Goal: Information Seeking & Learning: Learn about a topic

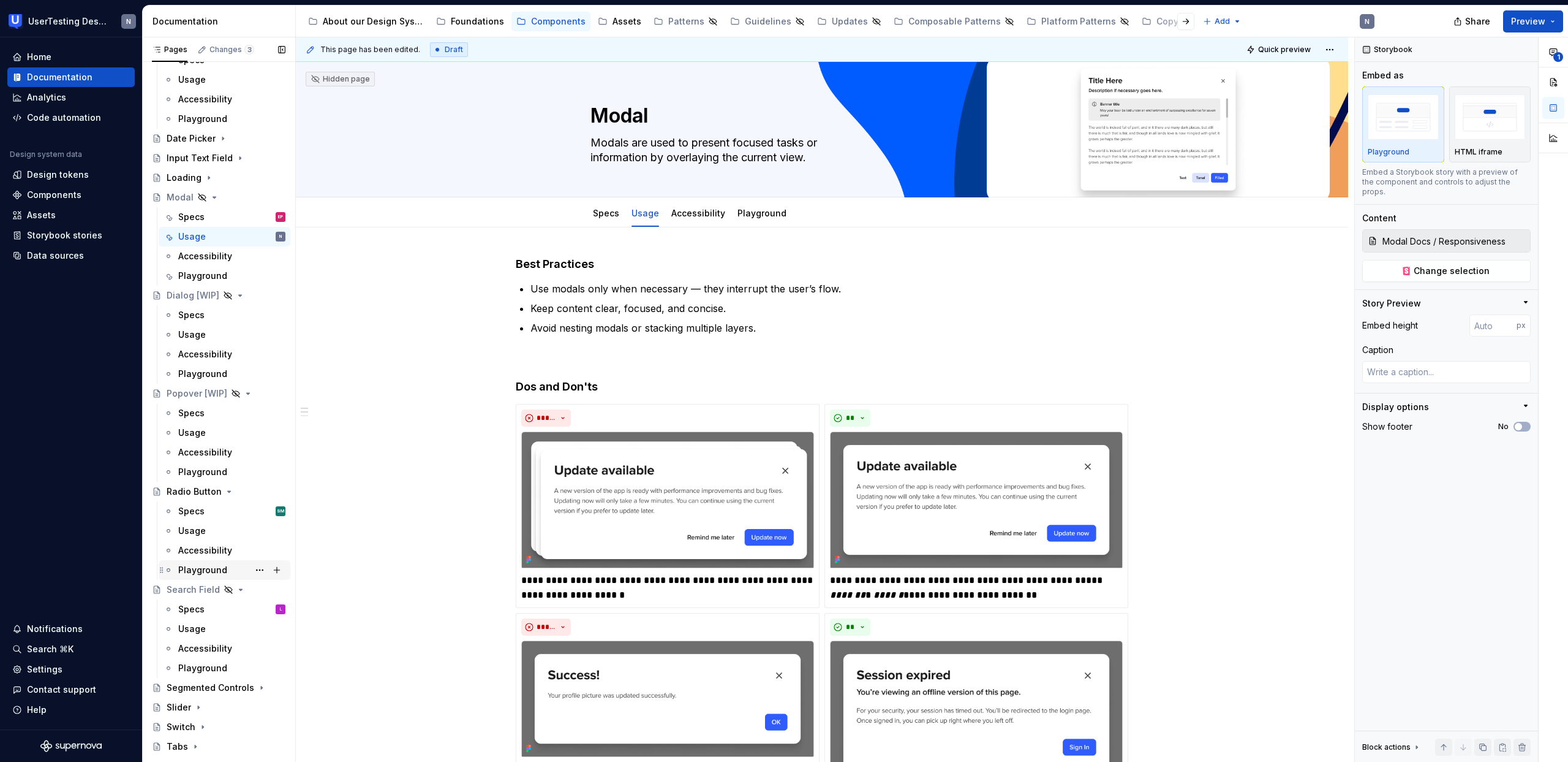
scroll to position [185, 0]
click at [192, 479] on div "Radio Button" at bounding box center [194, 483] width 55 height 13
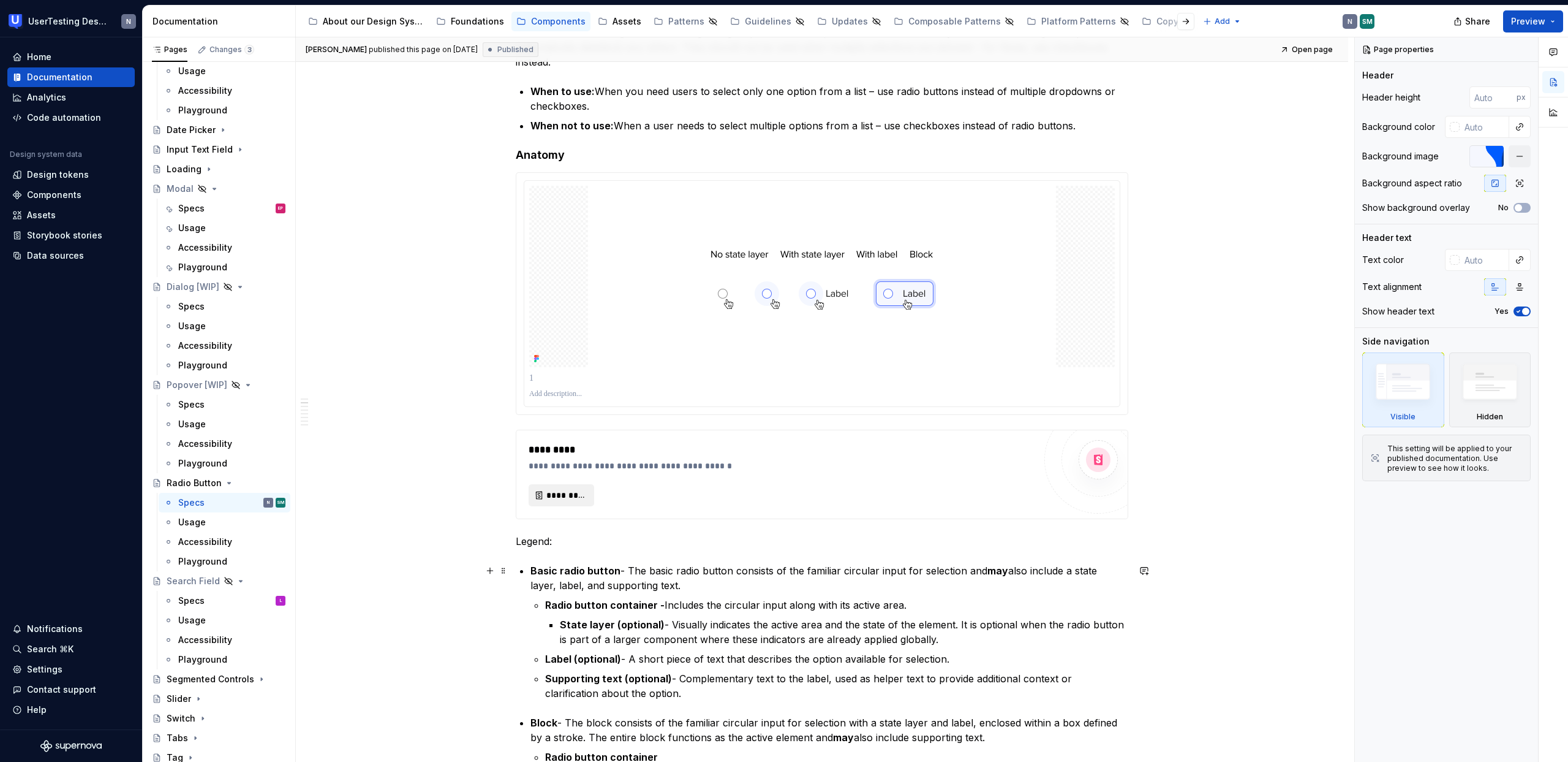
scroll to position [303, 0]
click at [574, 491] on span "*********" at bounding box center [566, 492] width 40 height 13
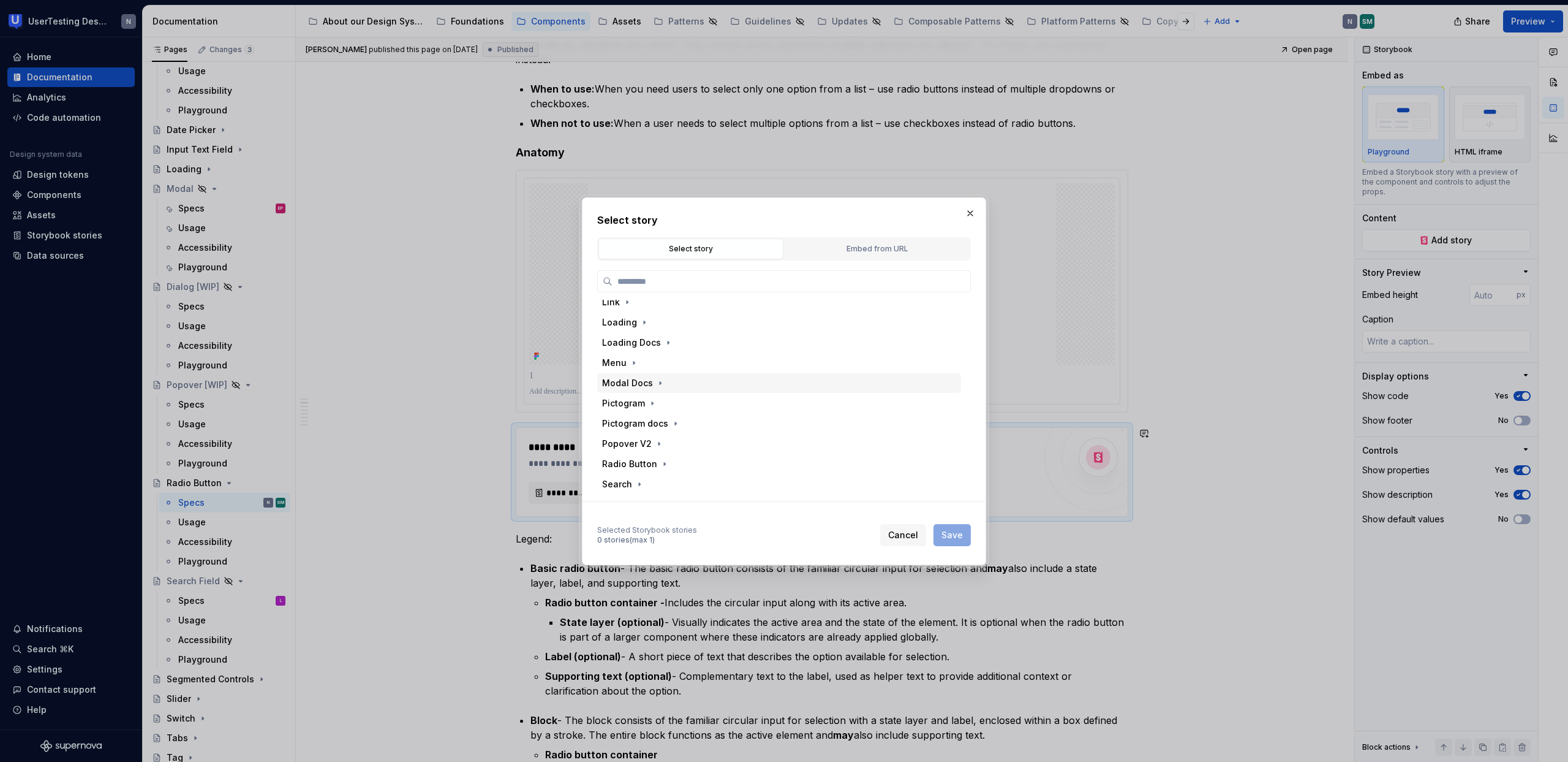
scroll to position [571, 0]
click at [616, 388] on div "Radio Button" at bounding box center [629, 384] width 55 height 13
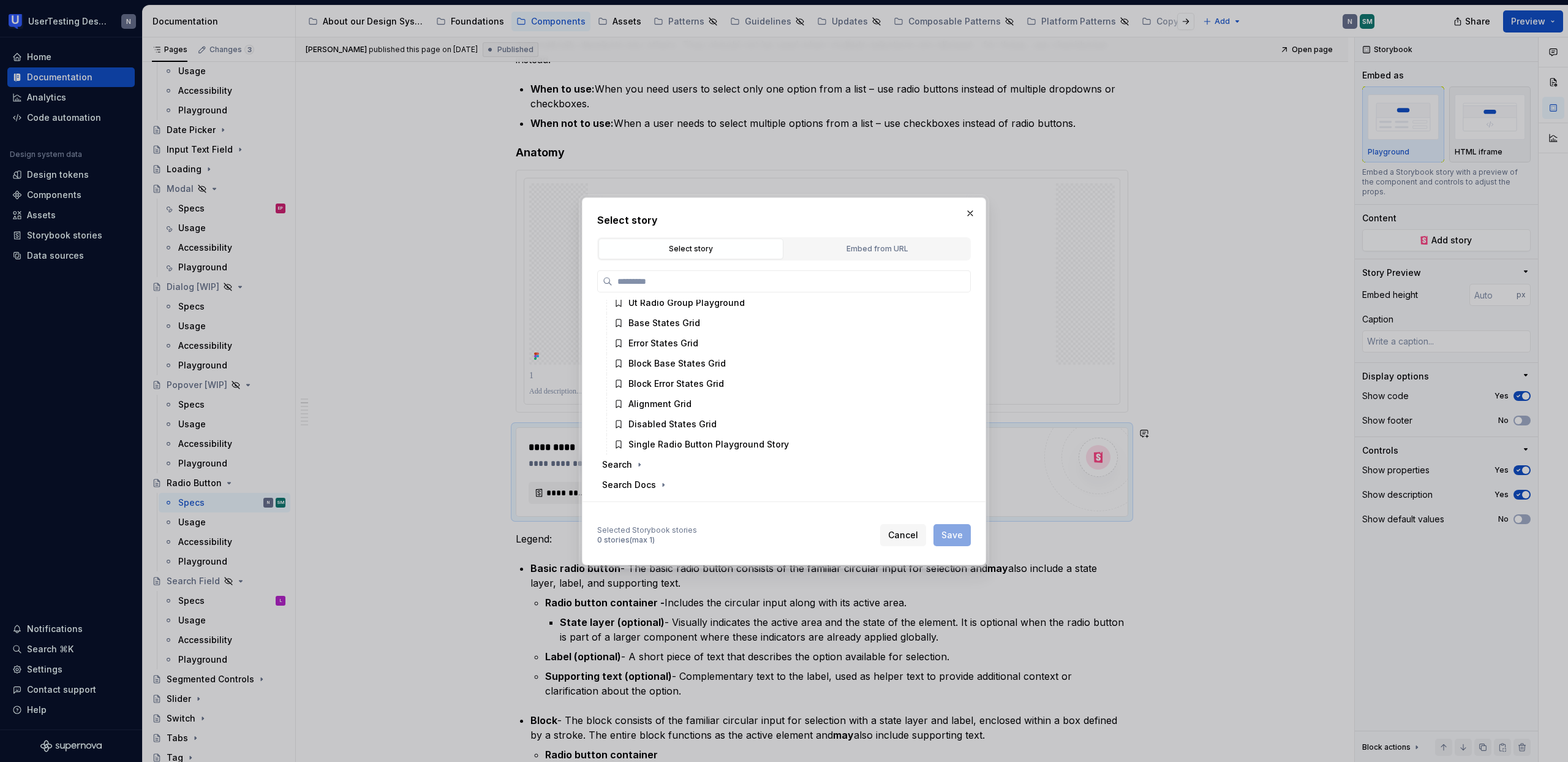
scroll to position [757, 0]
click at [902, 538] on span "Cancel" at bounding box center [903, 534] width 30 height 13
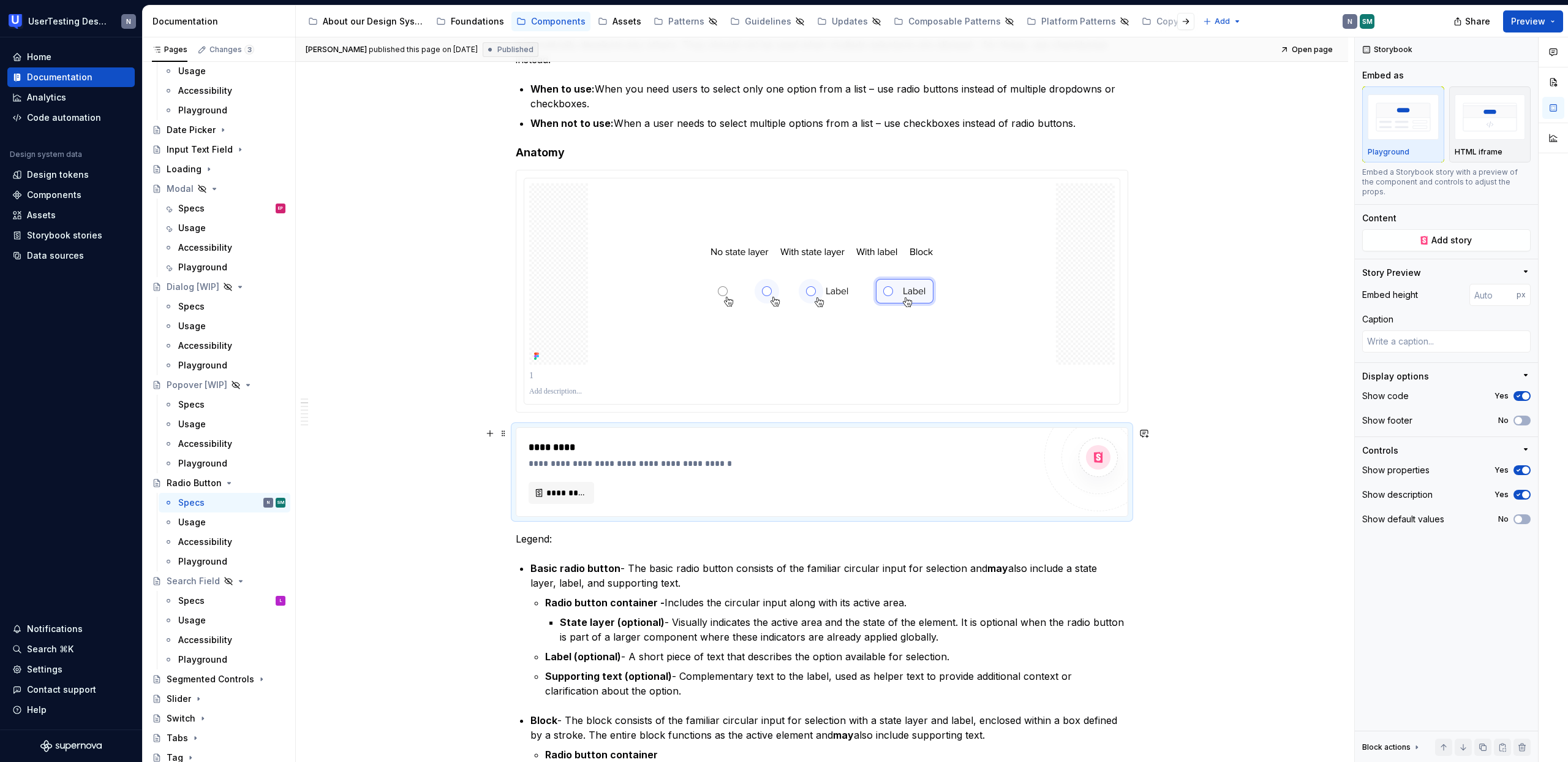
click at [451, 497] on div "[PERSON_NAME] published this page on [DATE] Published Open page Radio Button A …" at bounding box center [825, 399] width 1058 height 725
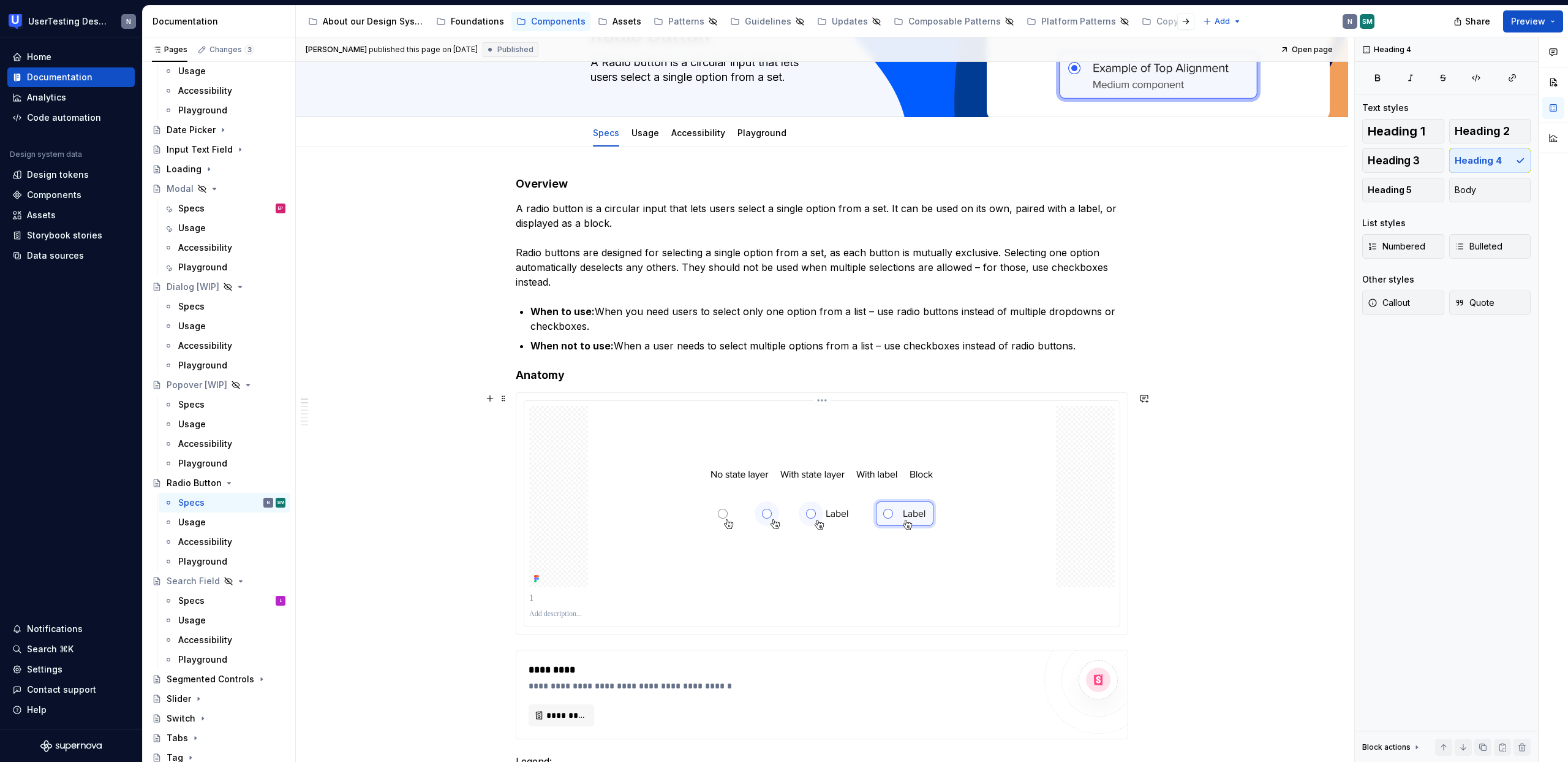
scroll to position [0, 0]
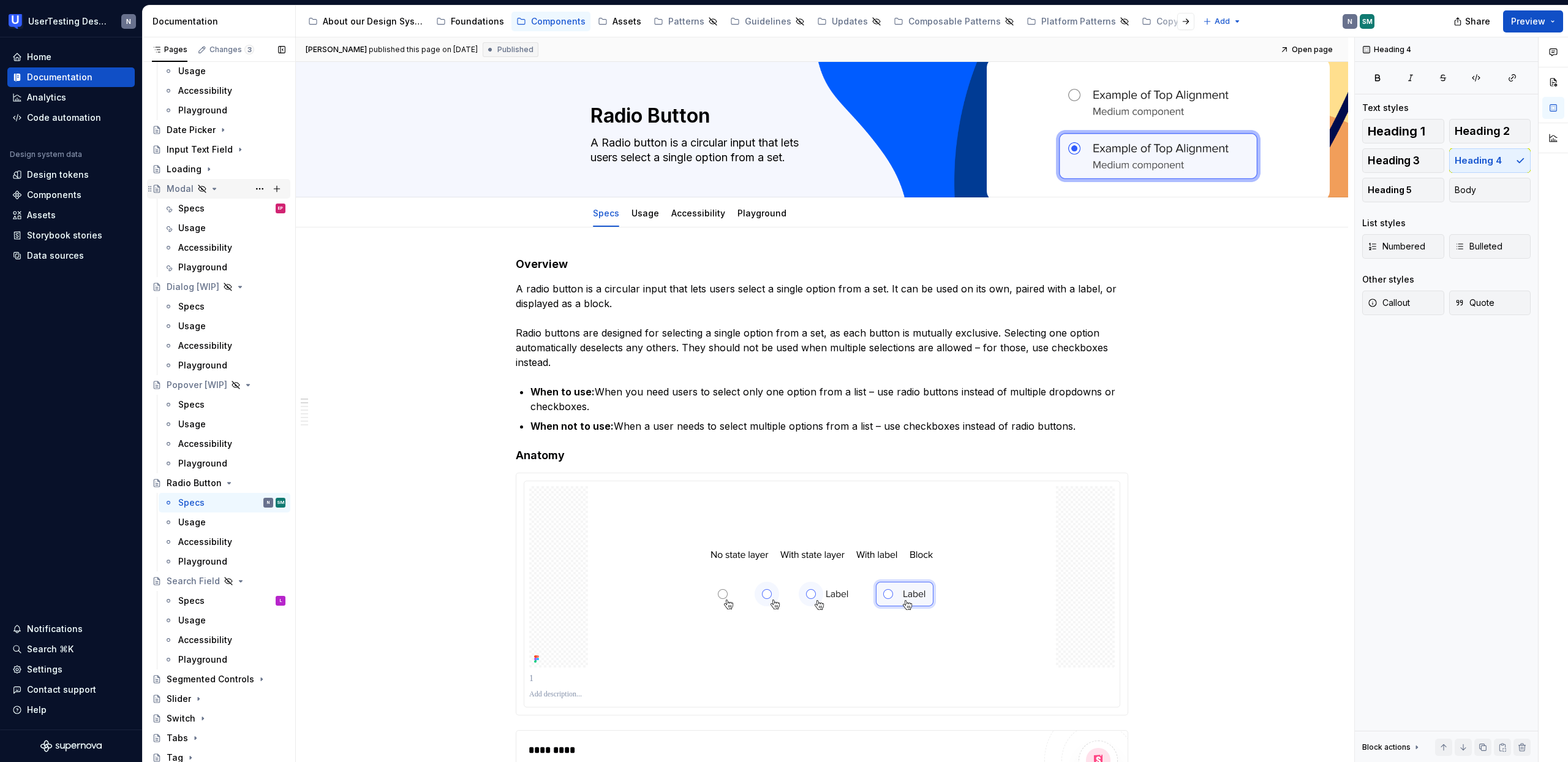
click at [176, 194] on div "Modal" at bounding box center [180, 189] width 27 height 13
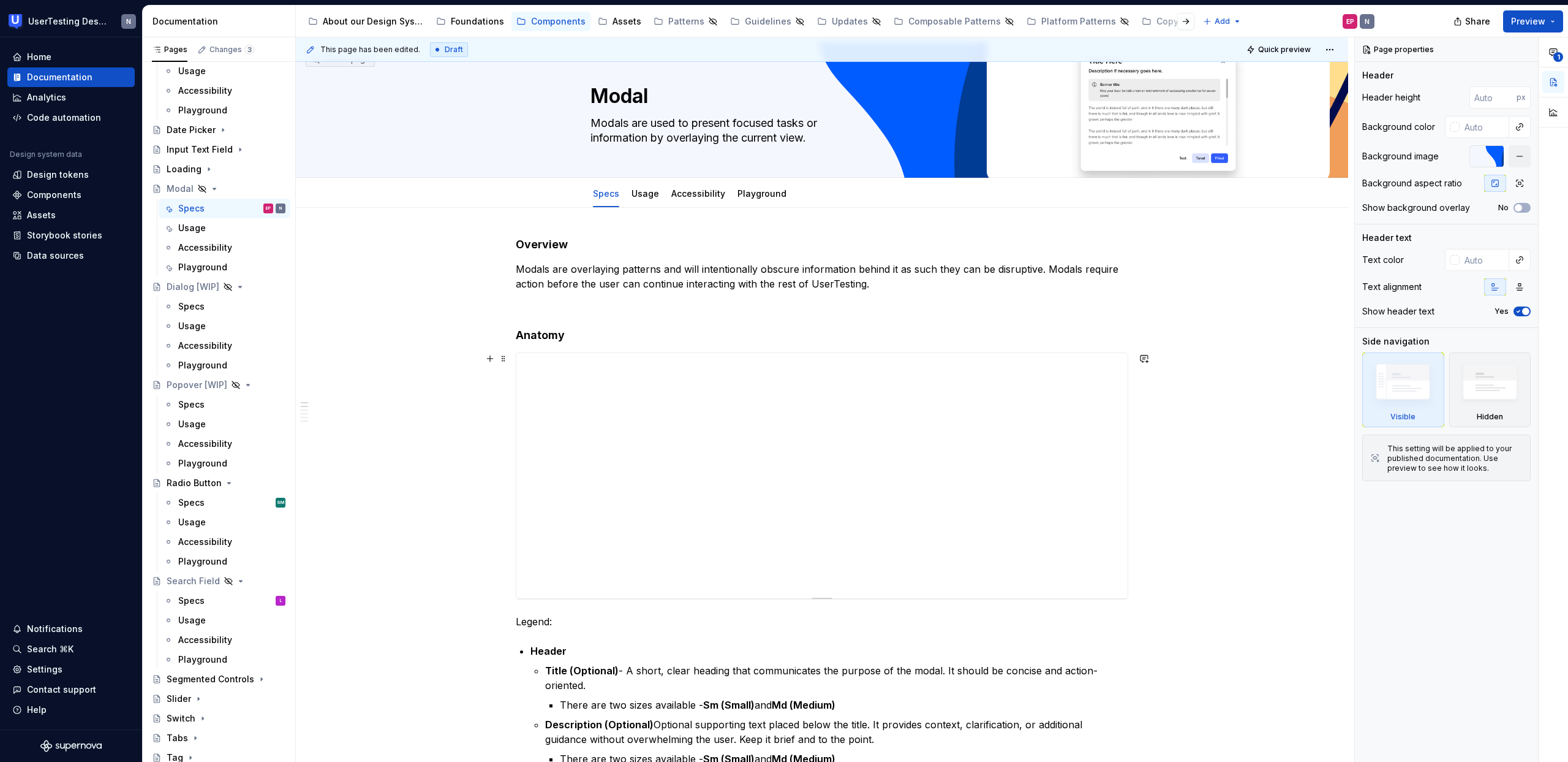
scroll to position [45, 0]
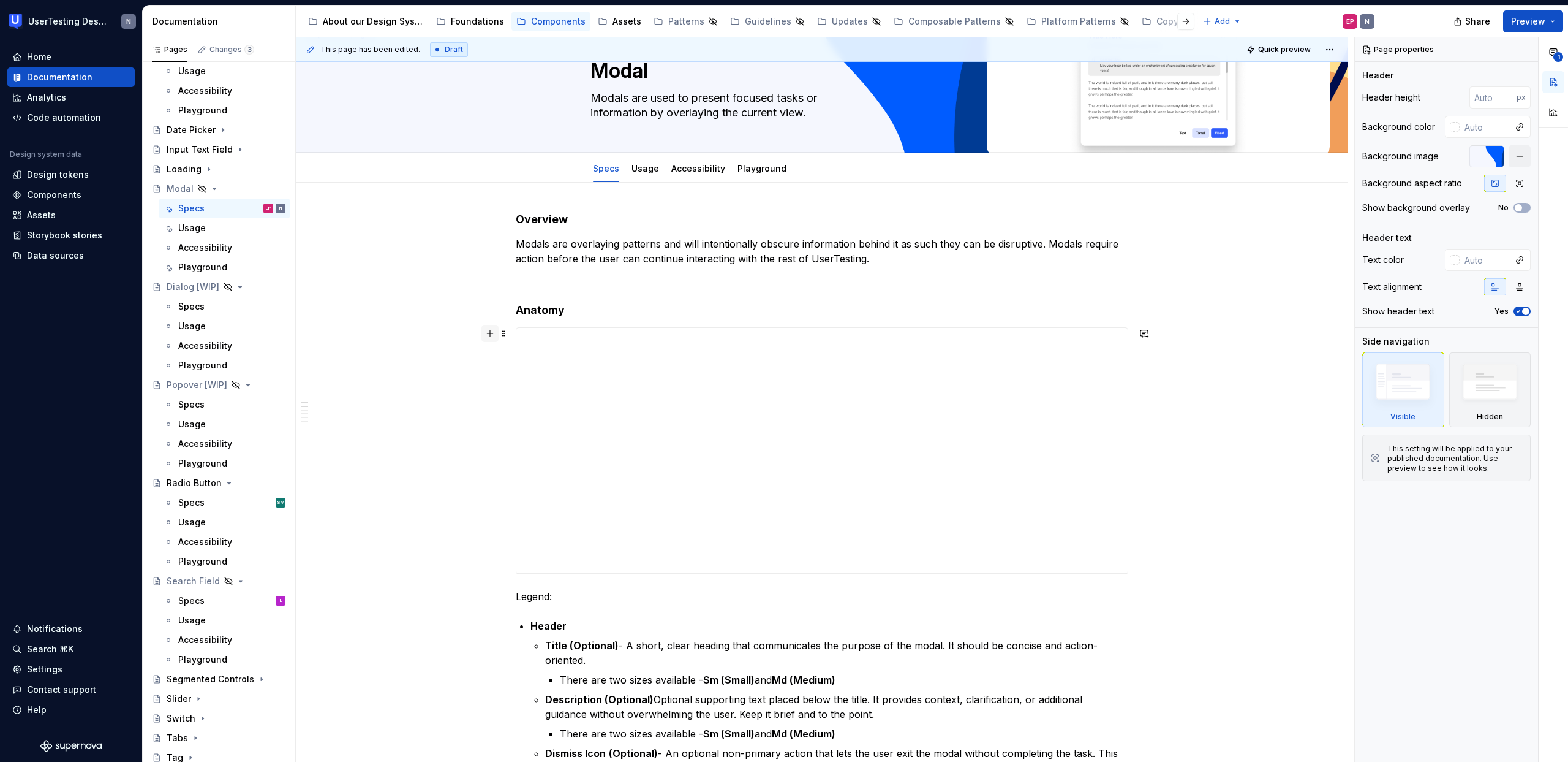
click at [487, 334] on button "button" at bounding box center [490, 334] width 18 height 18
type textarea "*"
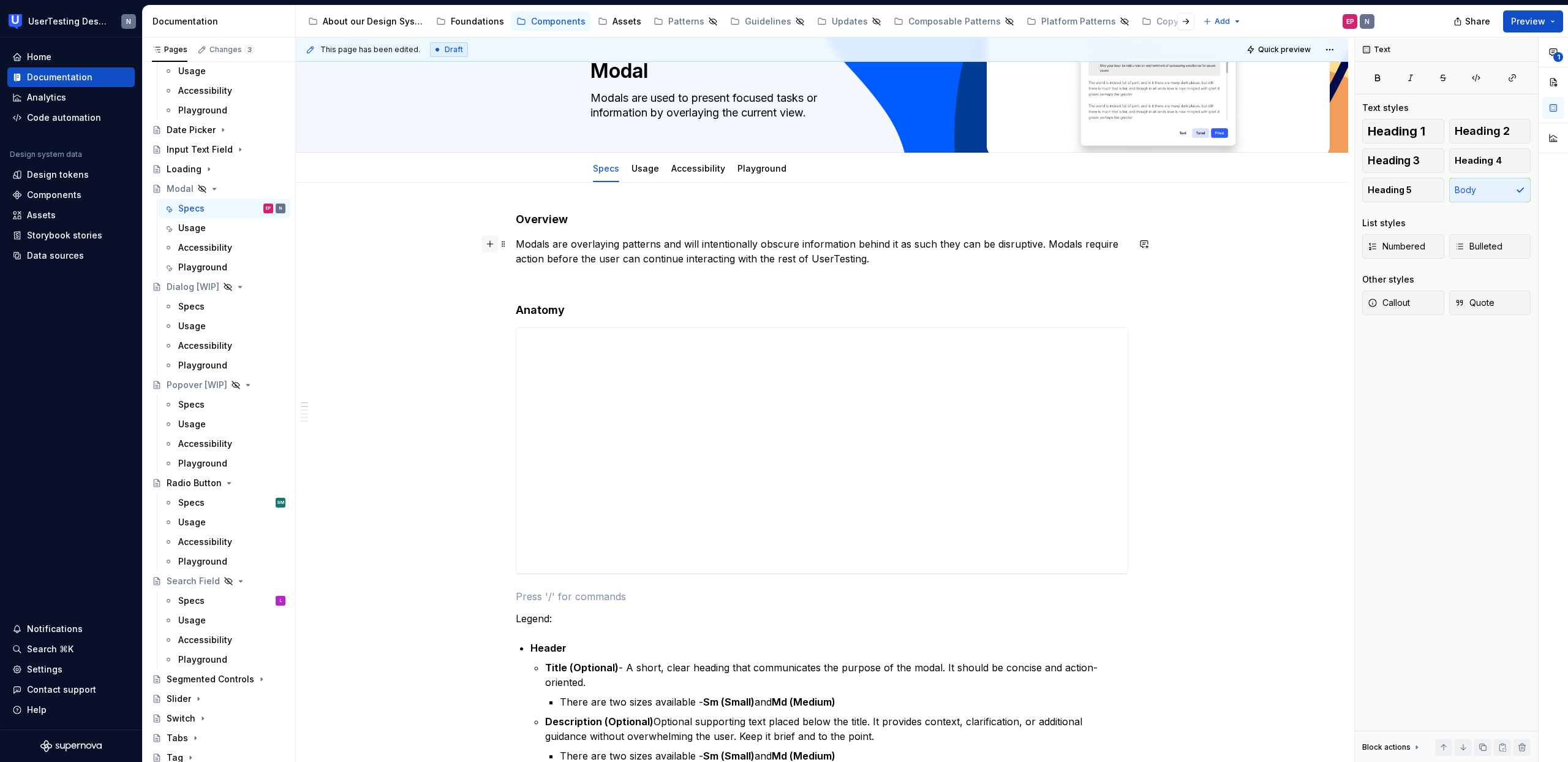
click at [490, 245] on button "button" at bounding box center [490, 244] width 18 height 18
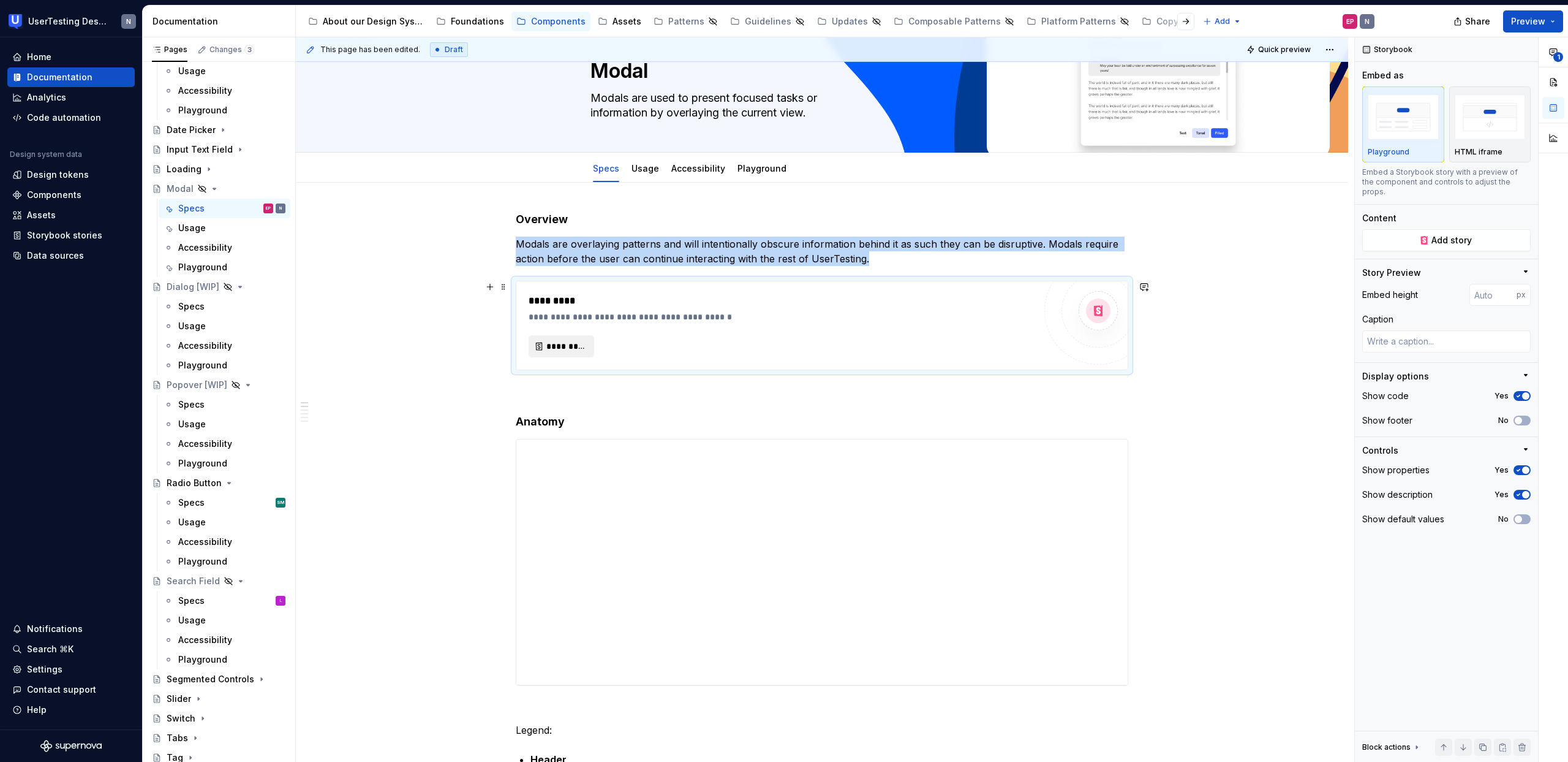
click at [565, 352] on button "*********" at bounding box center [560, 345] width 65 height 22
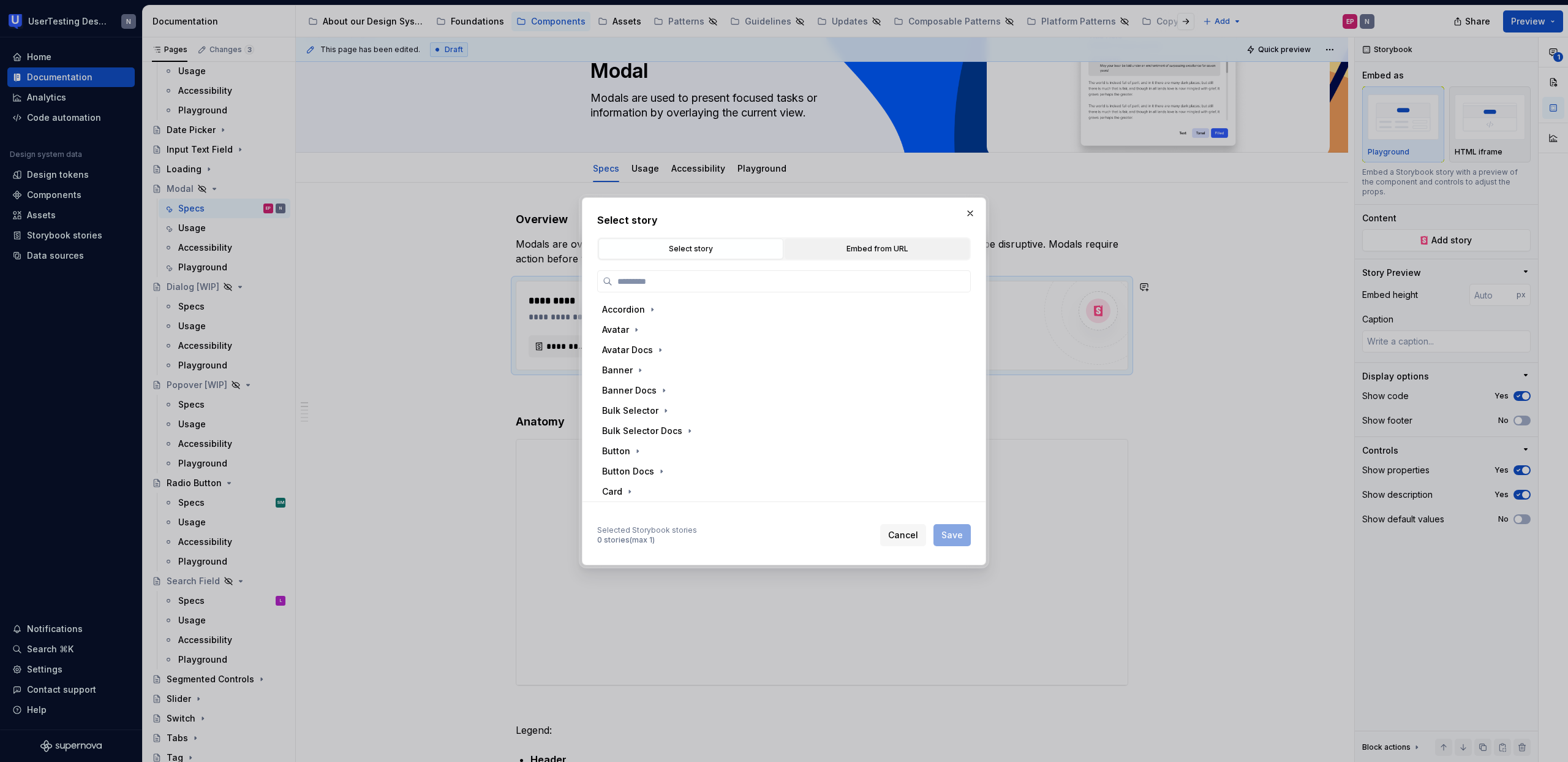
click at [882, 245] on div "Embed from URL" at bounding box center [876, 248] width 176 height 13
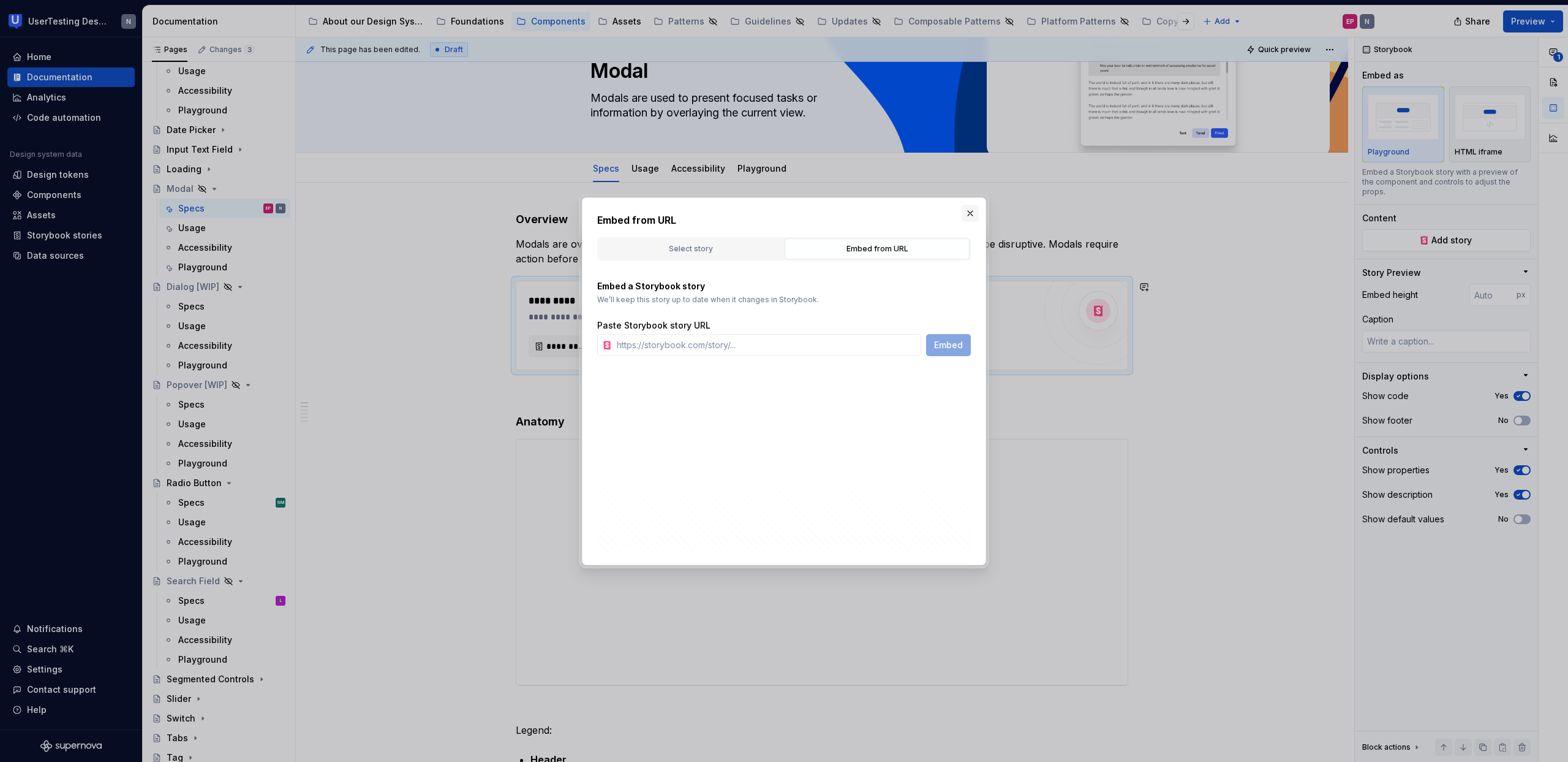
click at [969, 204] on button "button" at bounding box center [970, 213] width 18 height 18
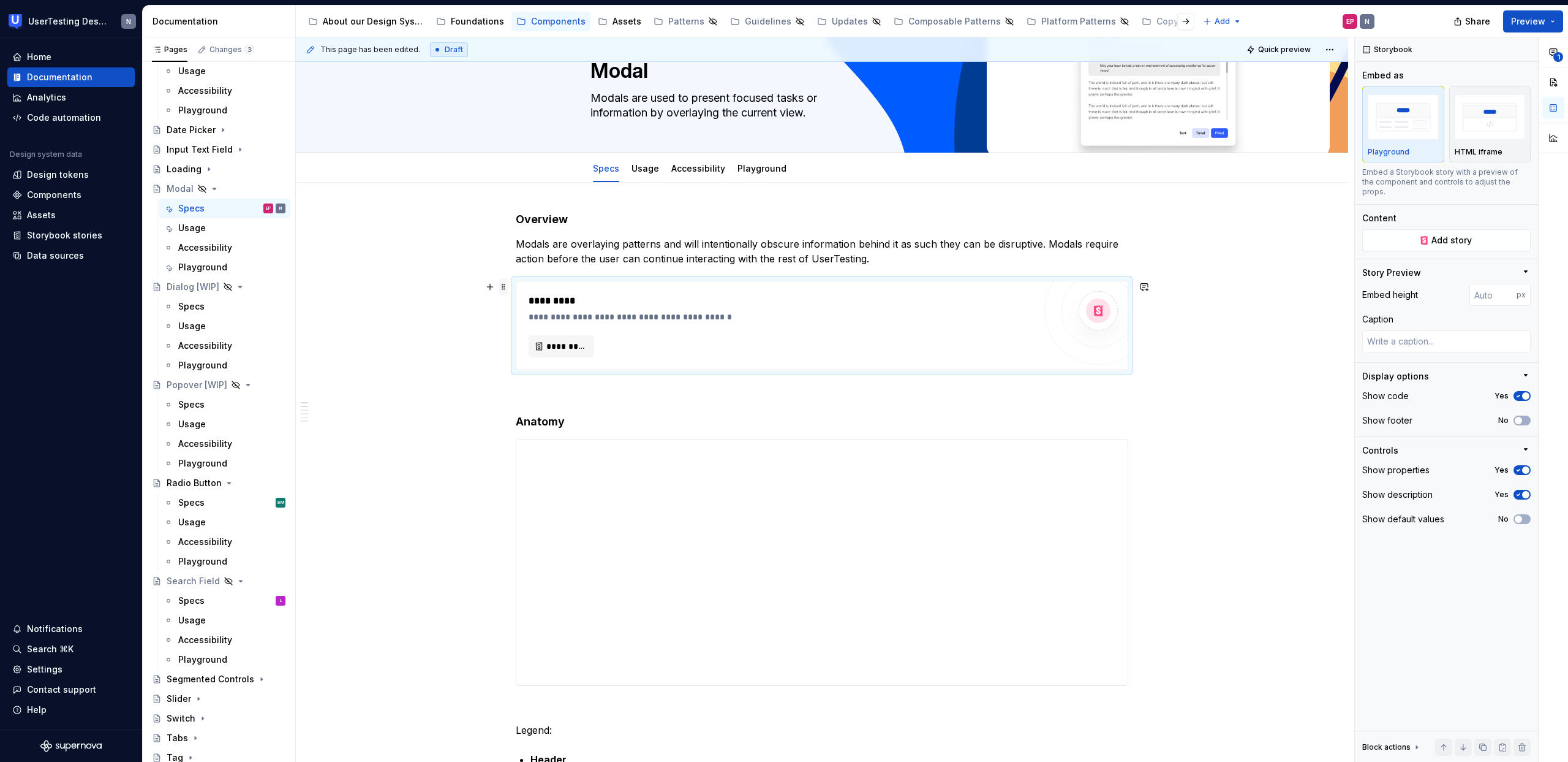
click at [502, 284] on span at bounding box center [503, 287] width 10 height 18
click at [514, 391] on icon at bounding box center [512, 395] width 10 height 10
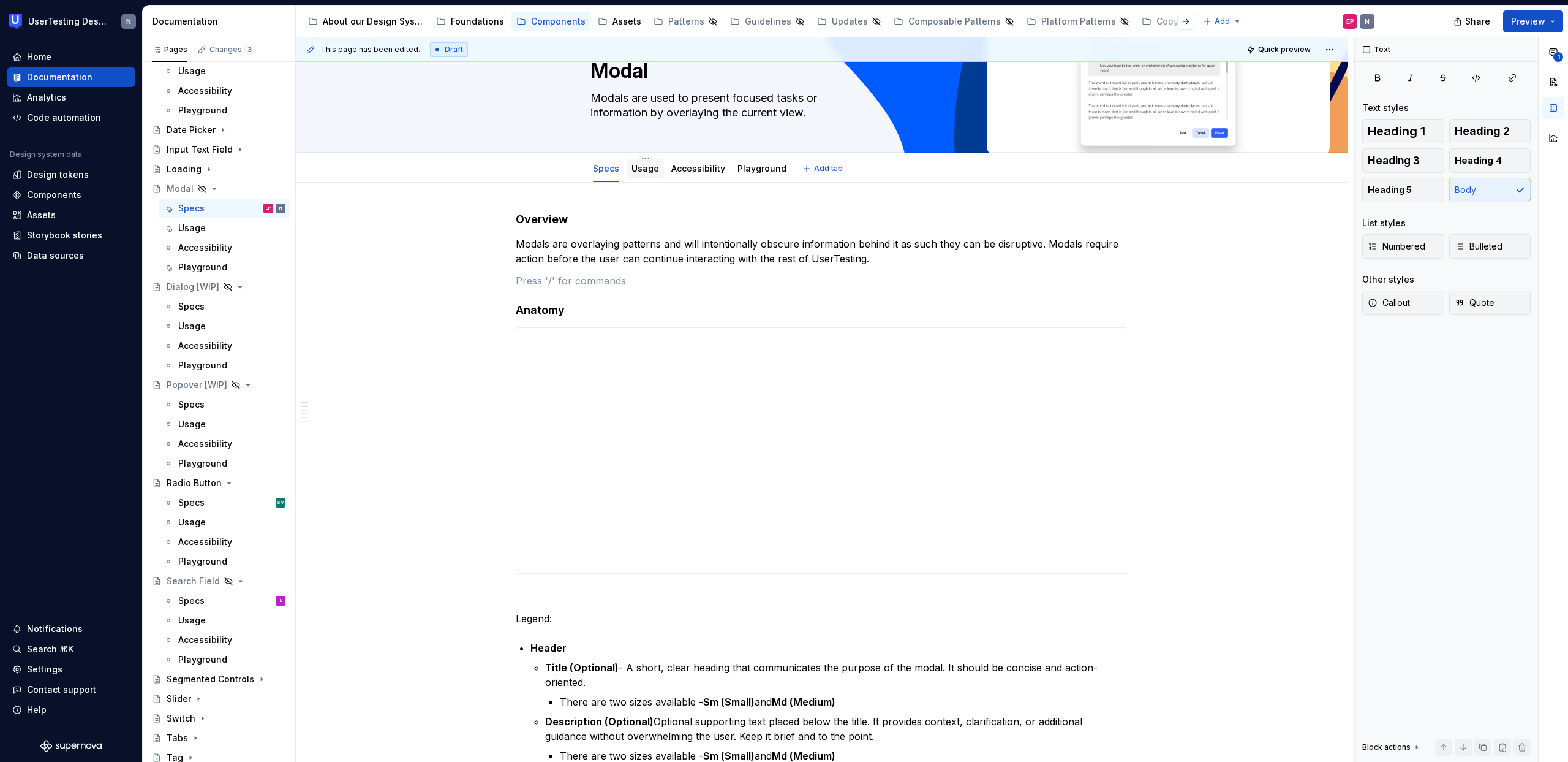
click at [647, 169] on link "Usage" at bounding box center [645, 167] width 27 height 11
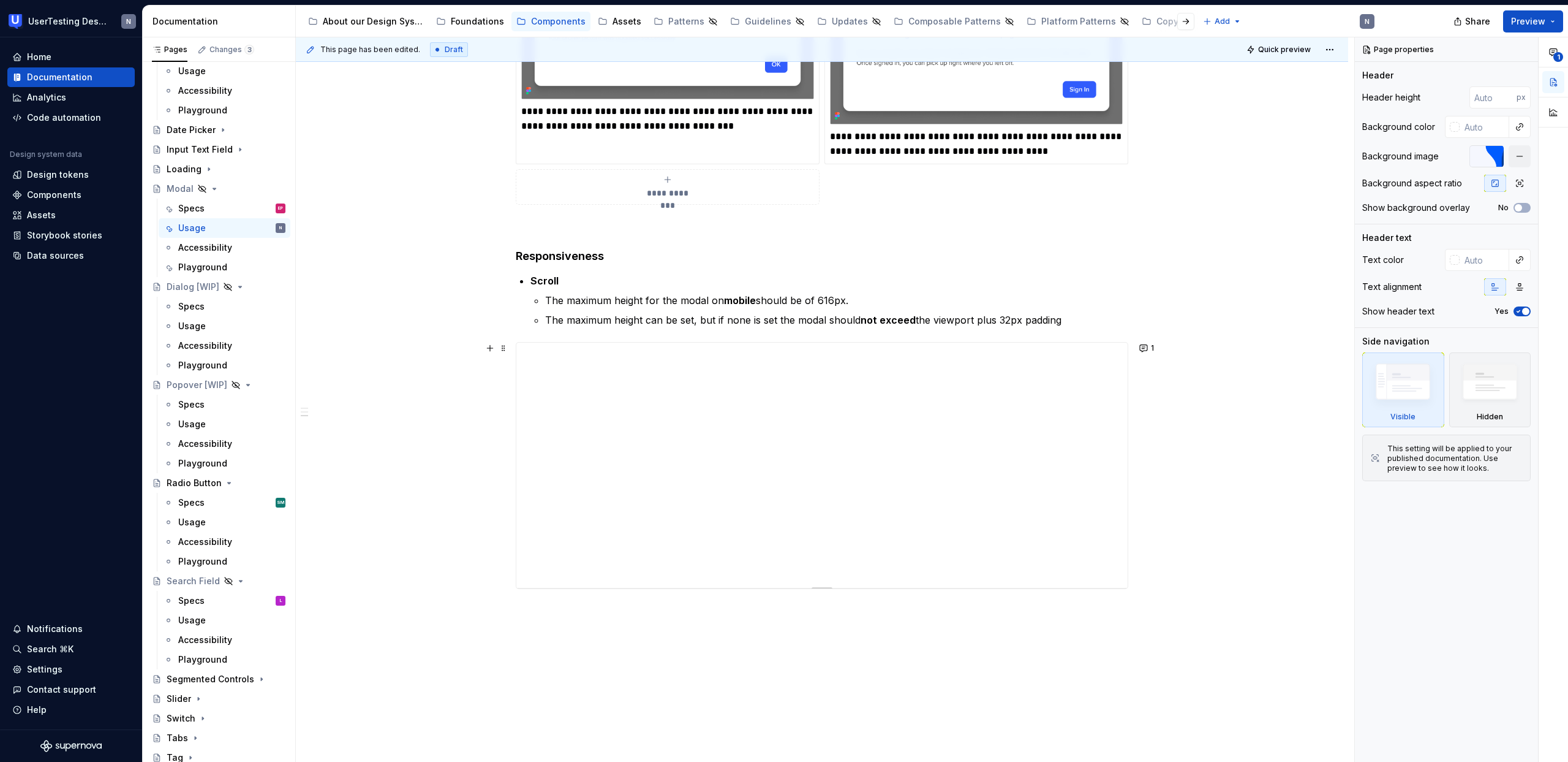
scroll to position [663, 0]
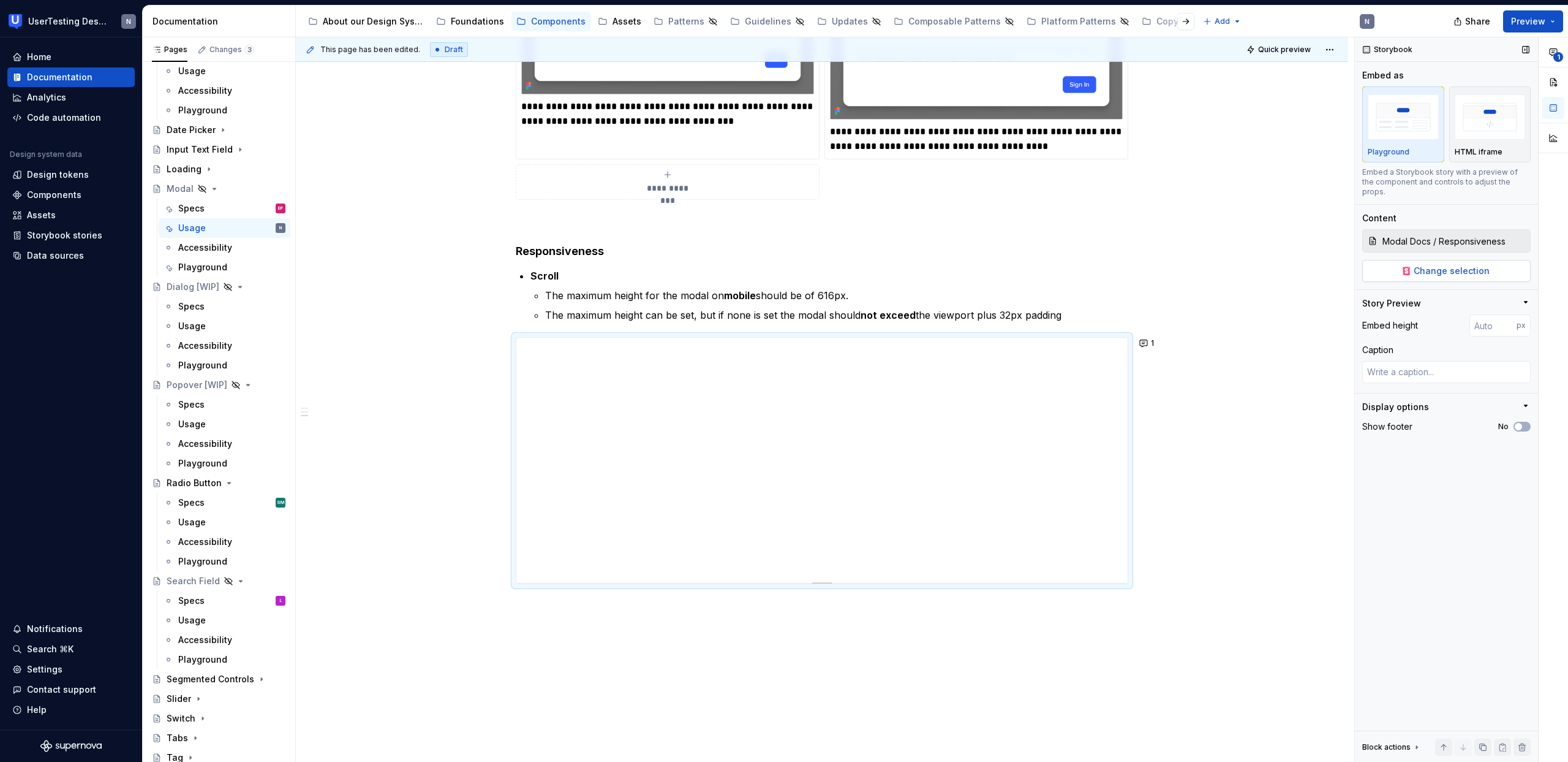
click at [1441, 265] on span "Change selection" at bounding box center [1451, 271] width 76 height 13
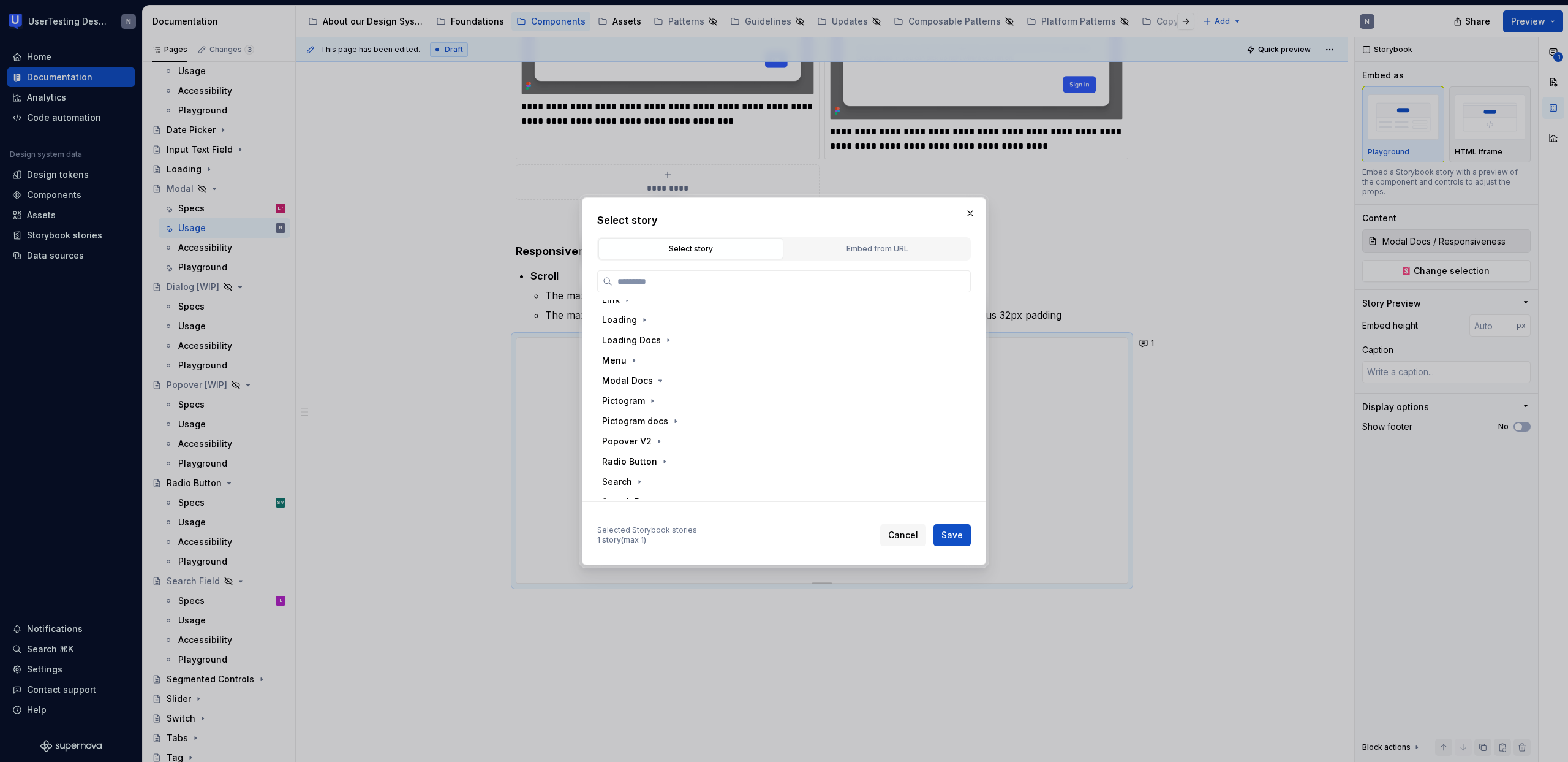
scroll to position [500, 0]
click at [656, 377] on icon "button" at bounding box center [660, 375] width 10 height 10
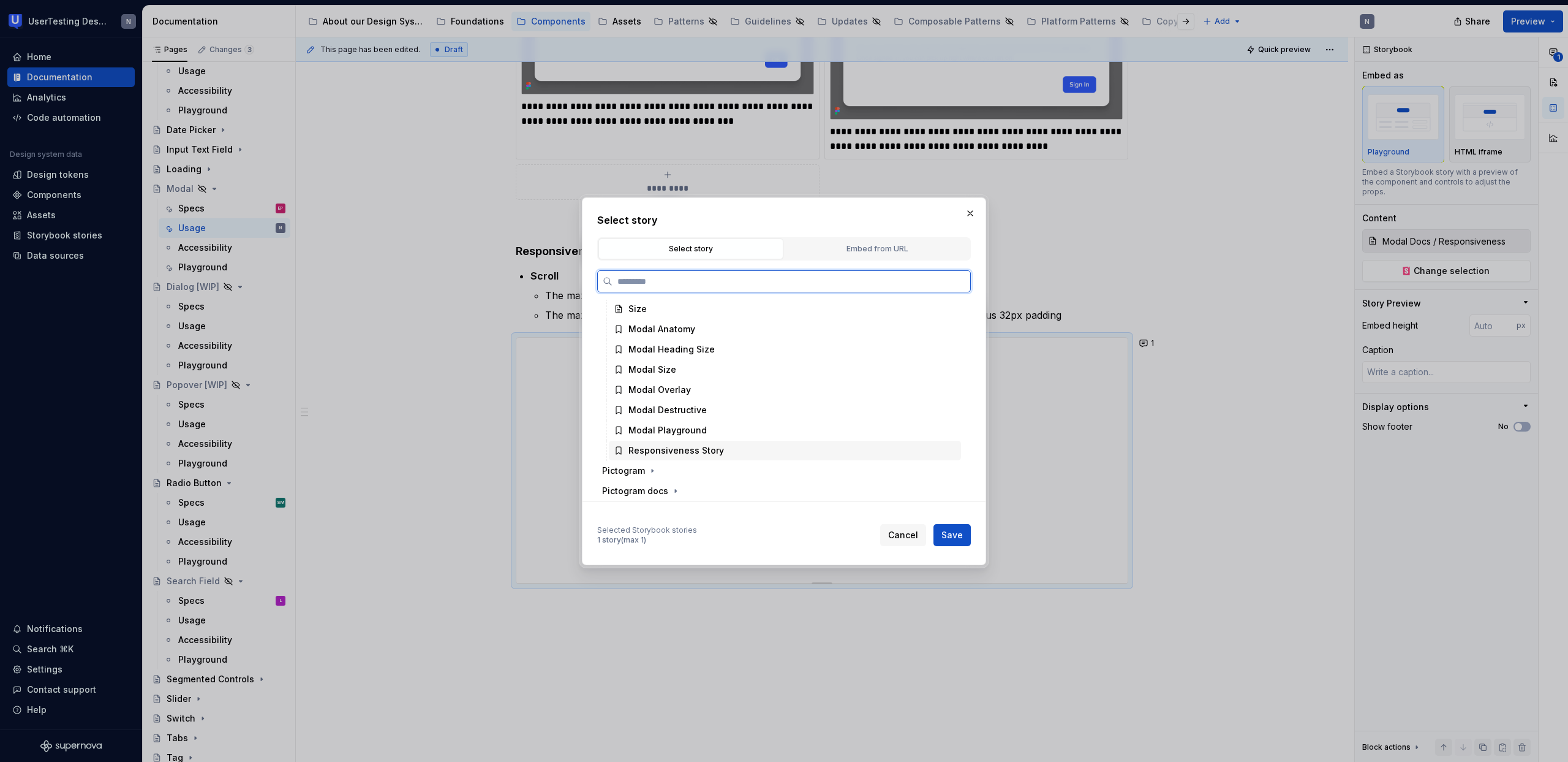
click at [694, 451] on div "Responsiveness Story" at bounding box center [676, 450] width 95 height 13
click at [947, 530] on span "Save" at bounding box center [952, 534] width 21 height 13
type textarea "*"
type input "Modal Docs / Responsiveness Story"
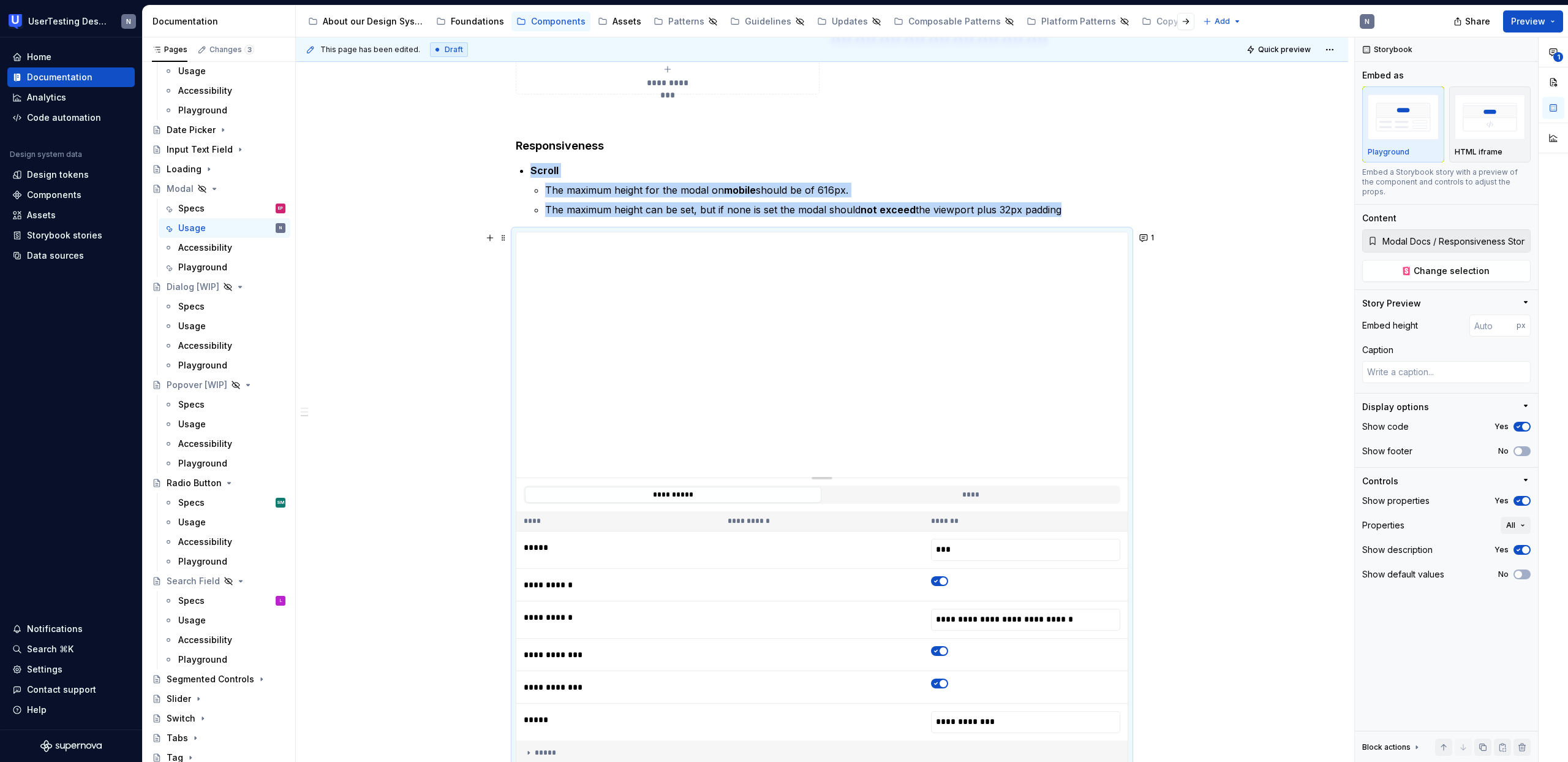
scroll to position [775, 0]
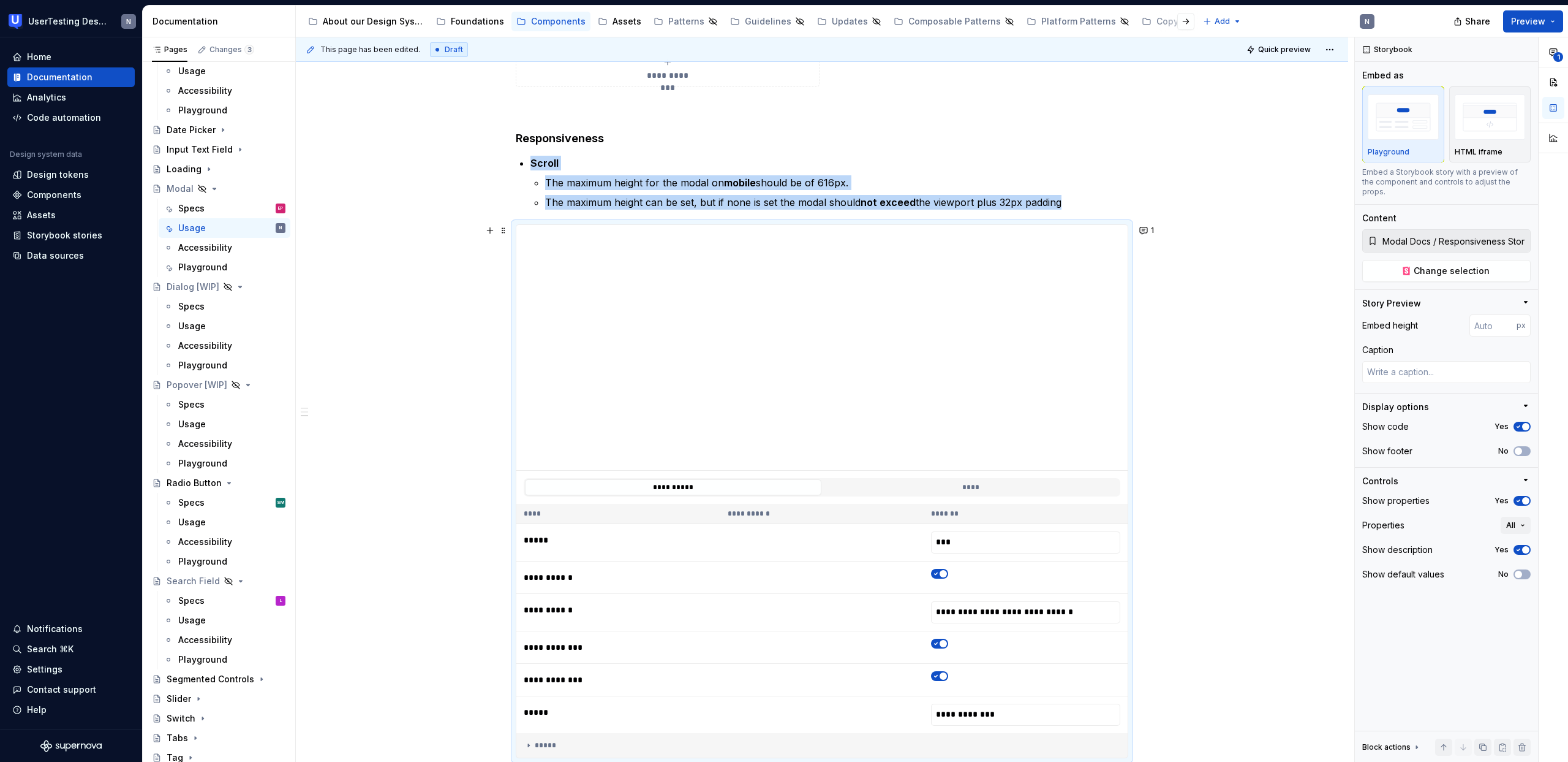
click at [1119, 497] on div "**********" at bounding box center [822, 488] width 611 height 33
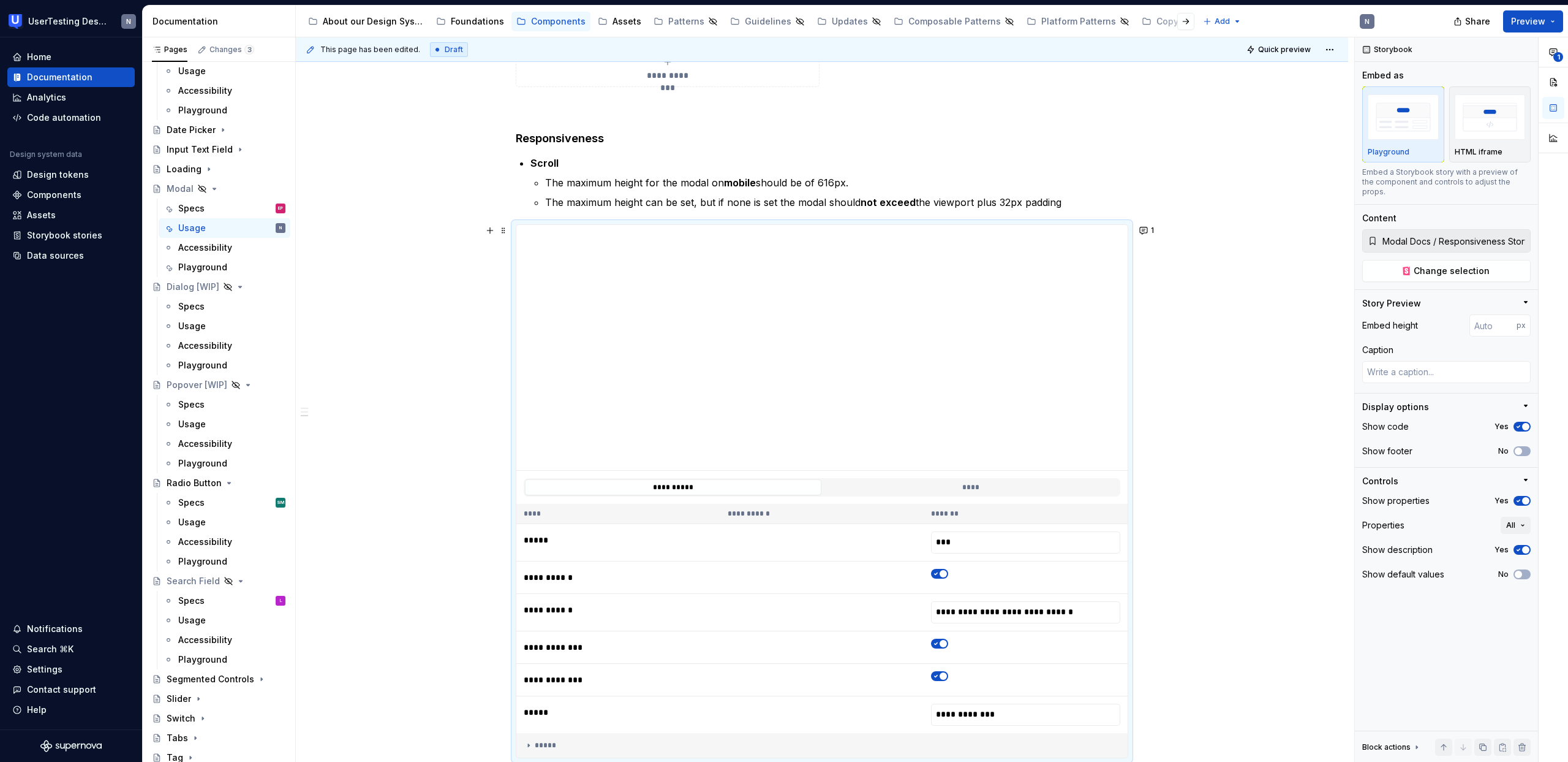
click at [1163, 502] on div "**********" at bounding box center [822, 226] width 1052 height 1548
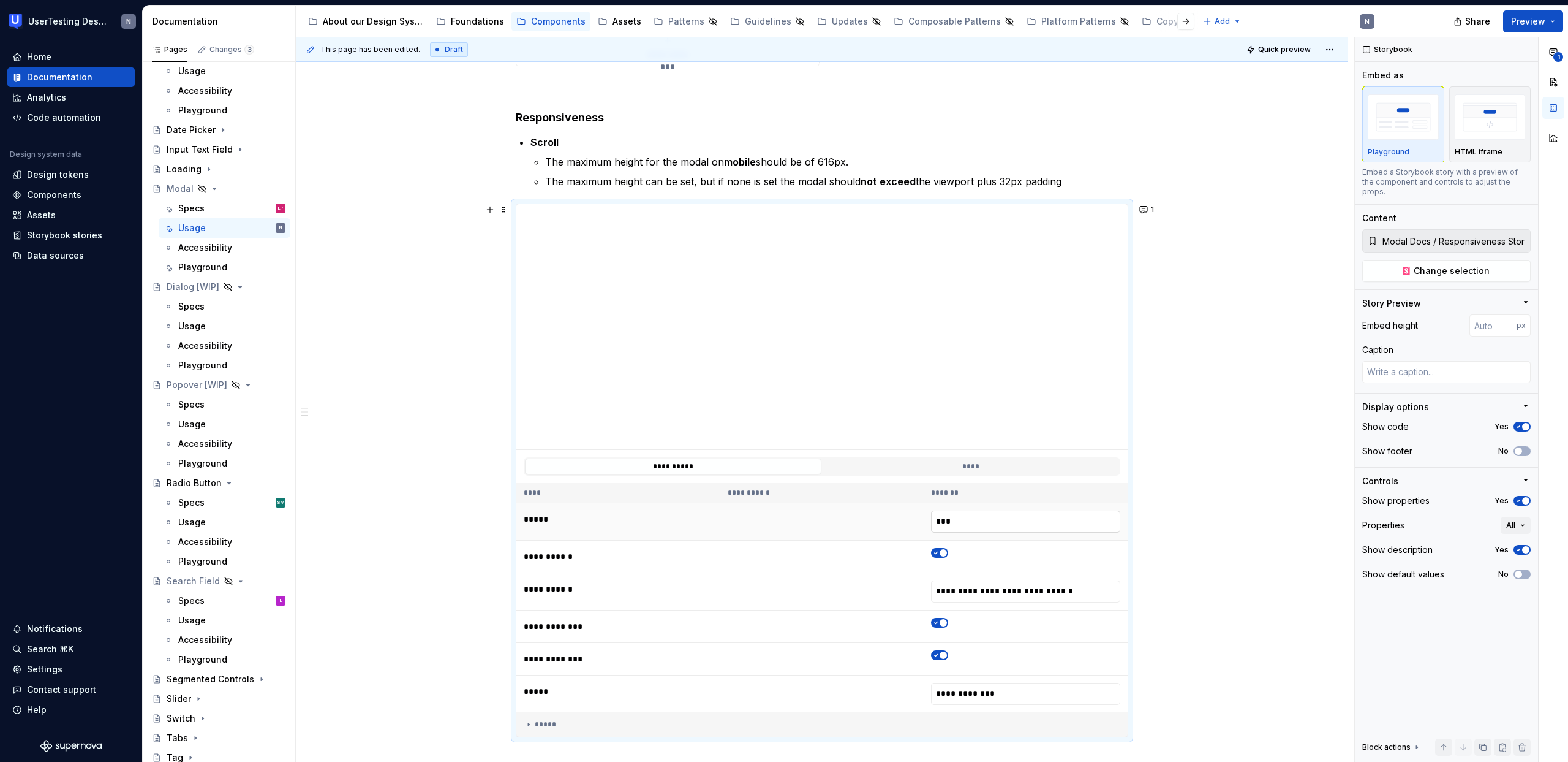
scroll to position [818, 0]
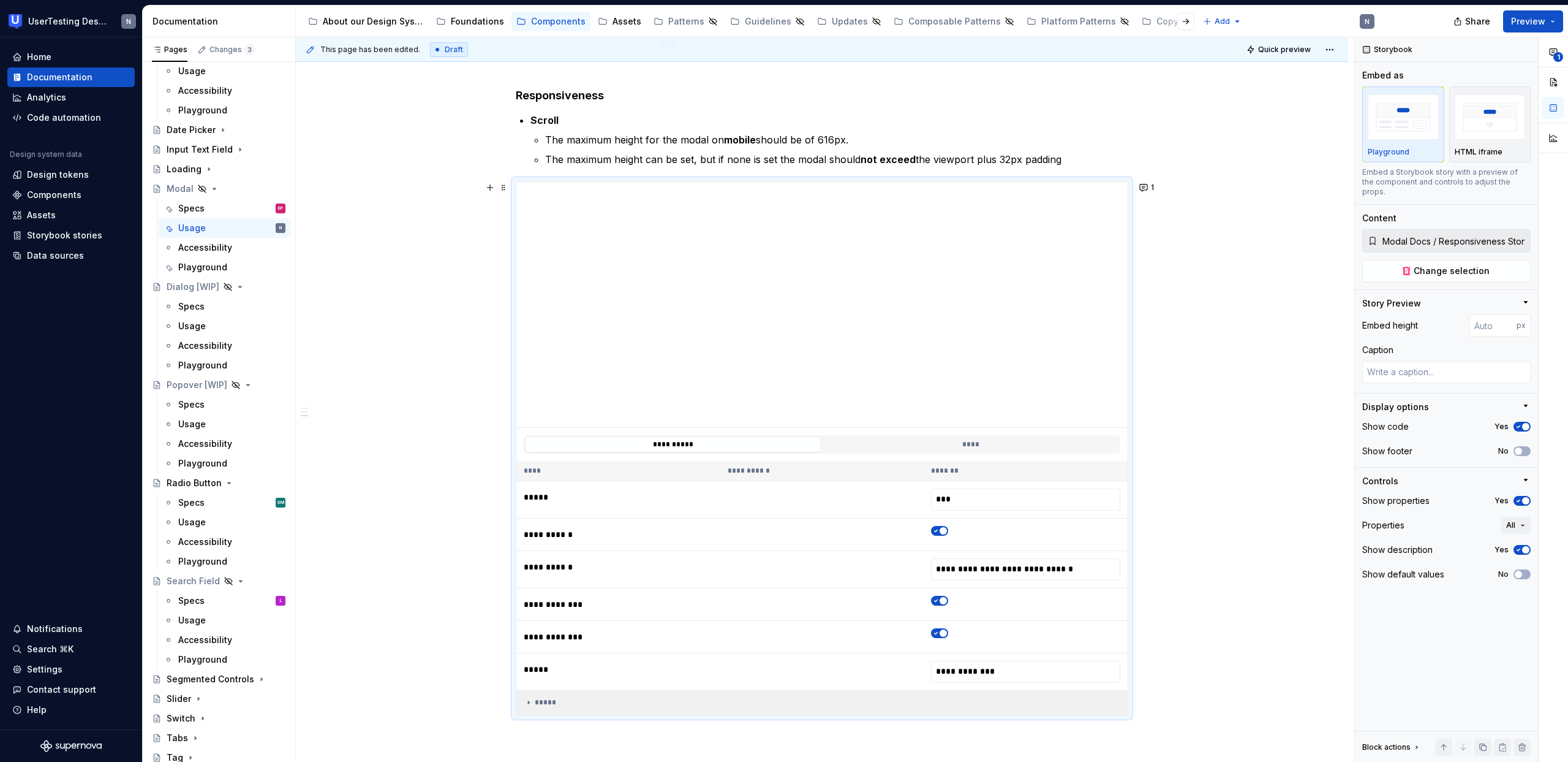
click at [528, 703] on icon at bounding box center [528, 702] width 1 height 3
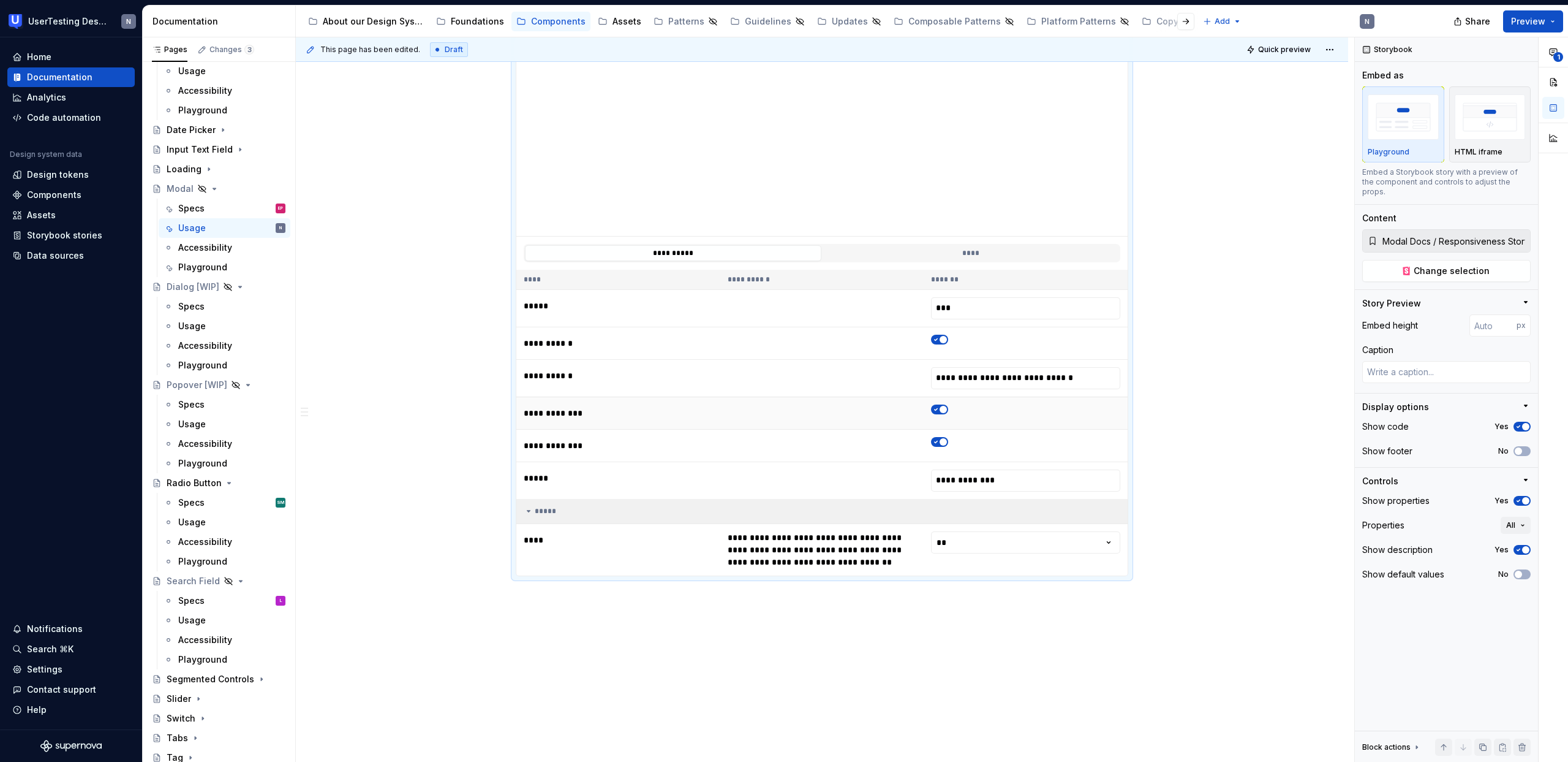
scroll to position [997, 0]
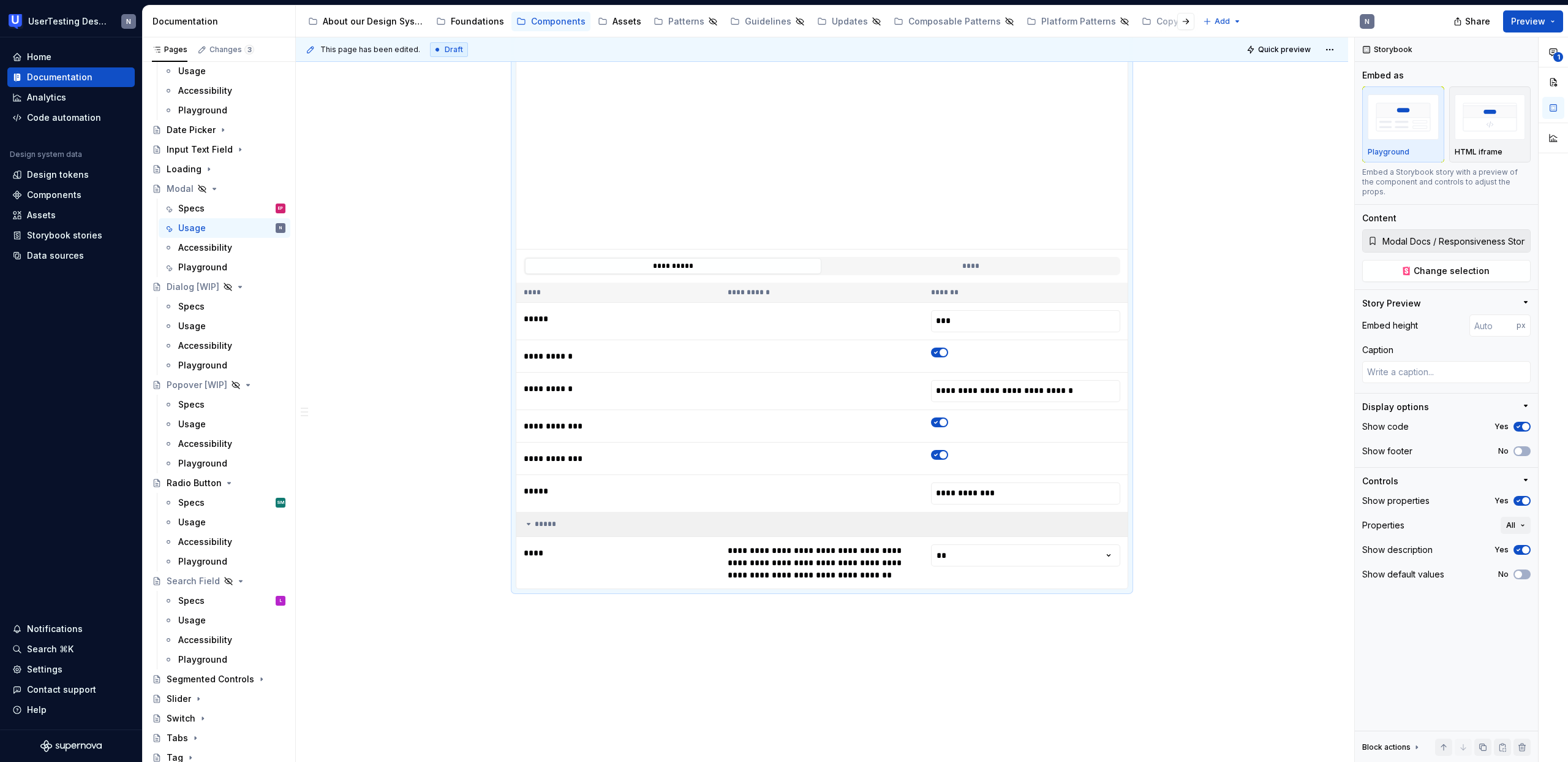
click at [523, 528] on td "*****" at bounding box center [822, 525] width 611 height 25
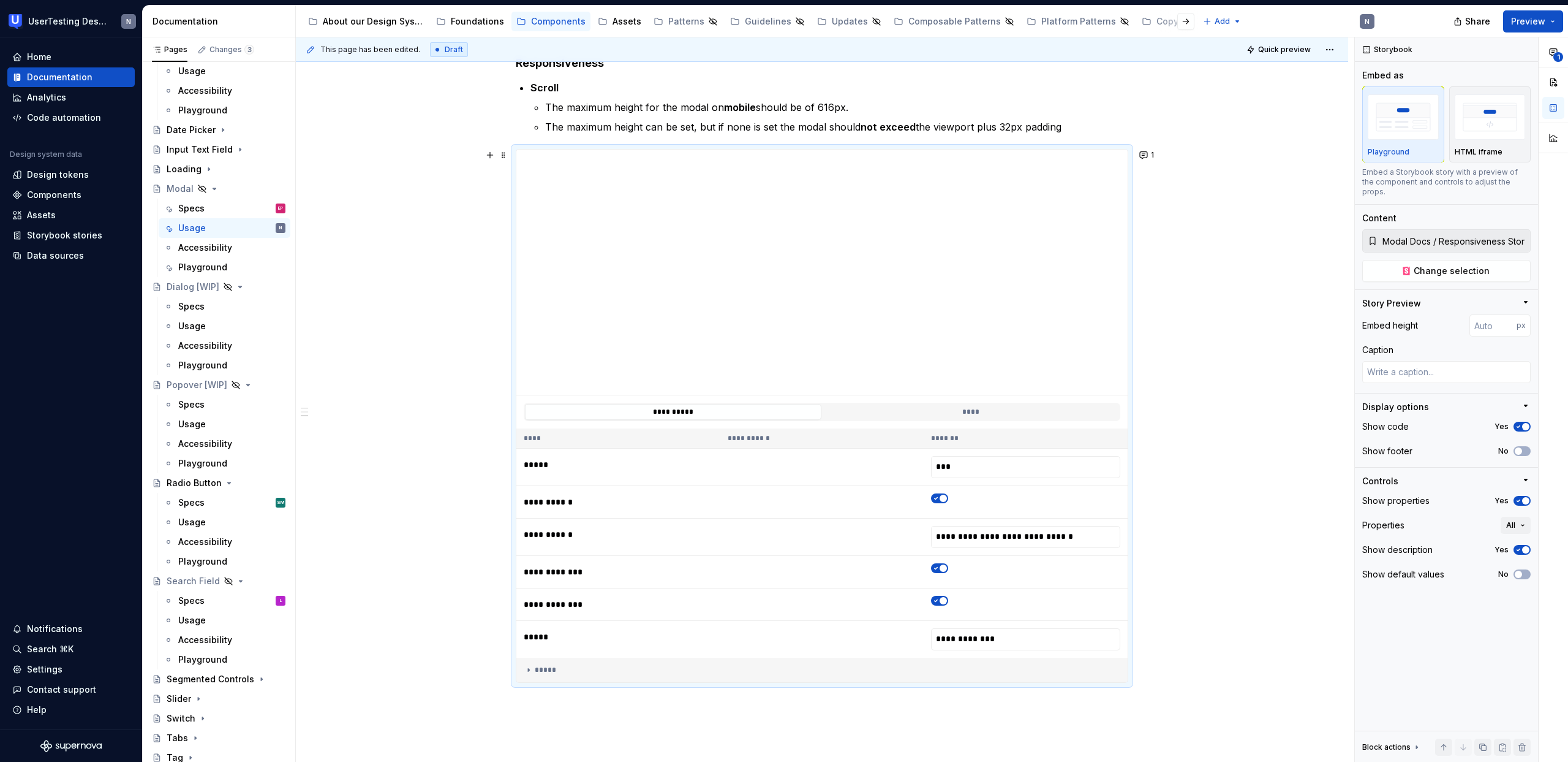
scroll to position [853, 0]
click at [1443, 265] on span "Change selection" at bounding box center [1451, 271] width 76 height 13
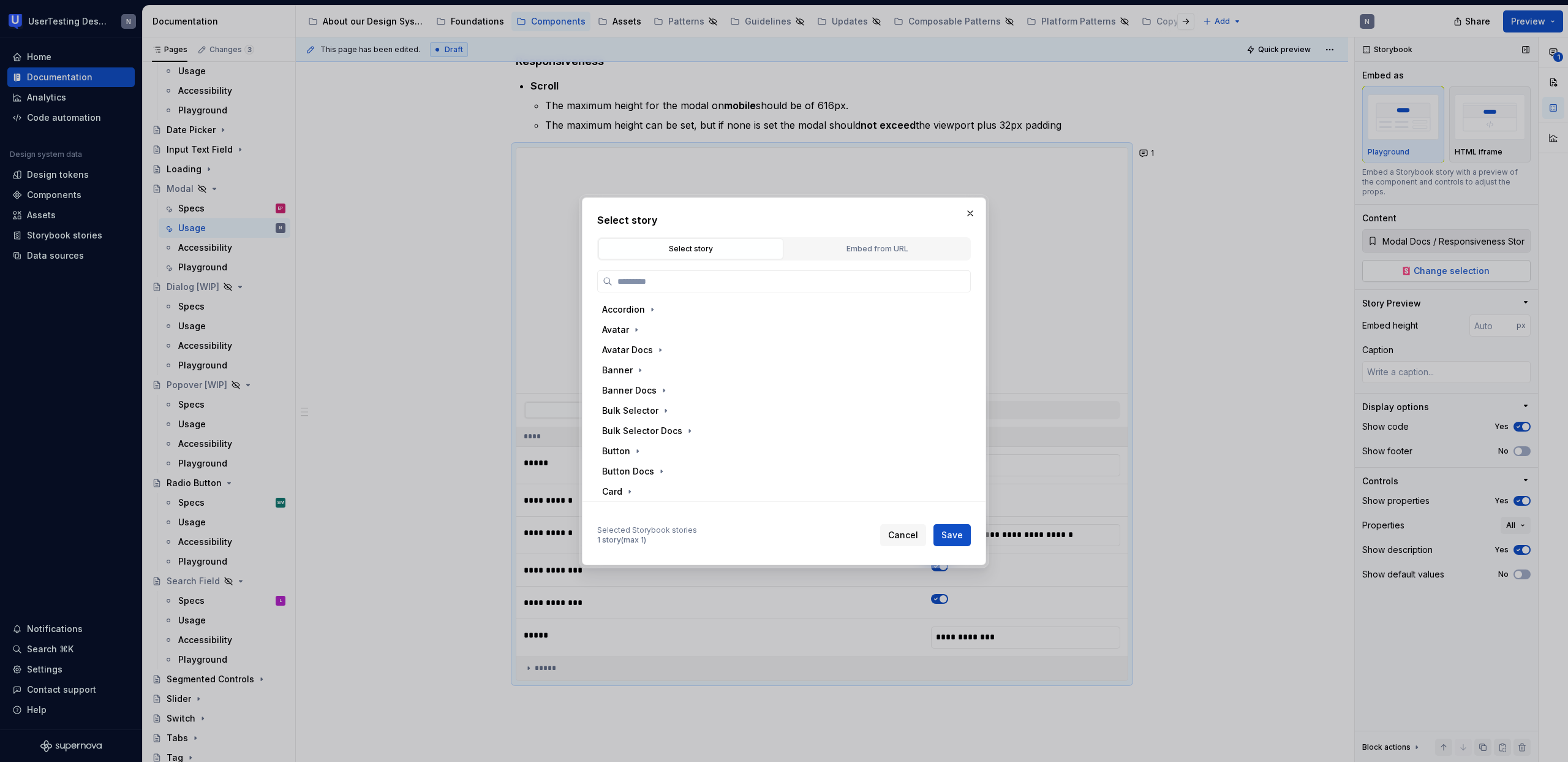
type textarea "*"
click at [865, 282] on input "search" at bounding box center [792, 281] width 358 height 13
type input "**********"
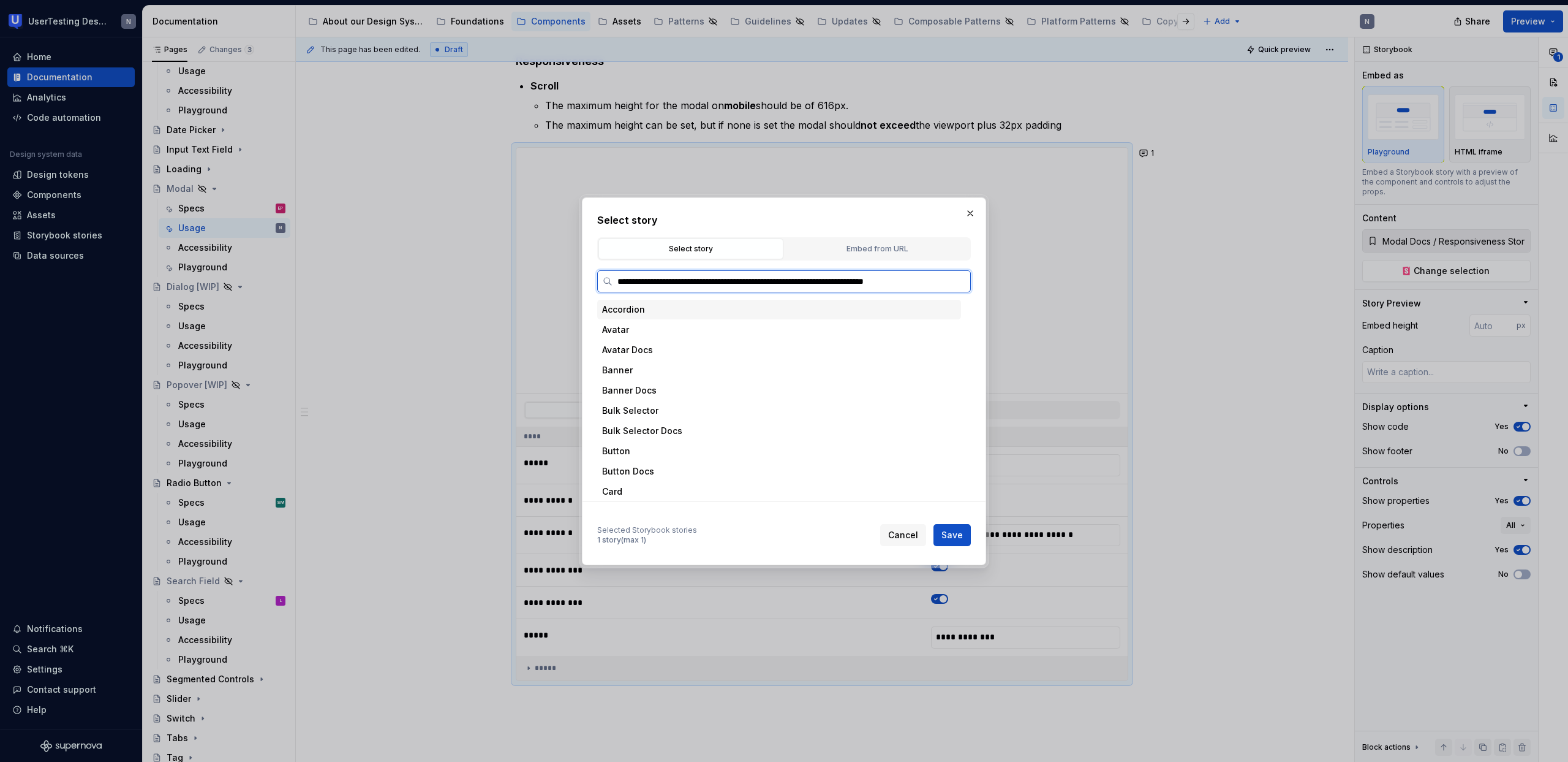
scroll to position [0, 6]
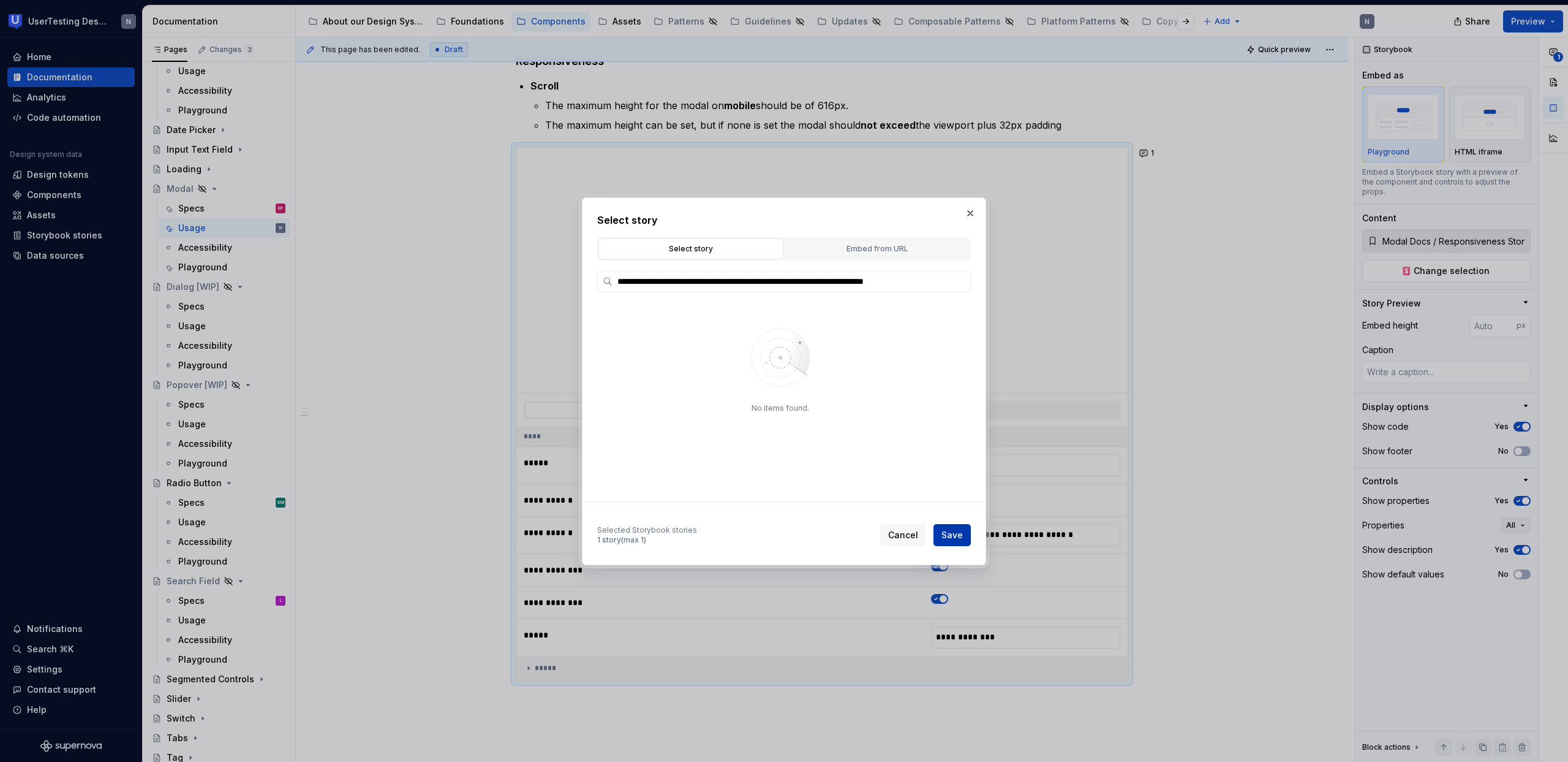
click at [949, 538] on span "Save" at bounding box center [952, 534] width 21 height 13
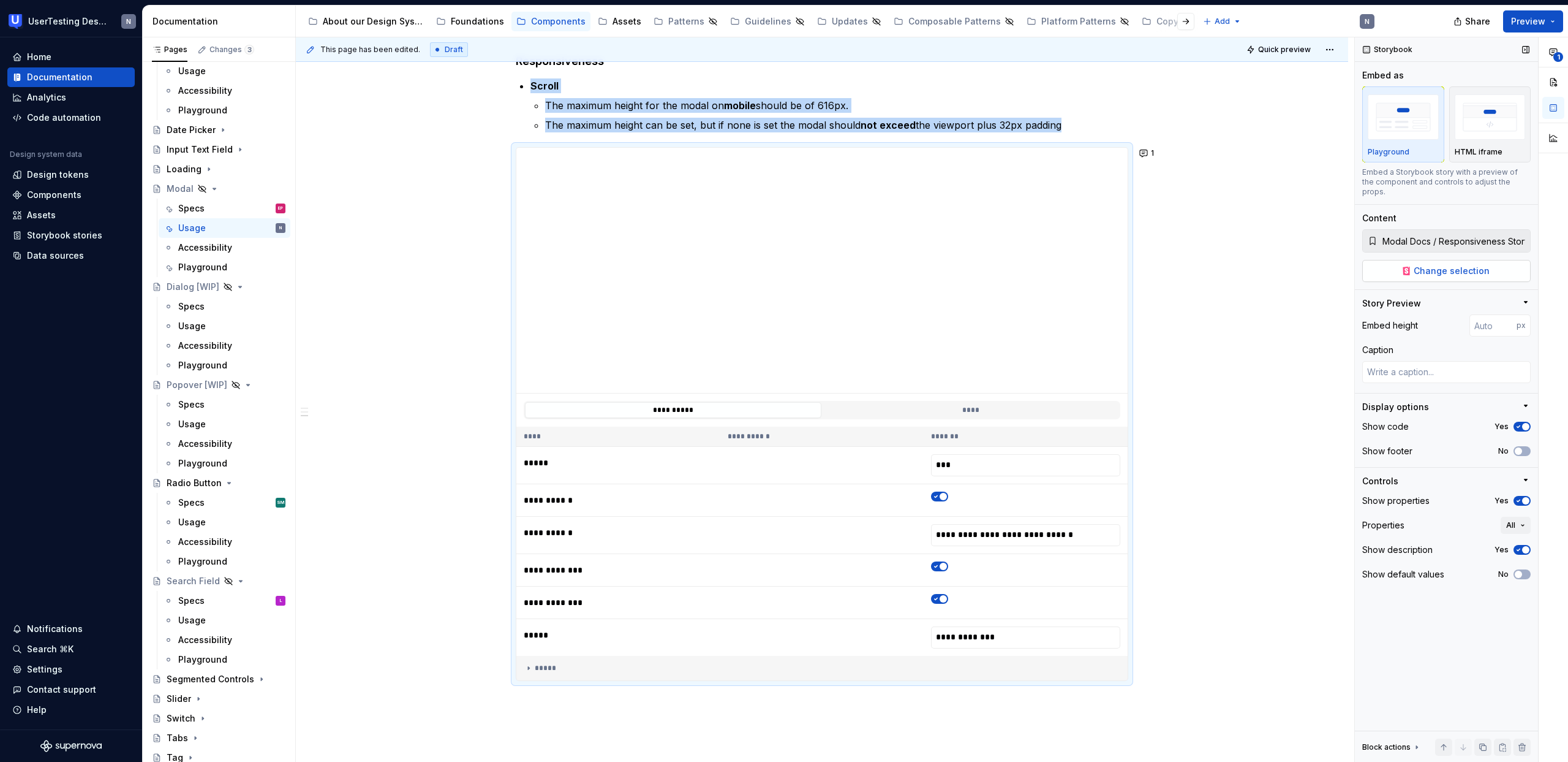
click at [1476, 265] on span "Change selection" at bounding box center [1451, 271] width 76 height 13
type textarea "*"
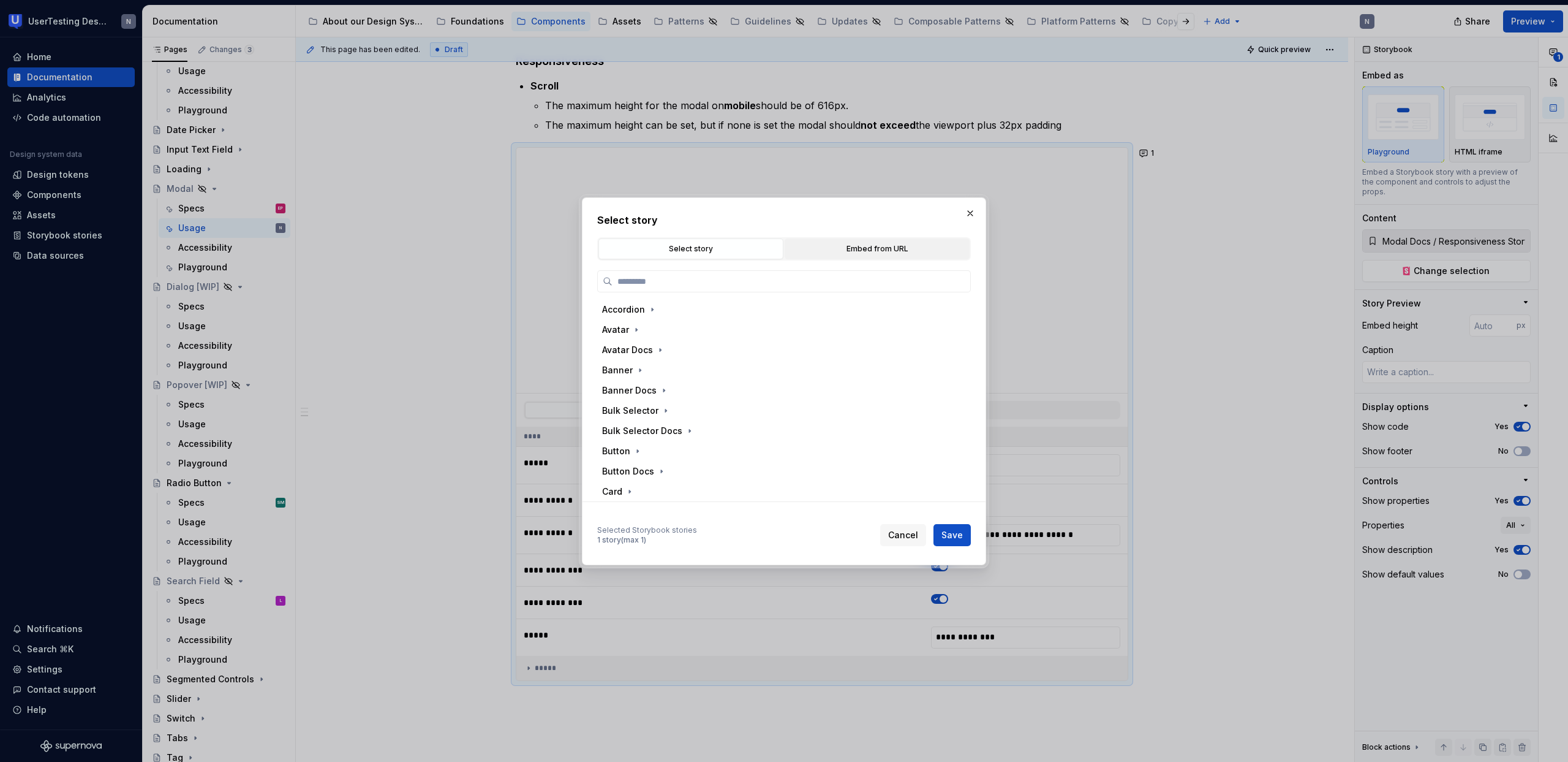
click at [869, 239] on button "Embed from URL" at bounding box center [877, 248] width 185 height 20
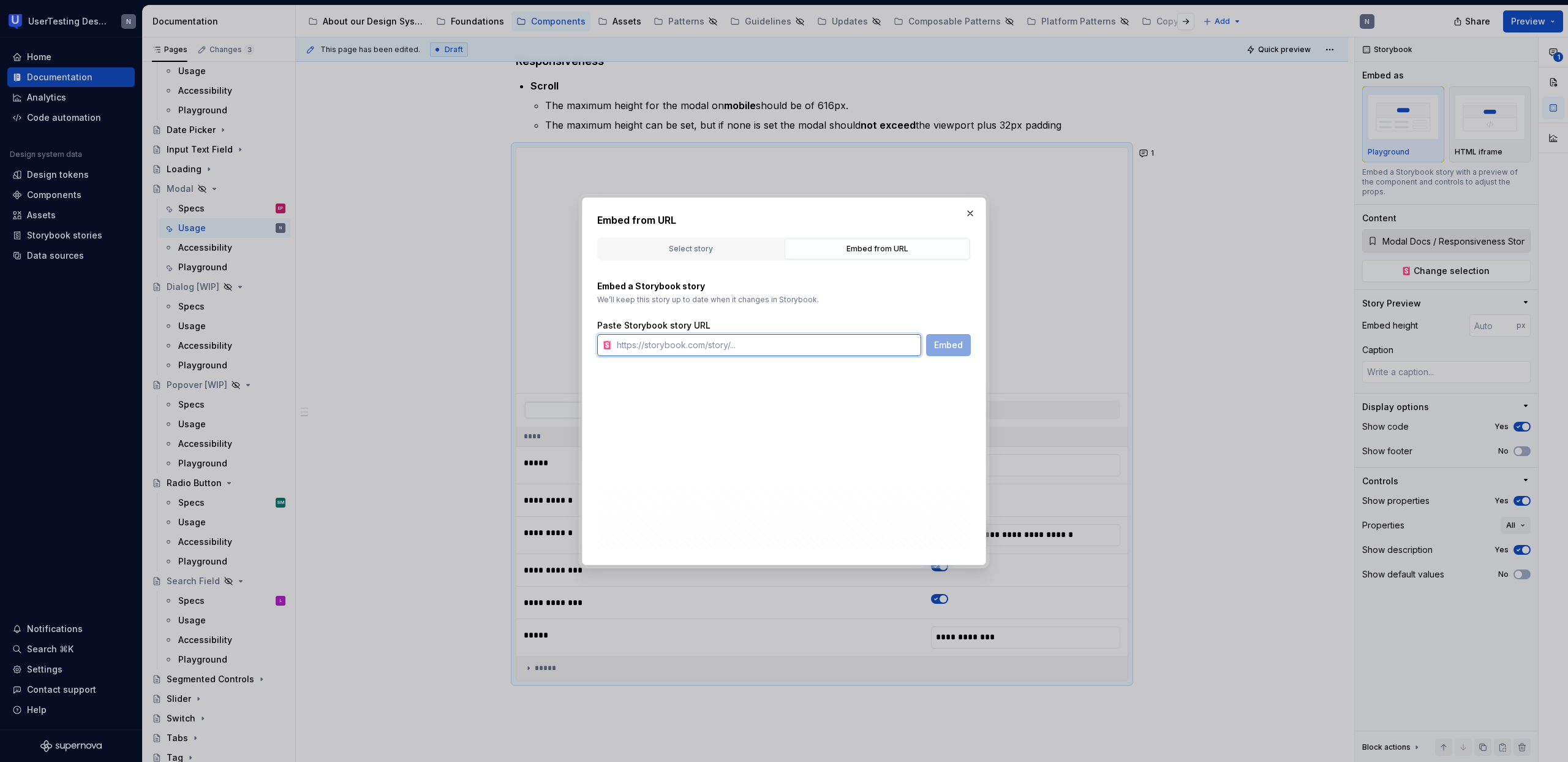
click at [785, 346] on input "text" at bounding box center [766, 345] width 309 height 22
paste input "[URL][DOMAIN_NAME]"
type input "[URL][DOMAIN_NAME]"
click at [960, 345] on span "Embed" at bounding box center [948, 345] width 29 height 13
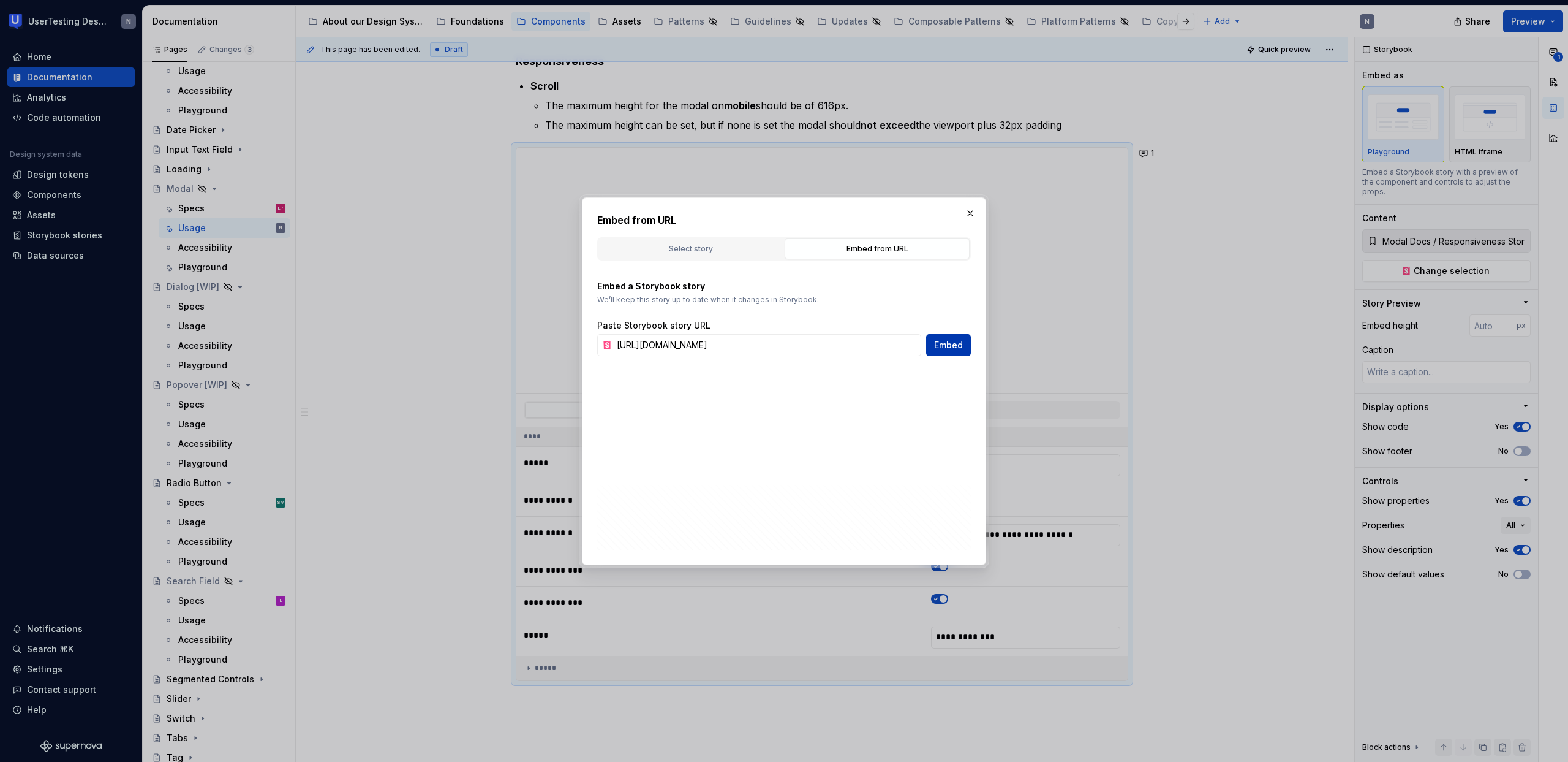
type textarea "*"
type input "[URL][DOMAIN_NAME]"
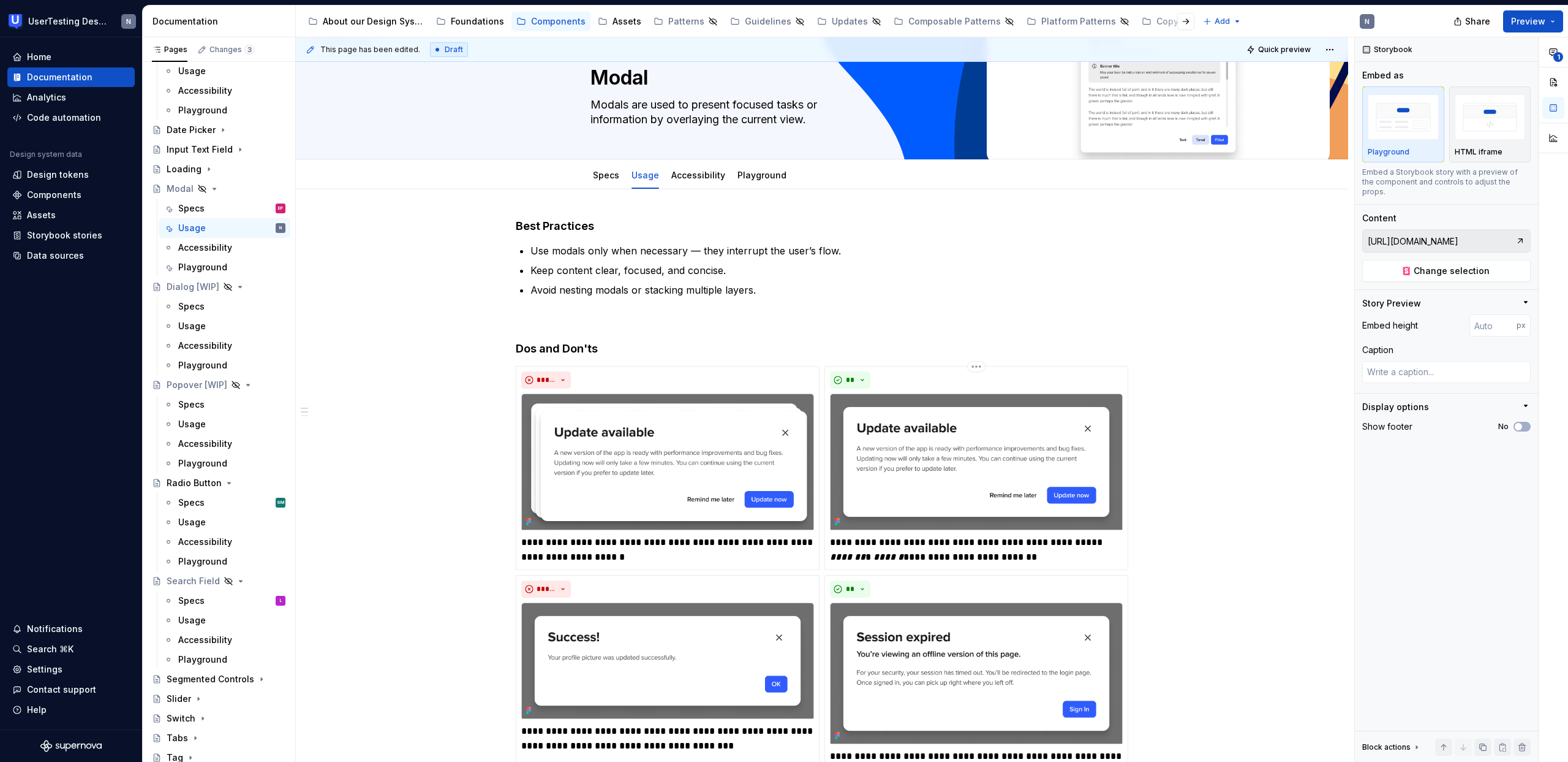
scroll to position [0, 0]
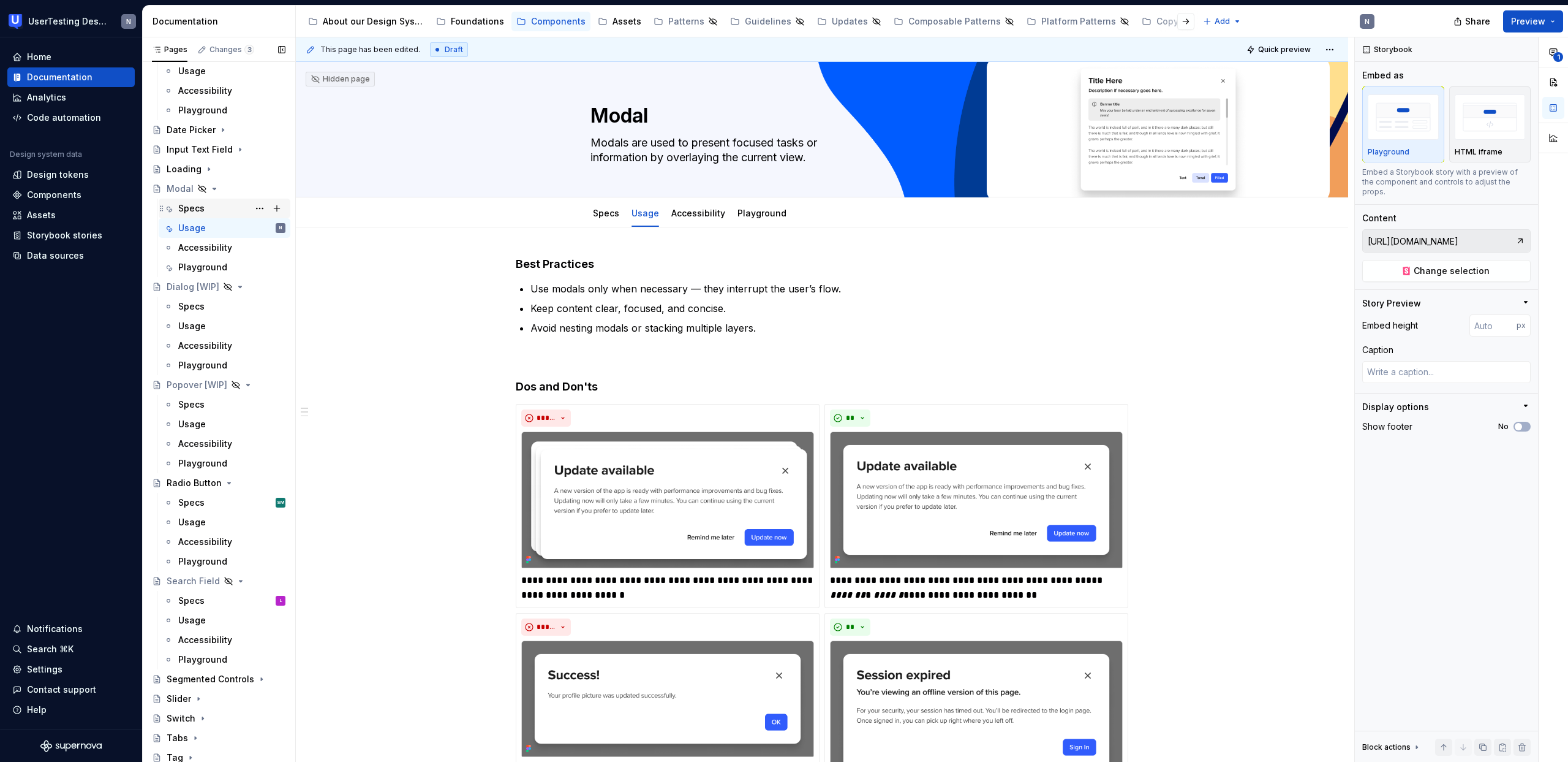
click at [214, 214] on div "Specs EP" at bounding box center [232, 208] width 107 height 18
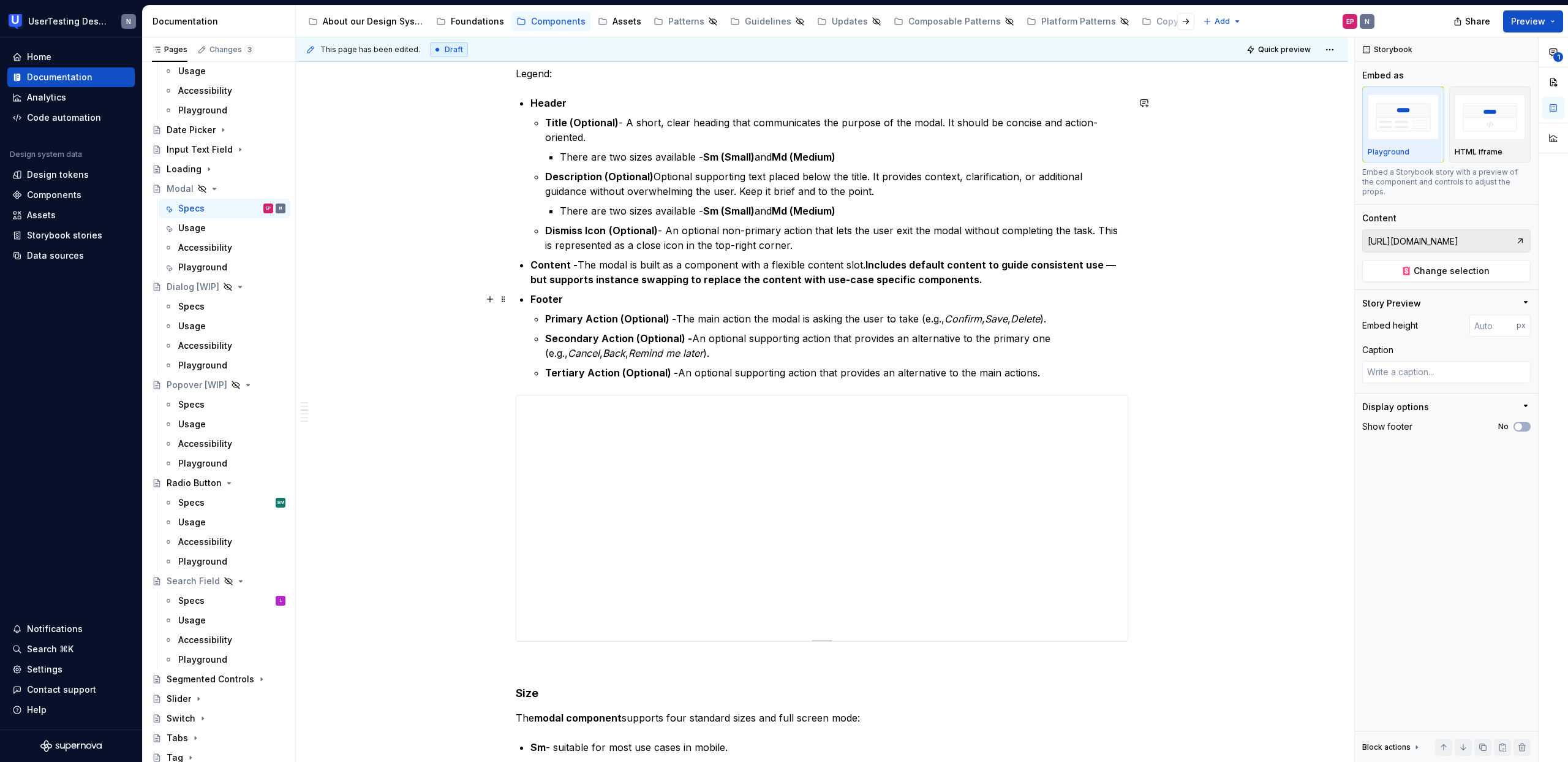
scroll to position [592, 0]
type textarea "*"
type input "[URL][DOMAIN_NAME]"
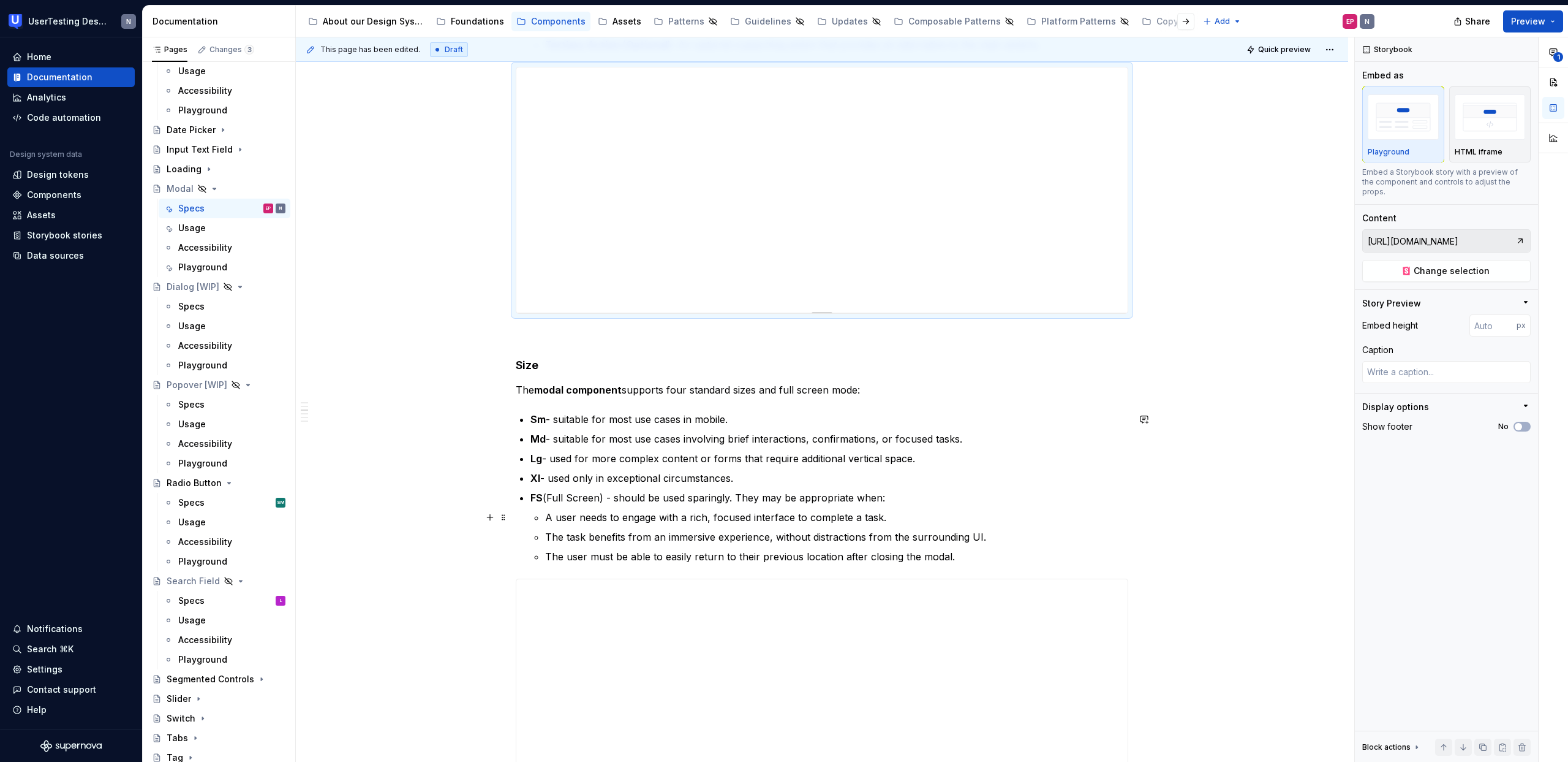
scroll to position [1148, 0]
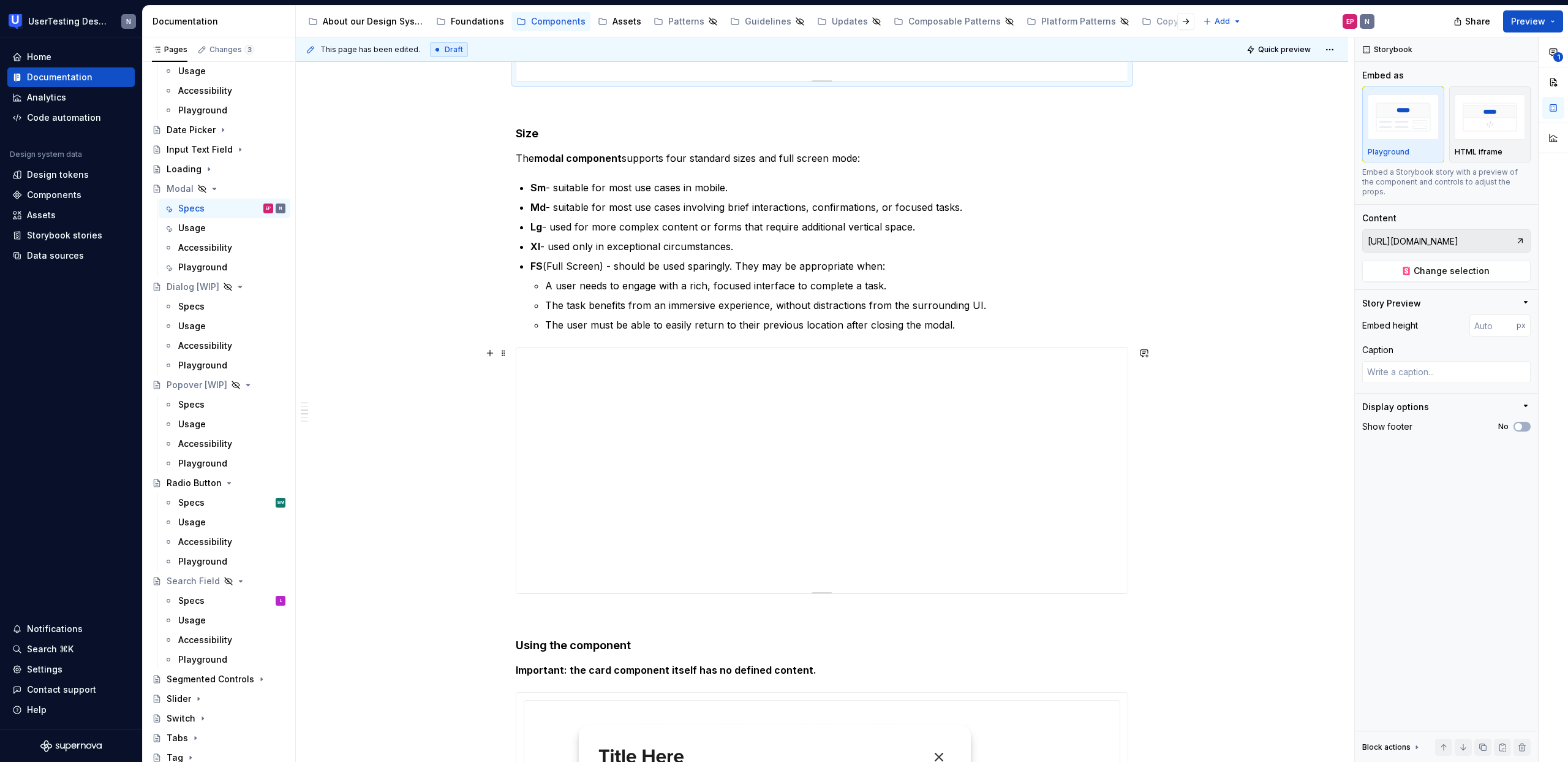
type textarea "*"
type input "[URL][DOMAIN_NAME]"
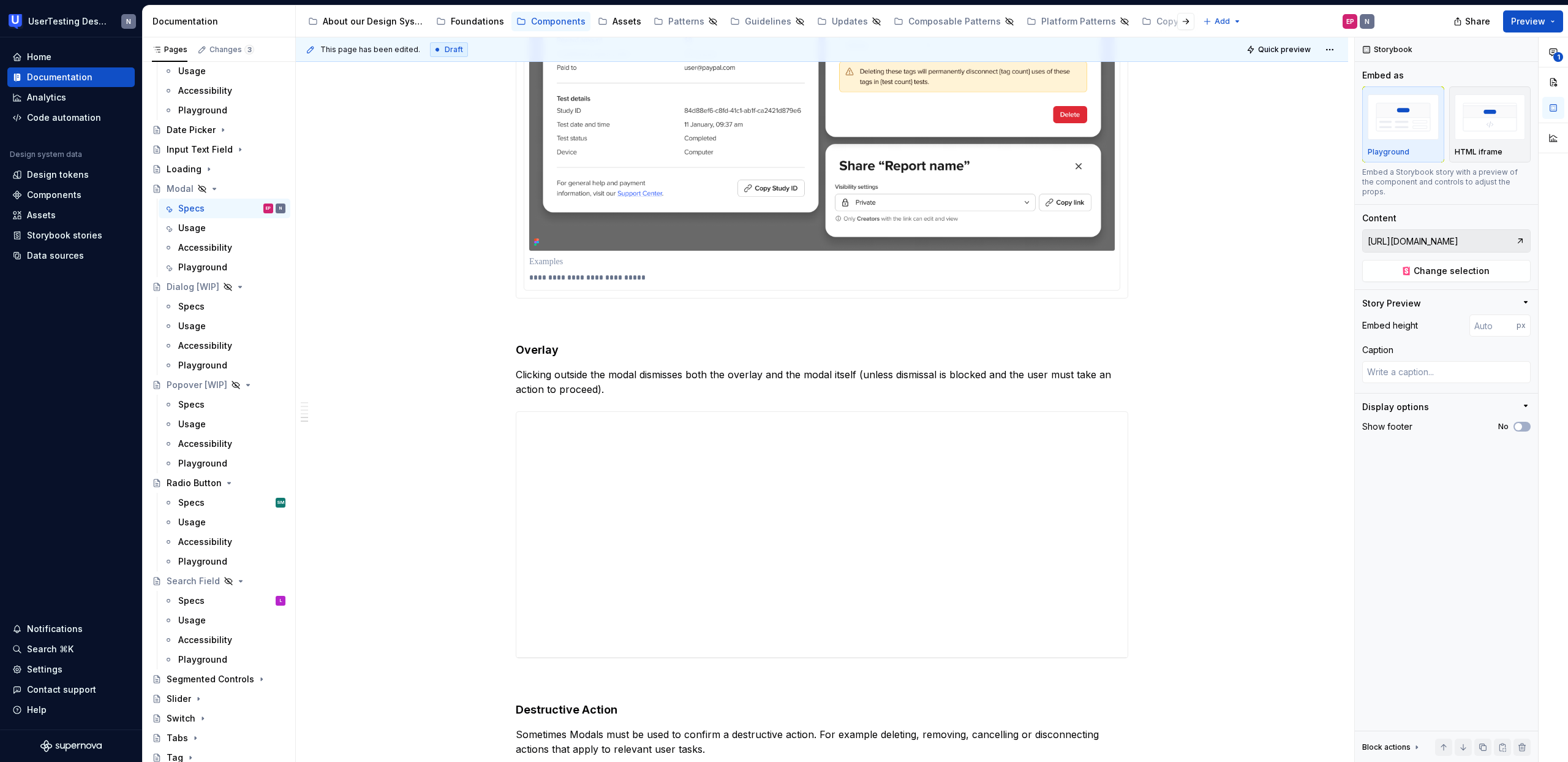
scroll to position [2840, 0]
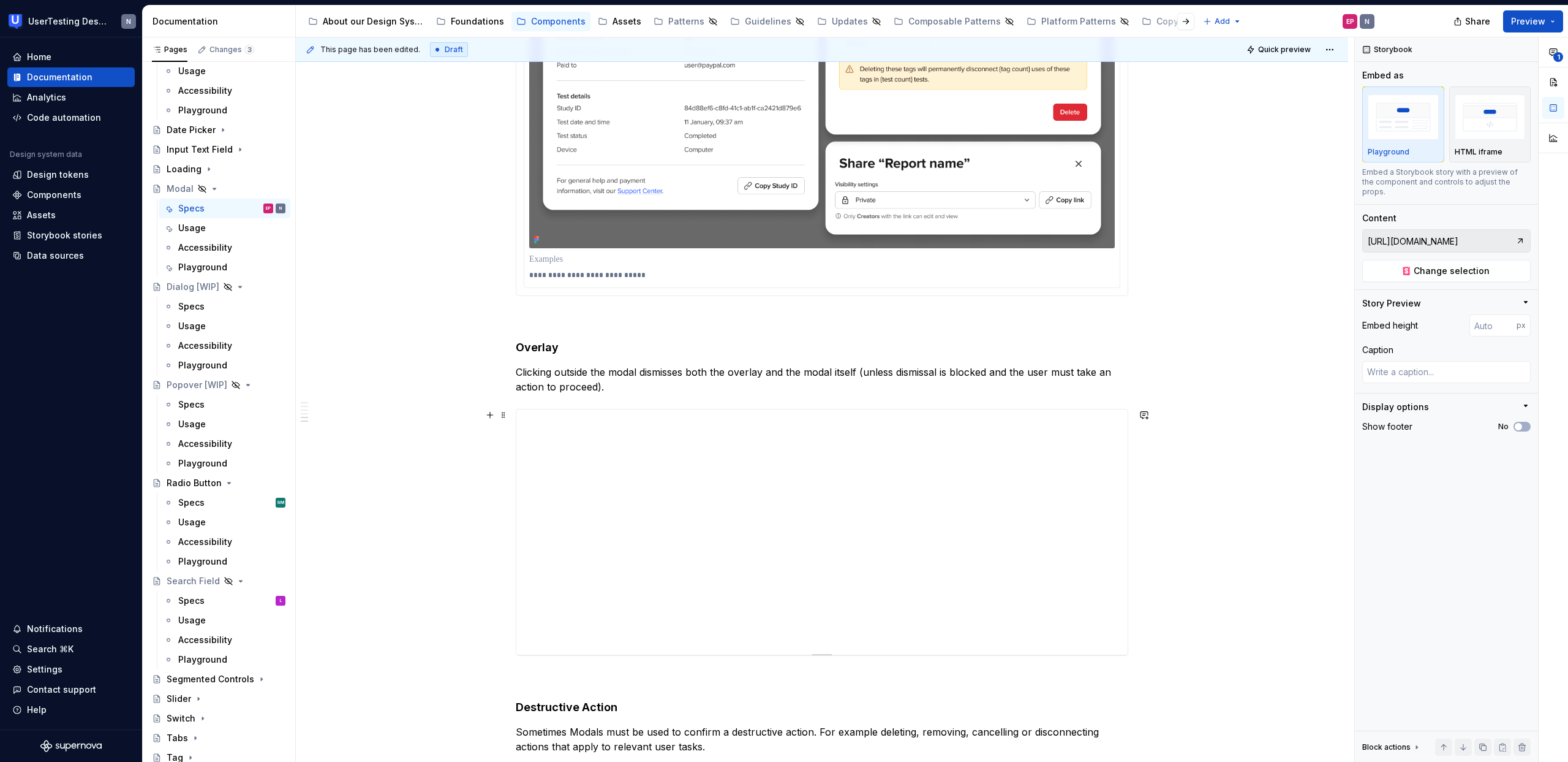
type textarea "*"
type input "[URL][DOMAIN_NAME]"
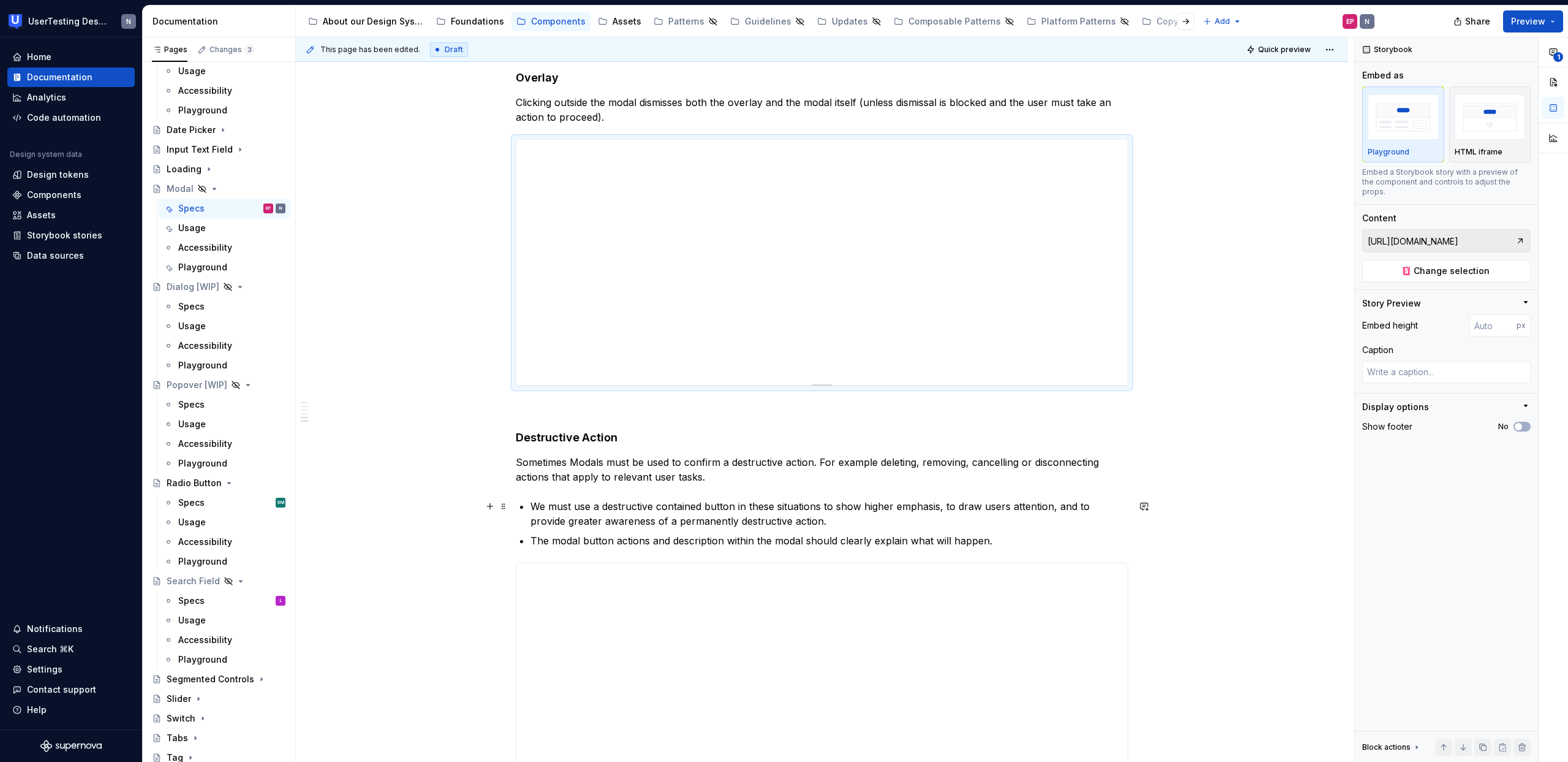
scroll to position [3313, 0]
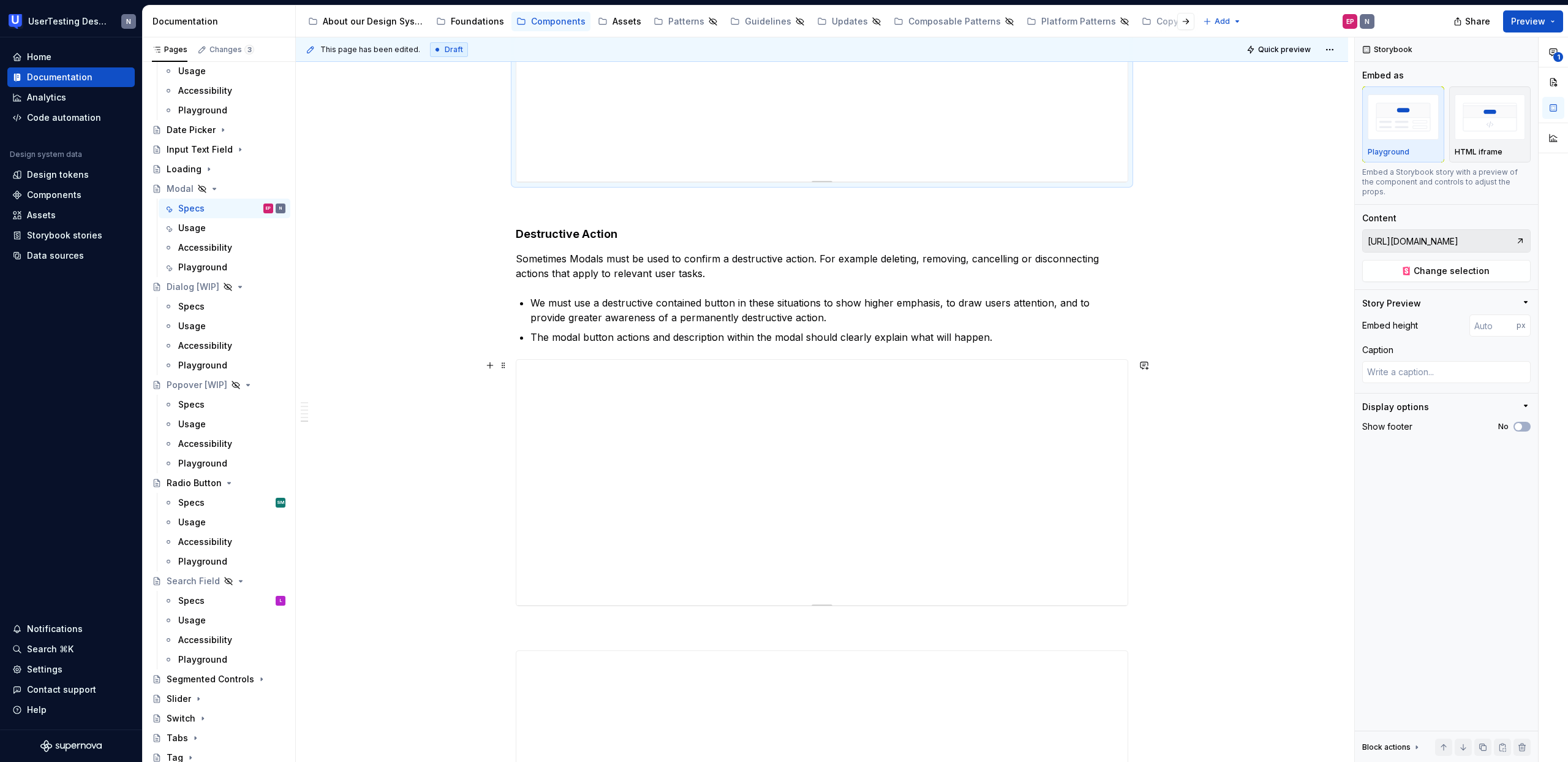
type textarea "*"
type input "[URL][DOMAIN_NAME]"
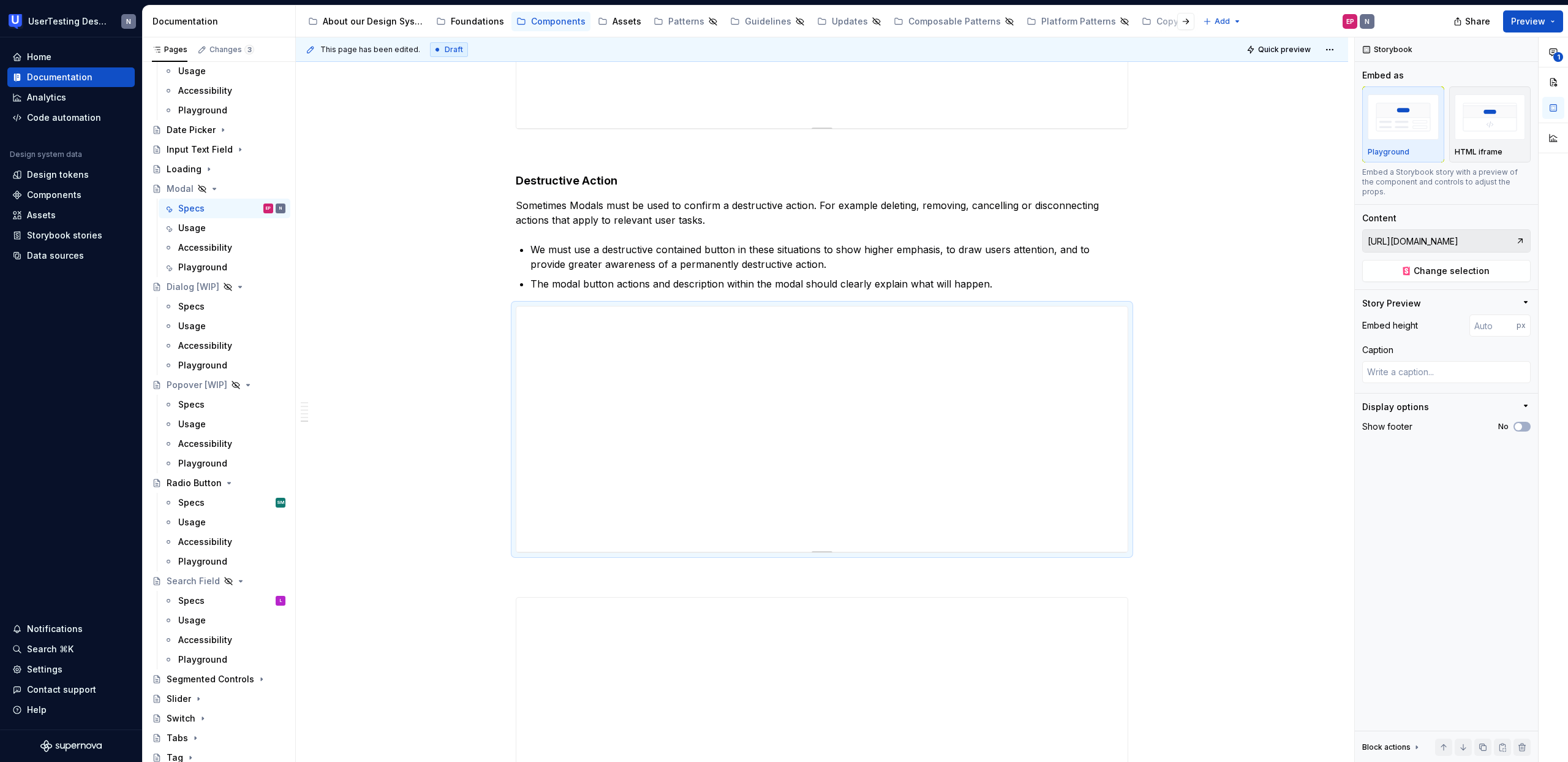
scroll to position [3178, 0]
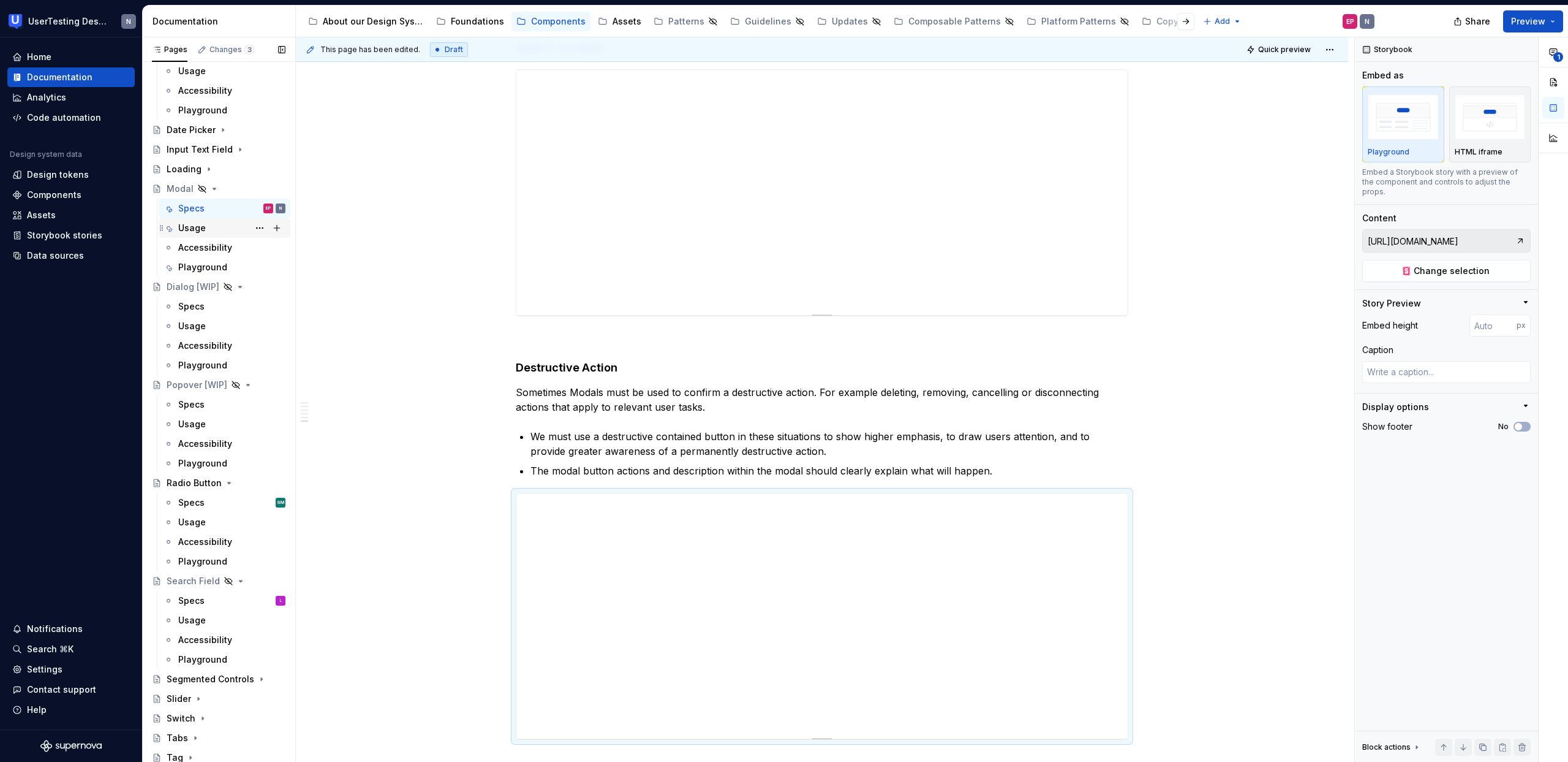
click at [214, 224] on div "Usage" at bounding box center [232, 228] width 107 height 18
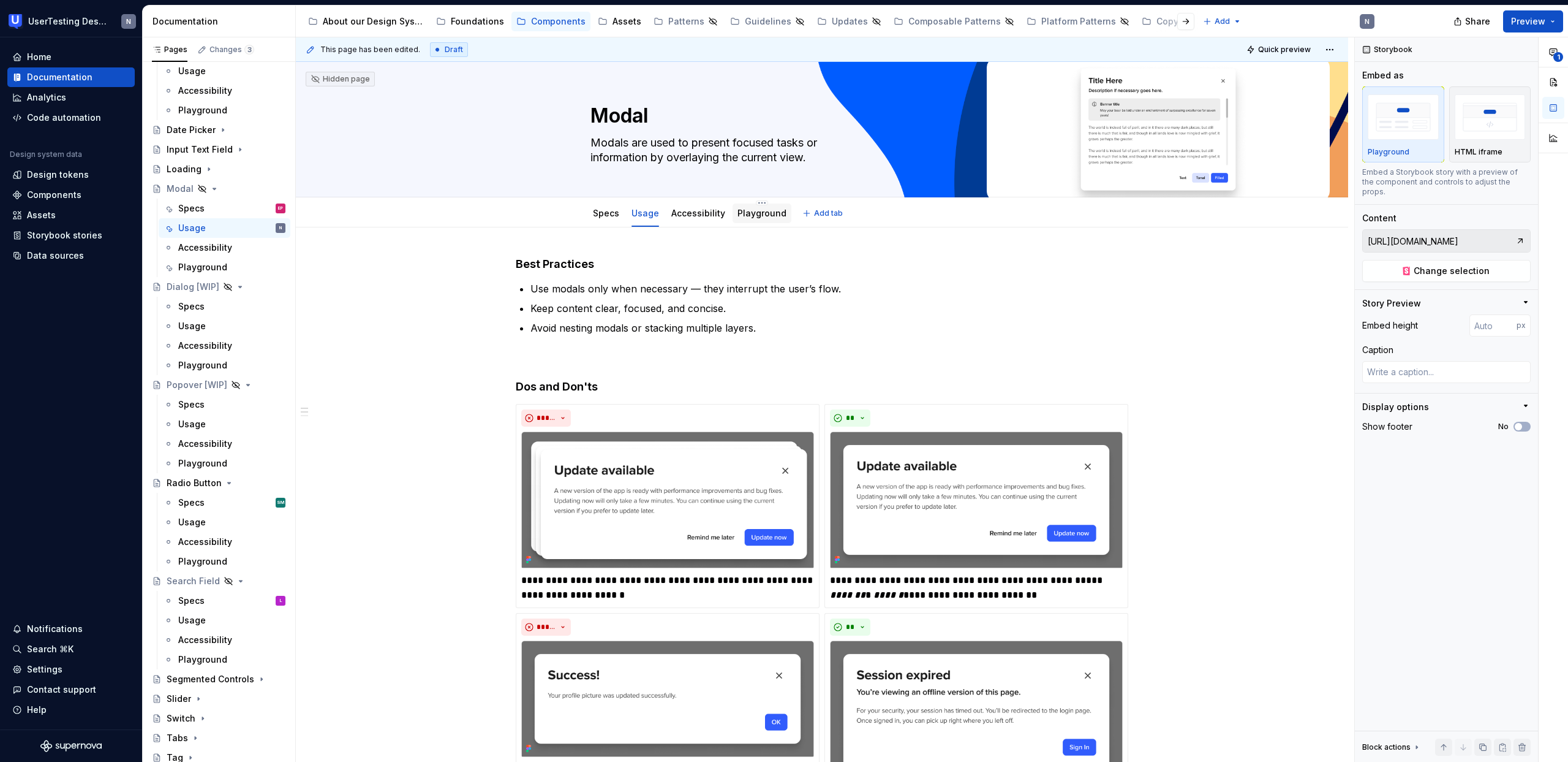
click at [737, 216] on link "Playground" at bounding box center [762, 212] width 49 height 11
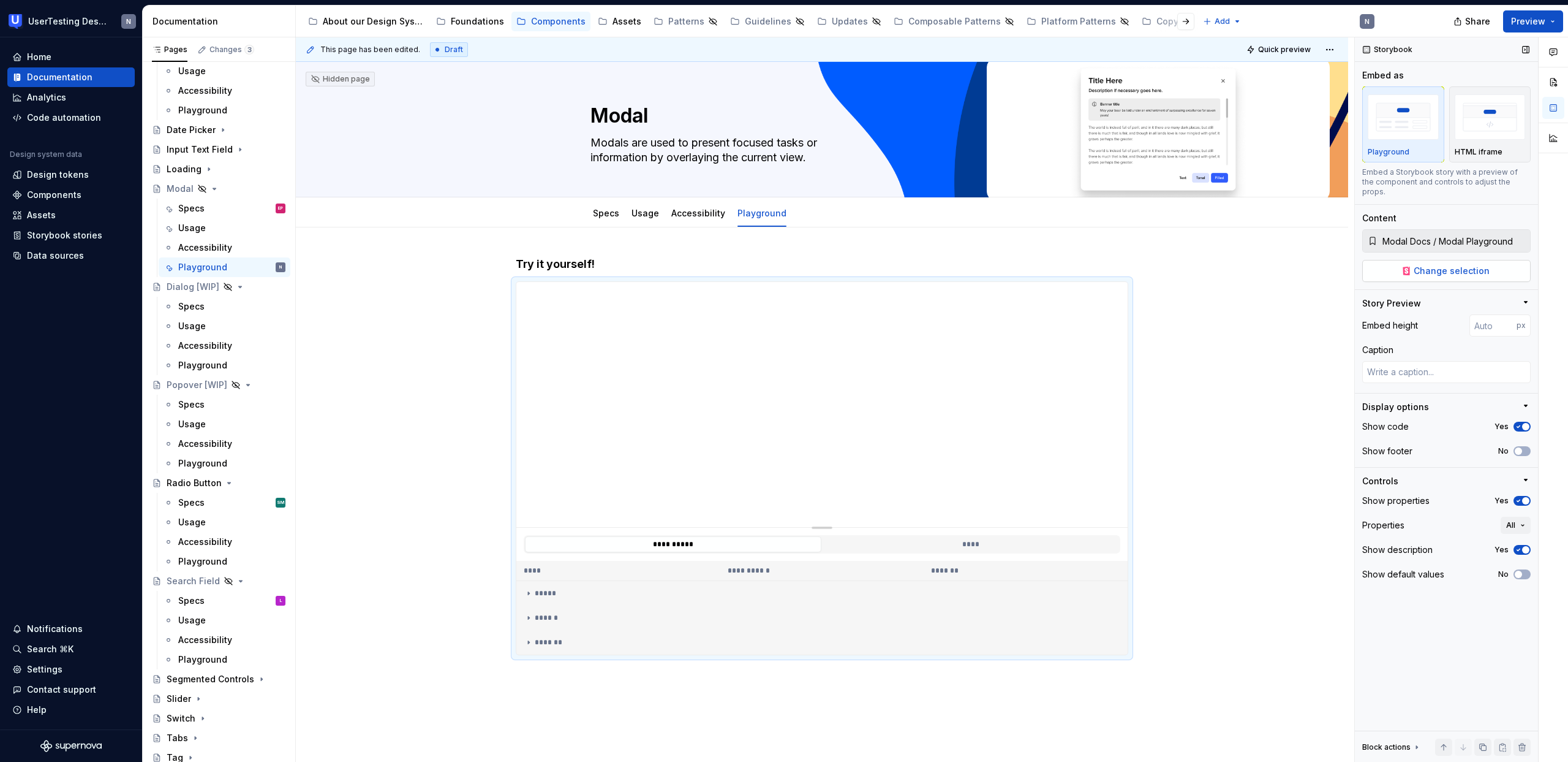
click at [1403, 269] on button "Change selection" at bounding box center [1445, 271] width 168 height 22
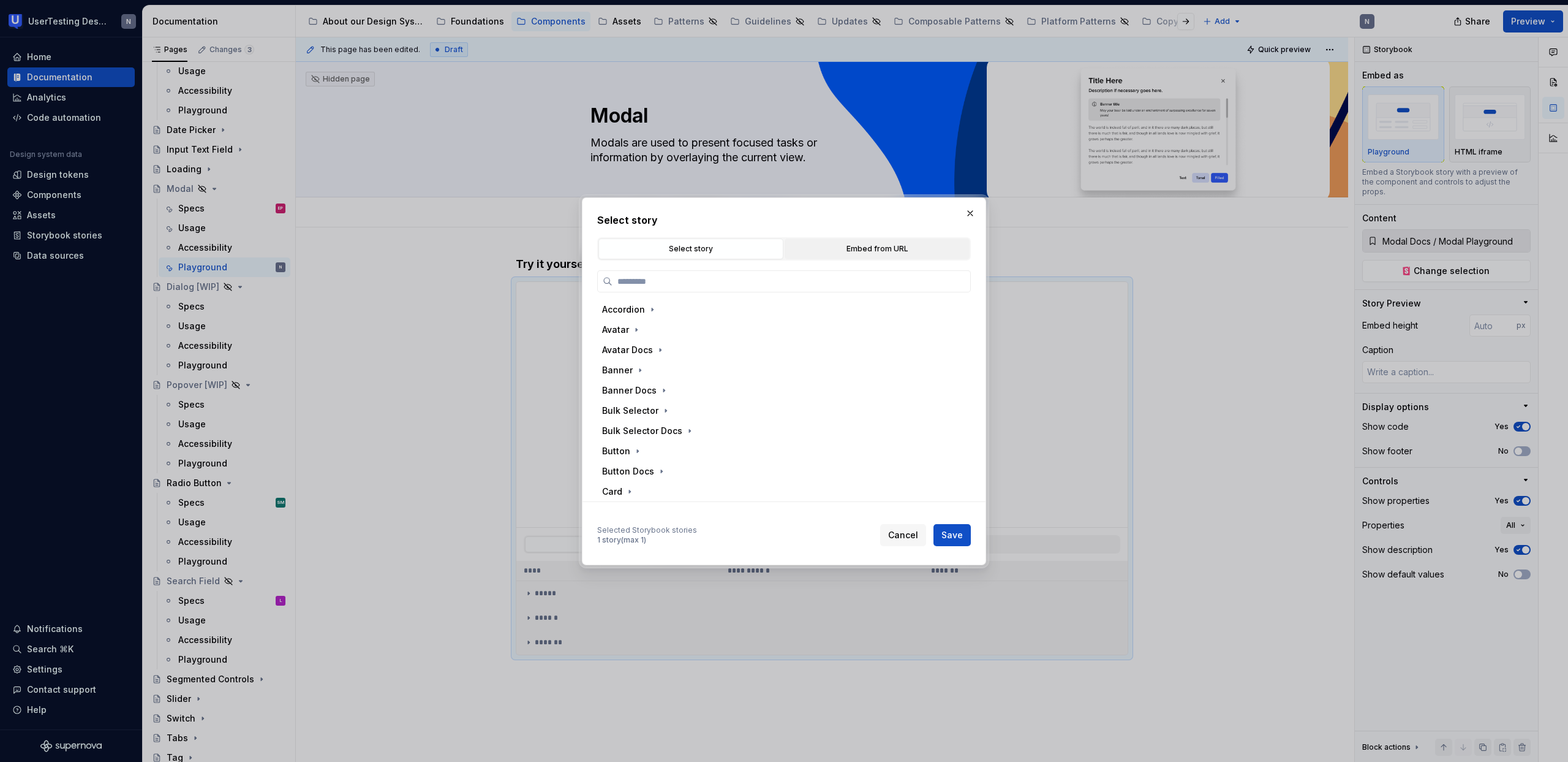
click at [892, 252] on div "Embed from URL" at bounding box center [876, 248] width 176 height 13
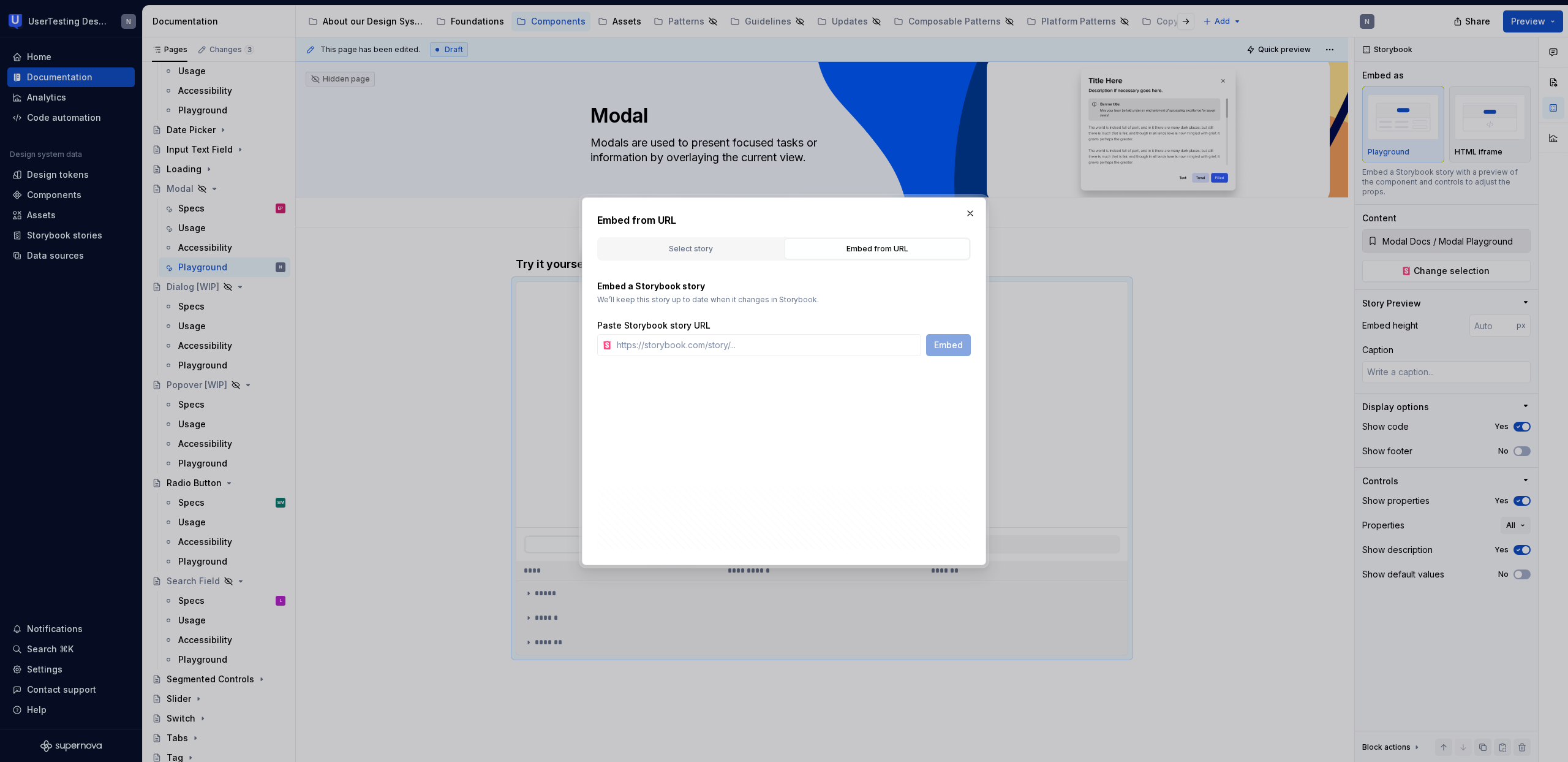
type textarea "*"
click at [806, 339] on input "text" at bounding box center [766, 345] width 309 height 22
paste input "[URL][DOMAIN_NAME]"
type input "[URL][DOMAIN_NAME]"
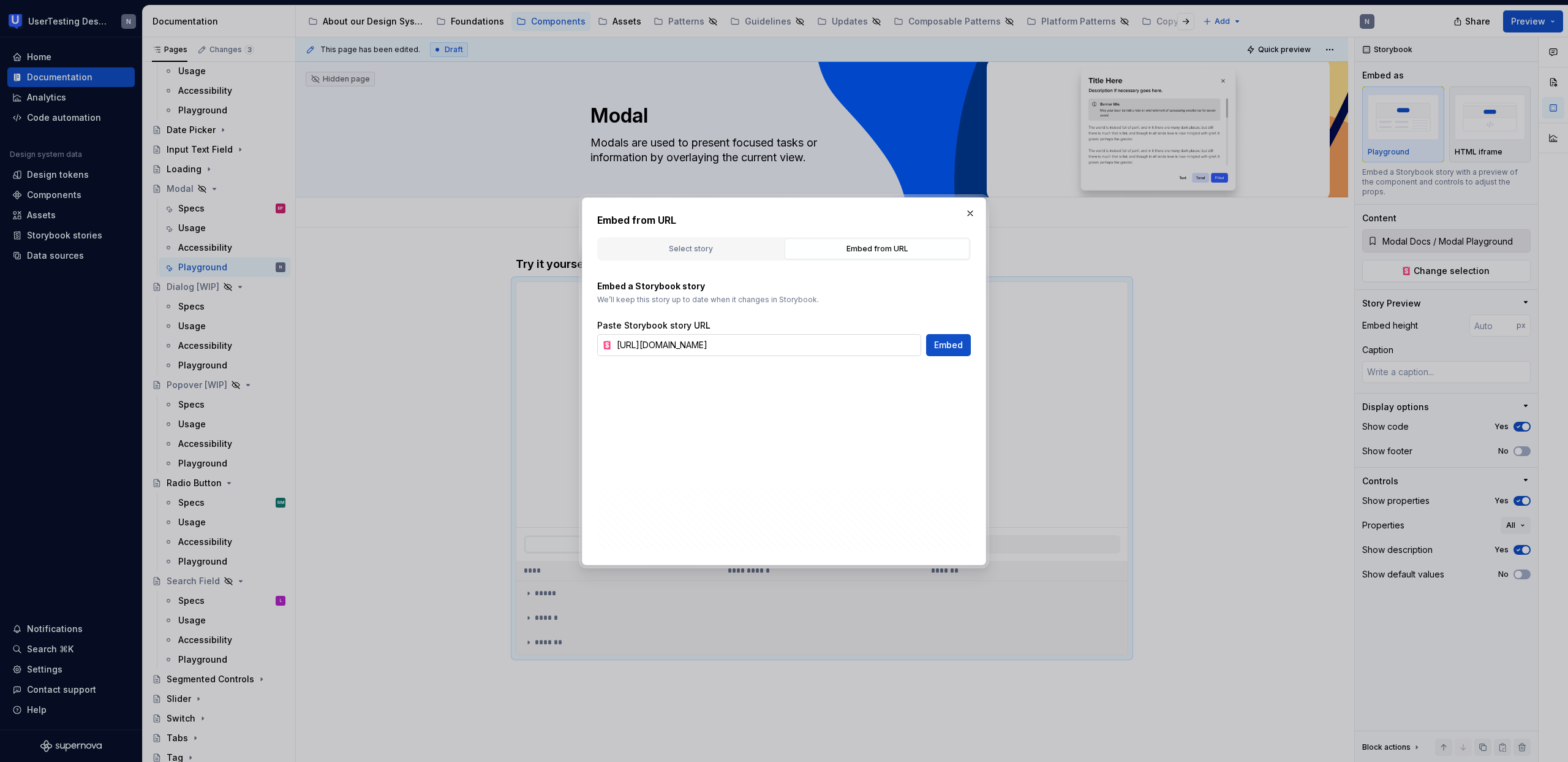
type textarea "*"
type input "[URL][DOMAIN_NAME]"
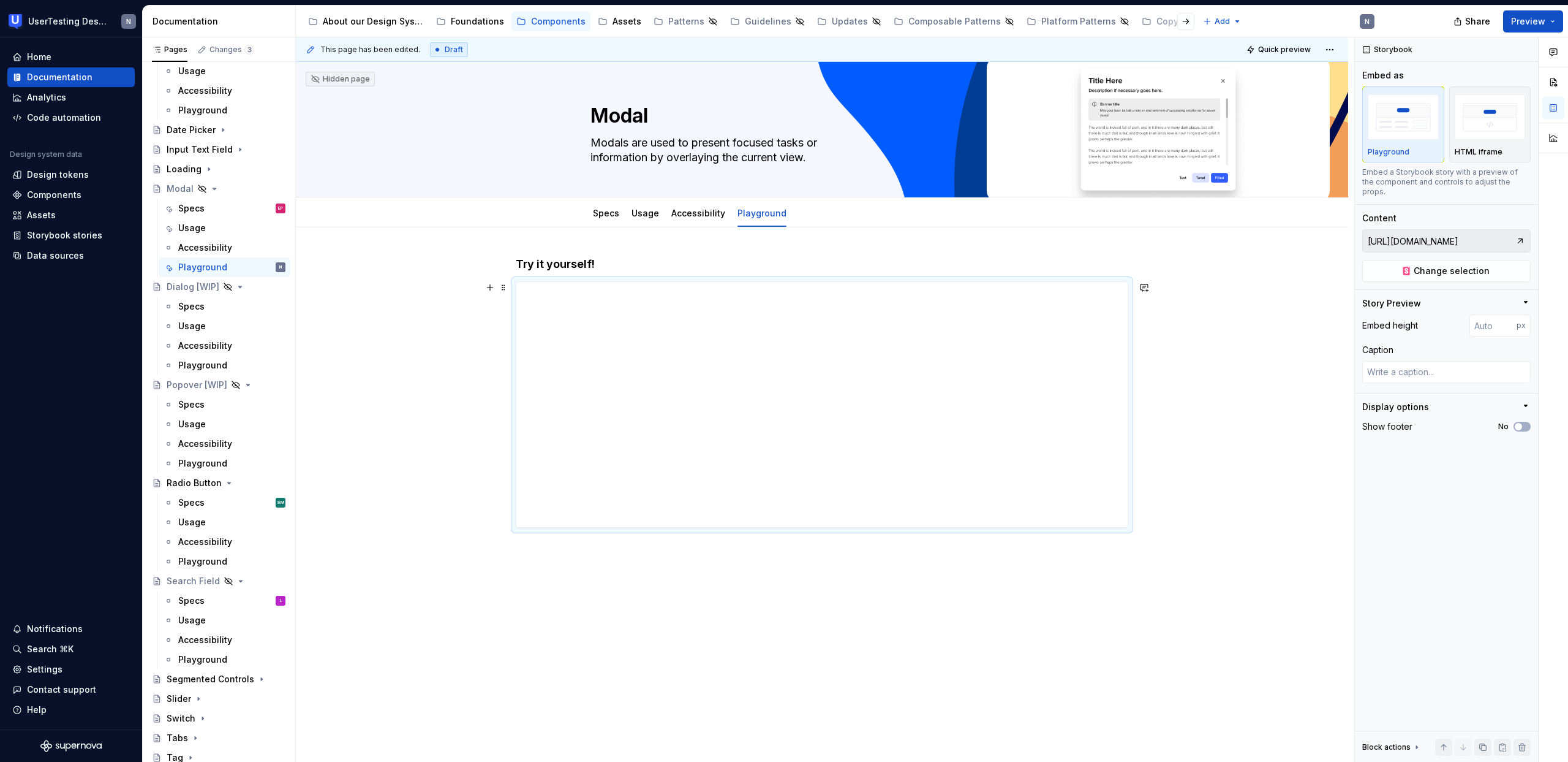
scroll to position [9, 0]
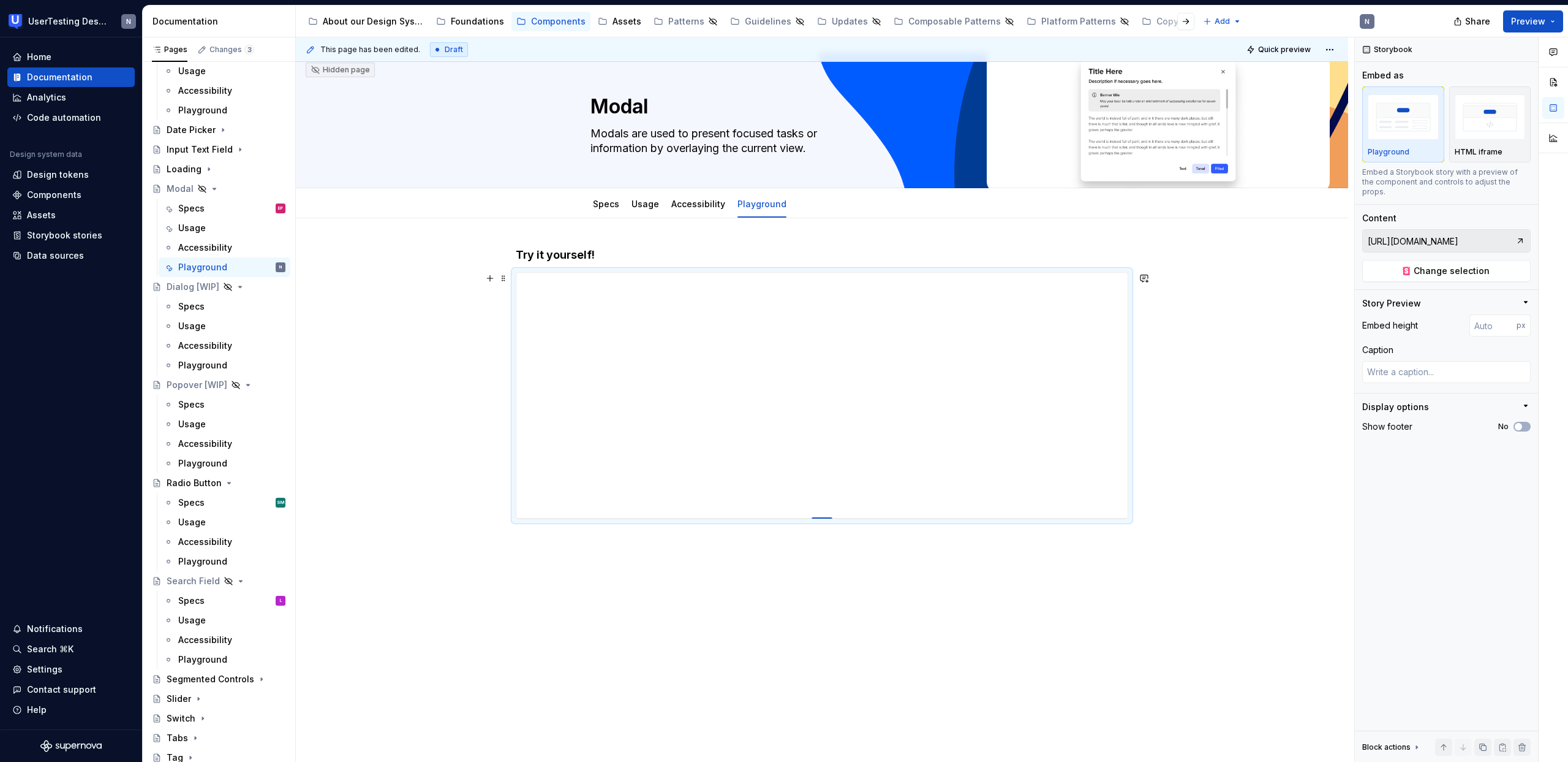
type textarea "*"
type input "432"
type textarea "*"
type input "444"
type textarea "*"
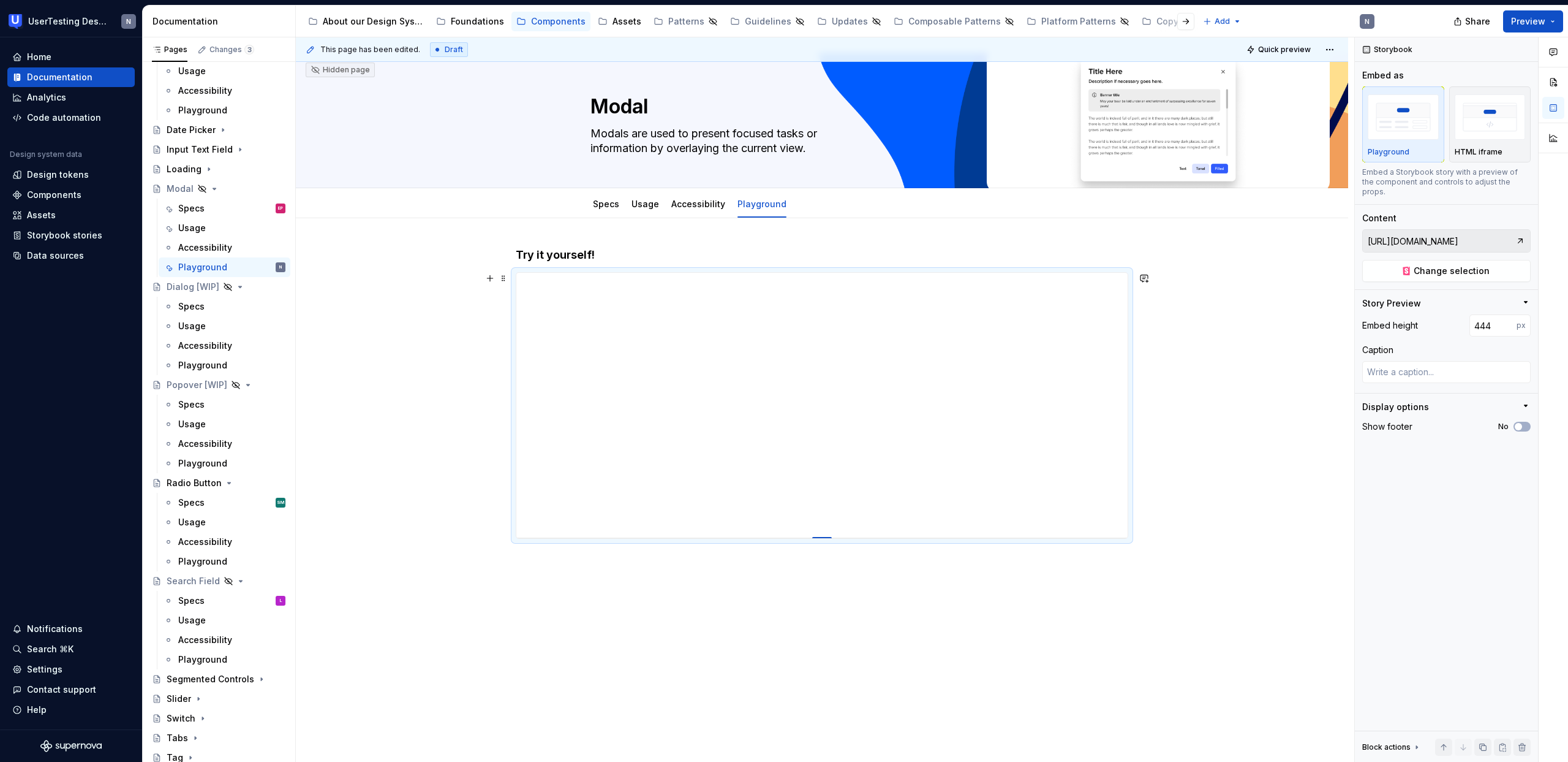
type input "466"
type textarea "*"
type input "493"
type textarea "*"
type input "521"
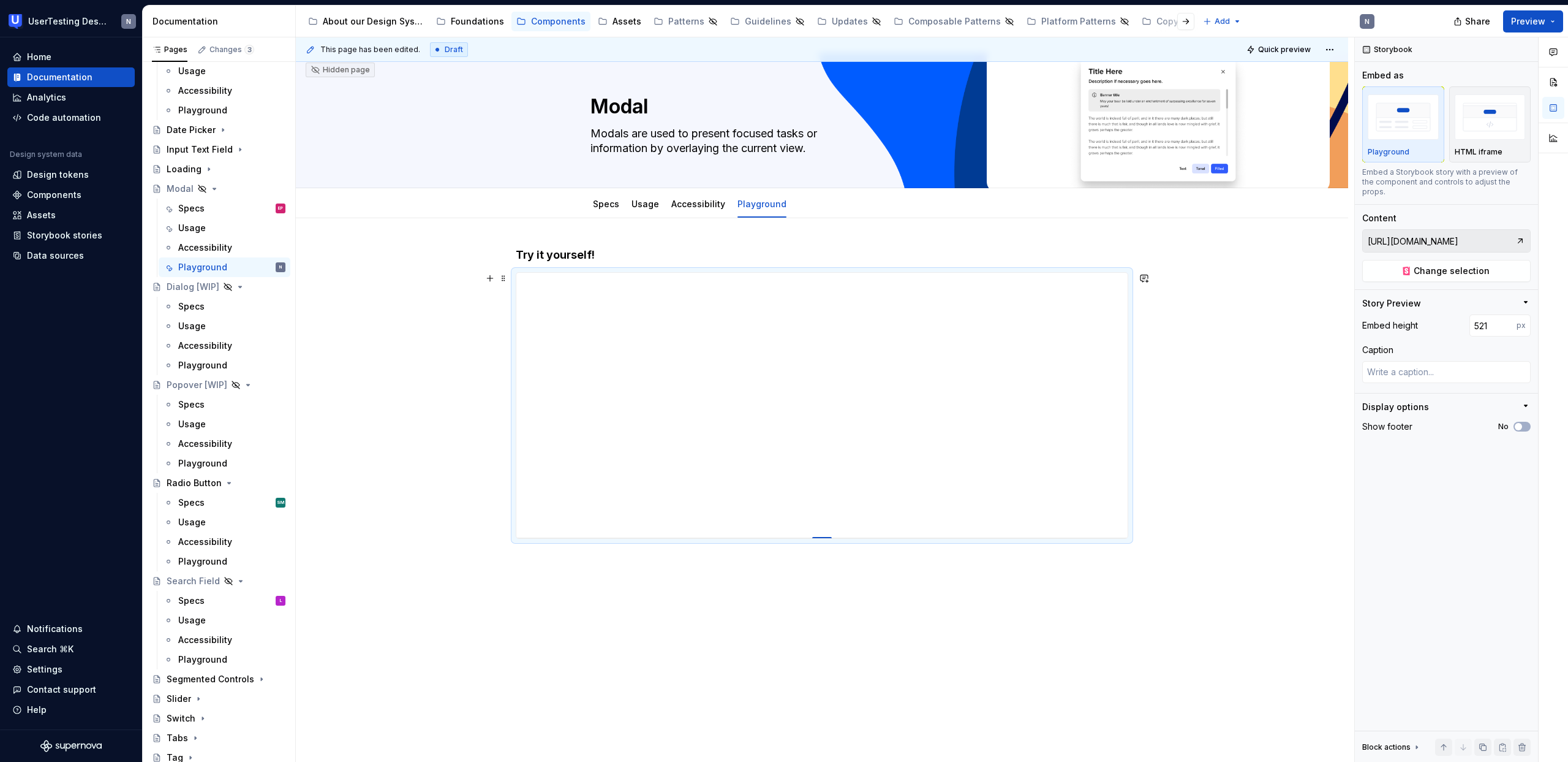
type textarea "*"
type input "527"
type textarea "*"
type input "550"
type textarea "*"
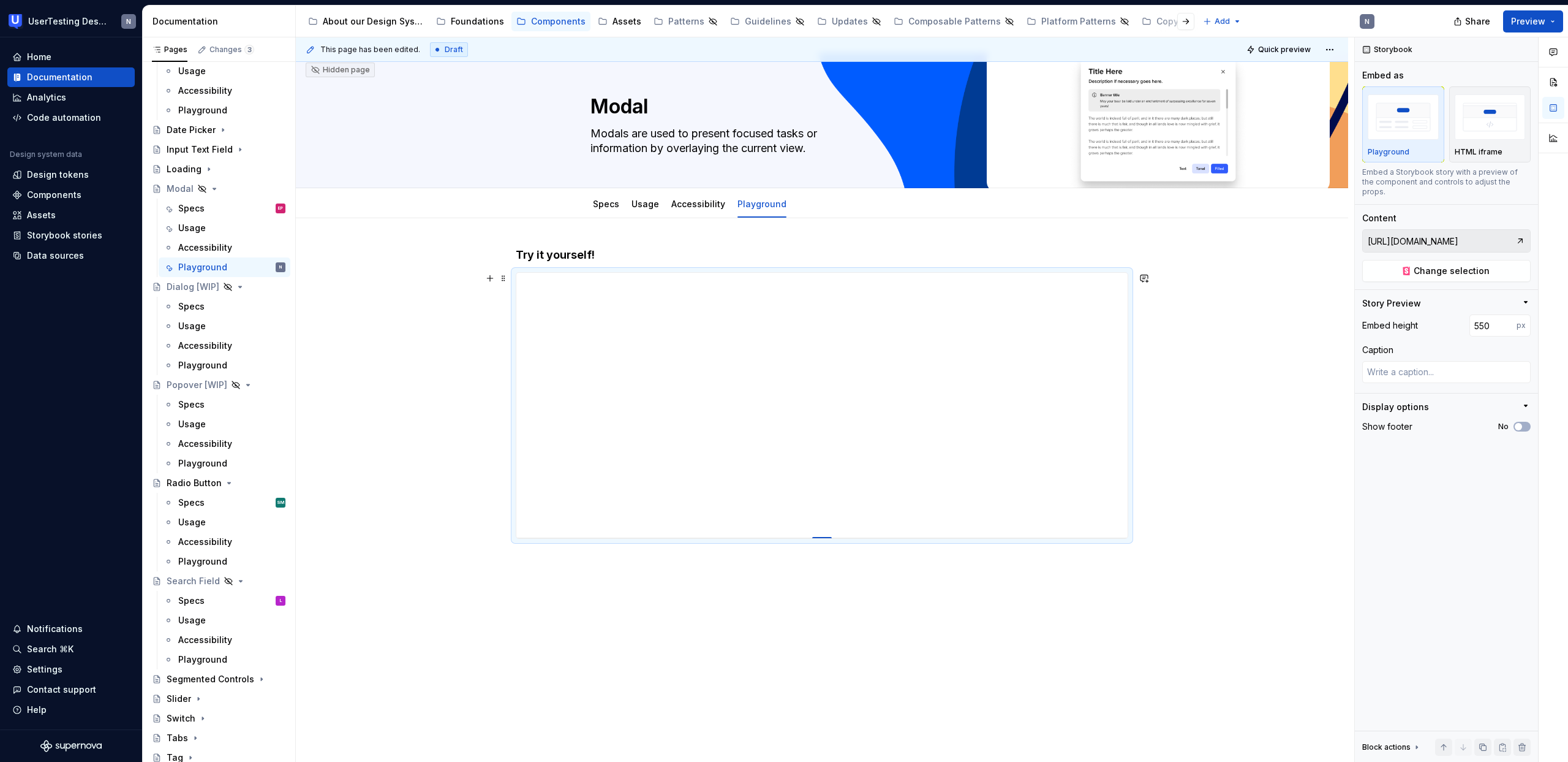
type input "572"
type textarea "*"
type input "591"
type textarea "*"
type input "619"
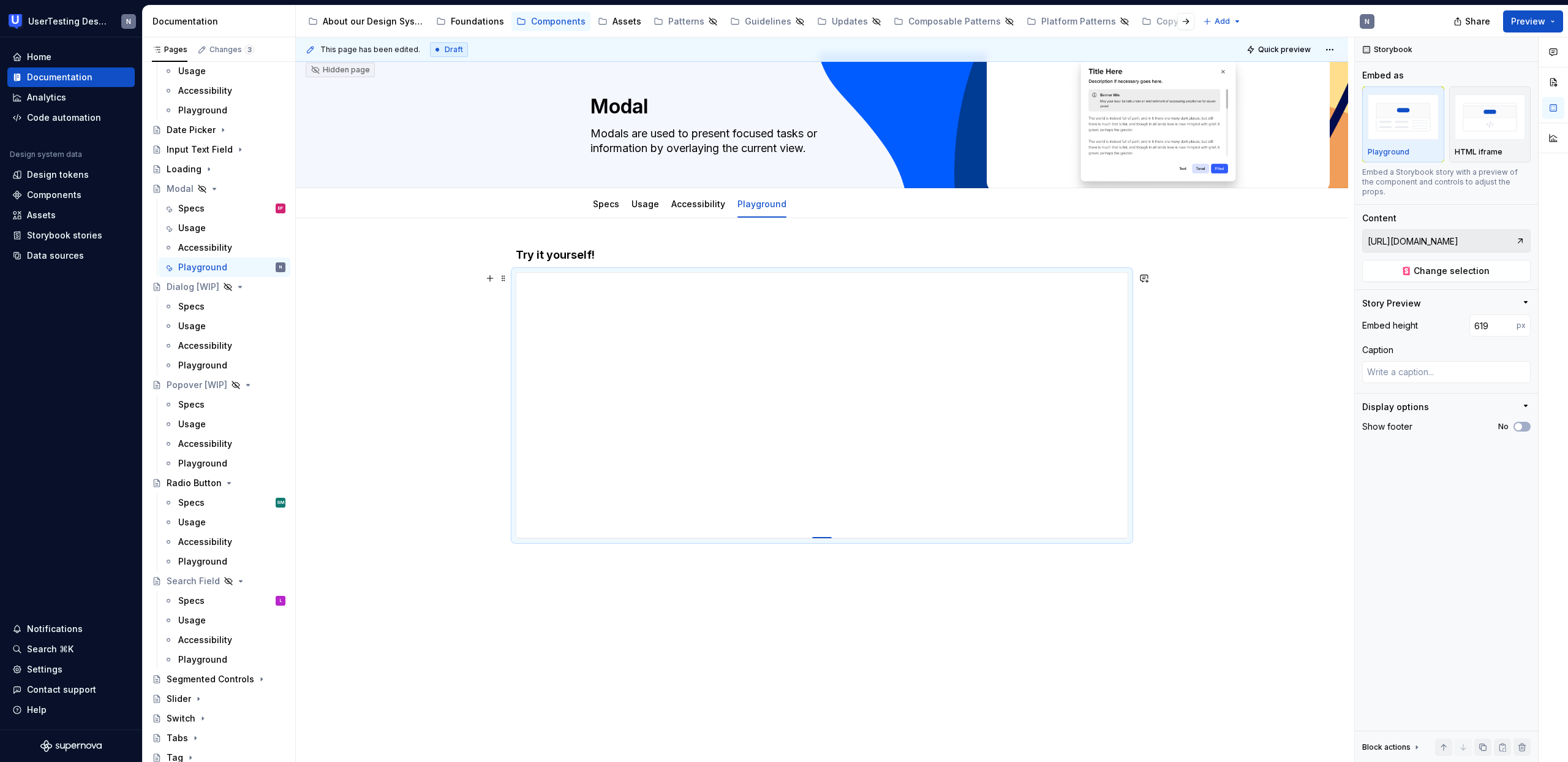
type textarea "*"
type input "631"
type textarea "*"
type input "646"
type textarea "*"
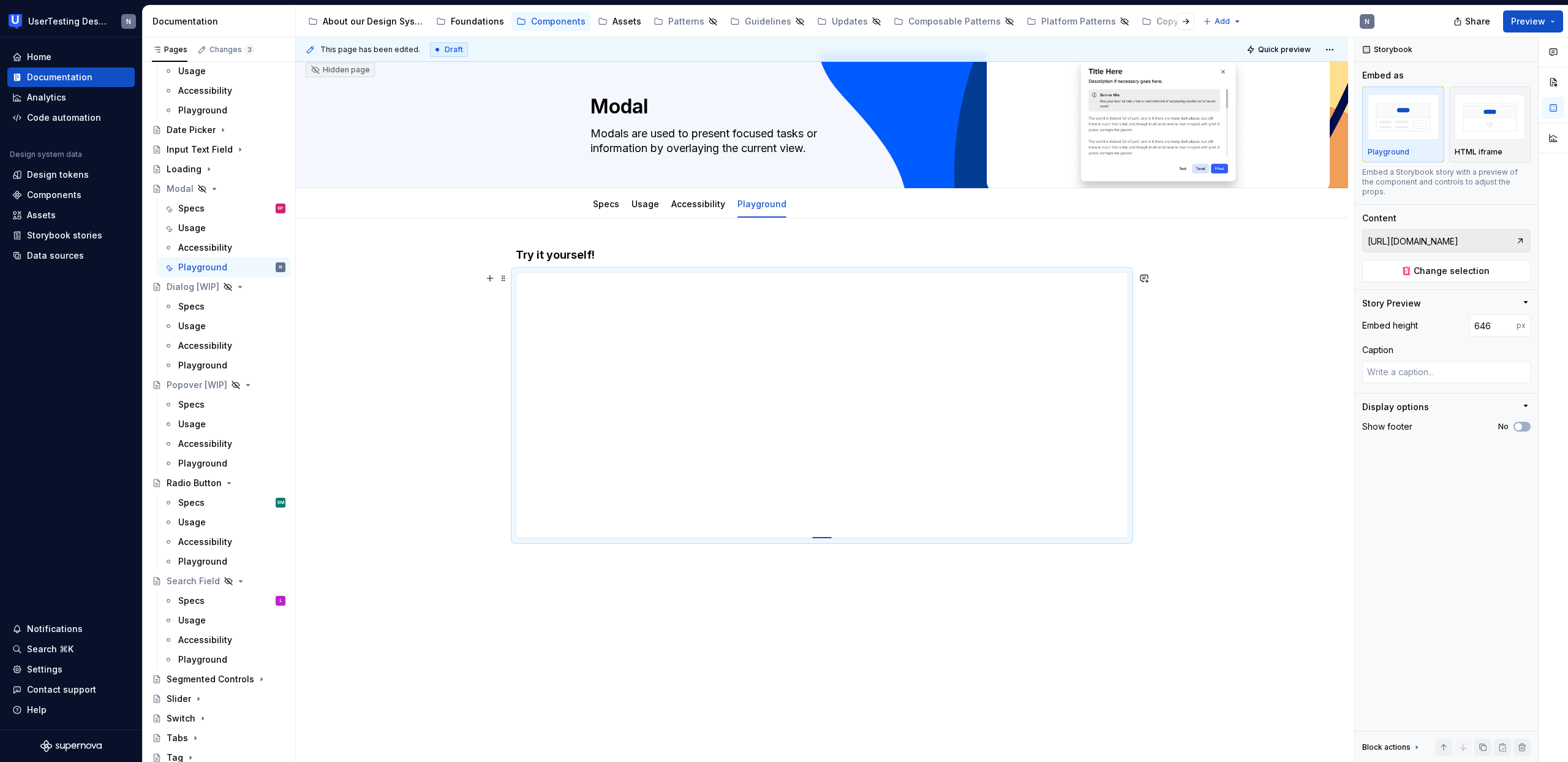
type input "674"
type textarea "*"
type input "692"
type textarea "*"
type input "702"
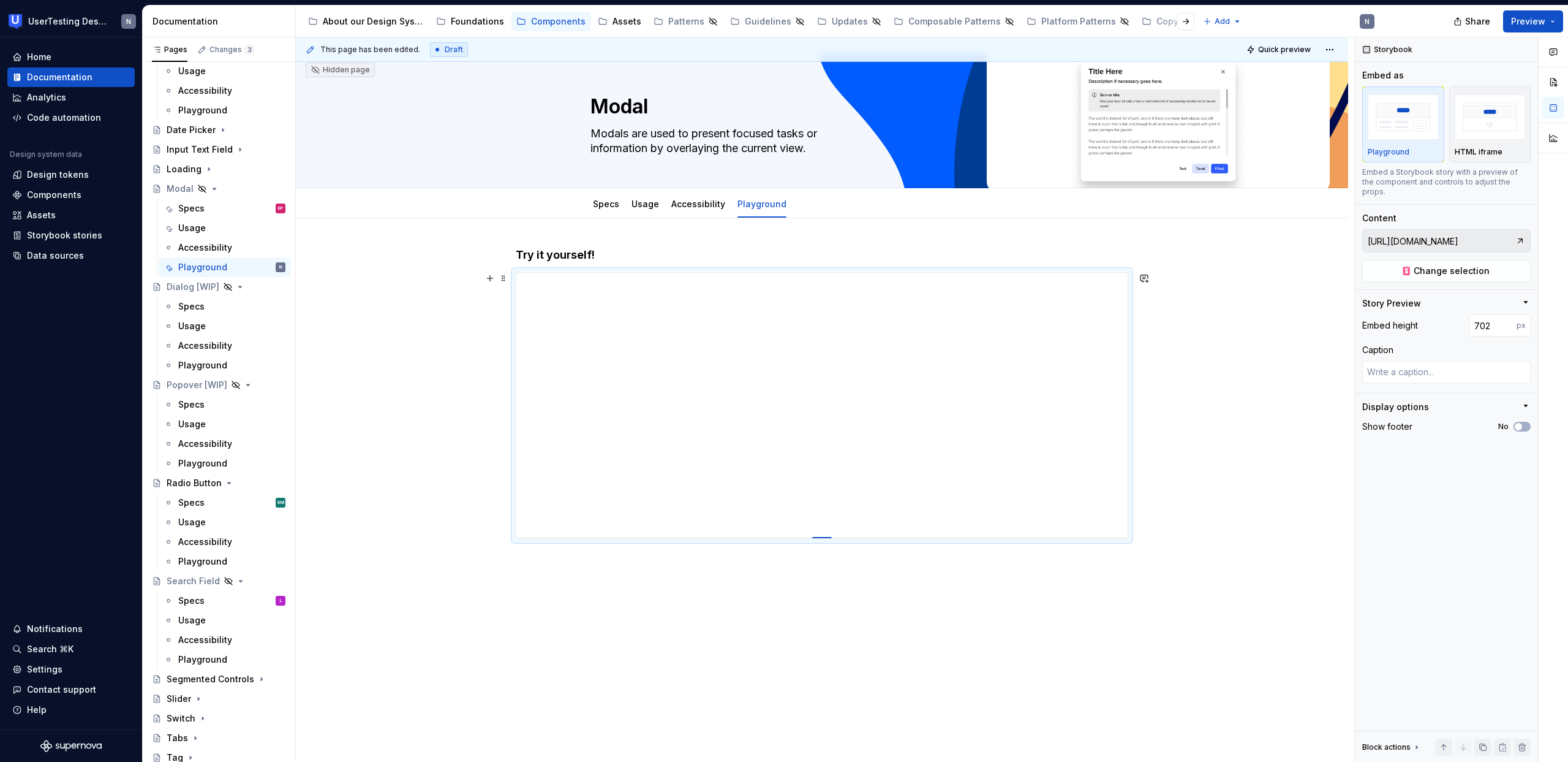
type textarea "*"
type input "715"
type textarea "*"
type input "729"
type textarea "*"
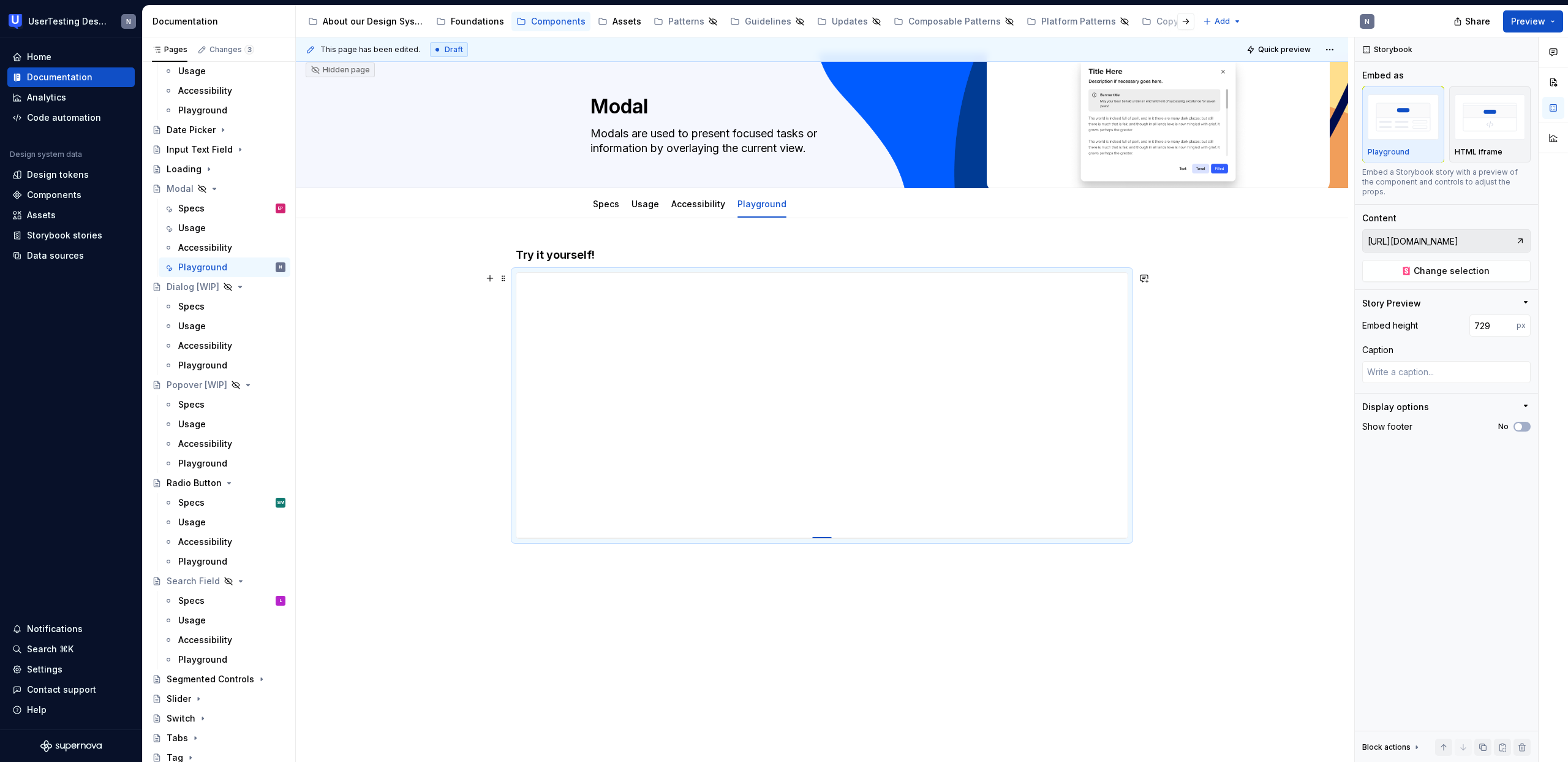
type input "734"
type textarea "*"
type input "742"
type textarea "*"
type input "768"
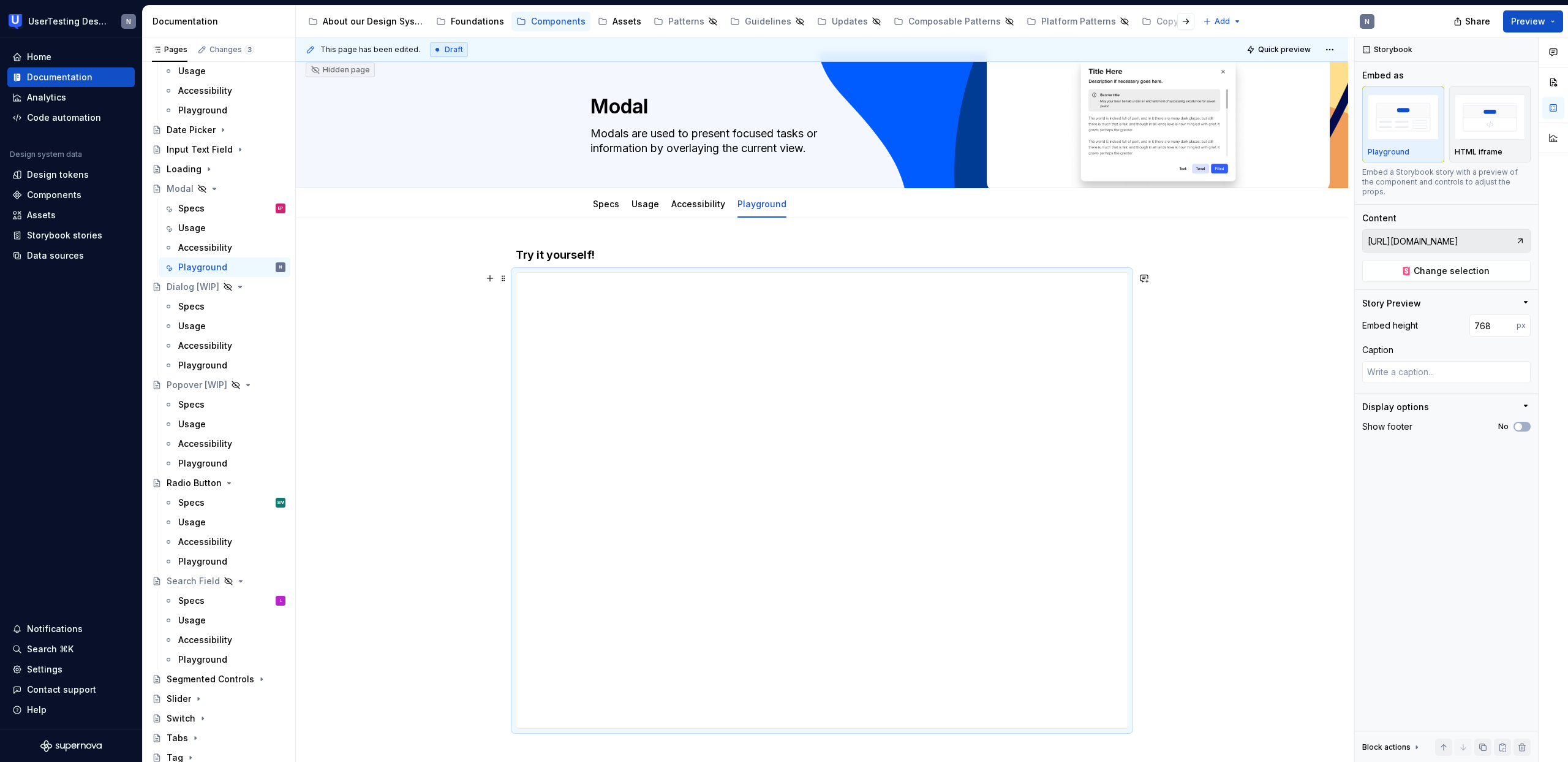
type textarea "*"
type input "785"
type textarea "*"
type input "799"
type textarea "*"
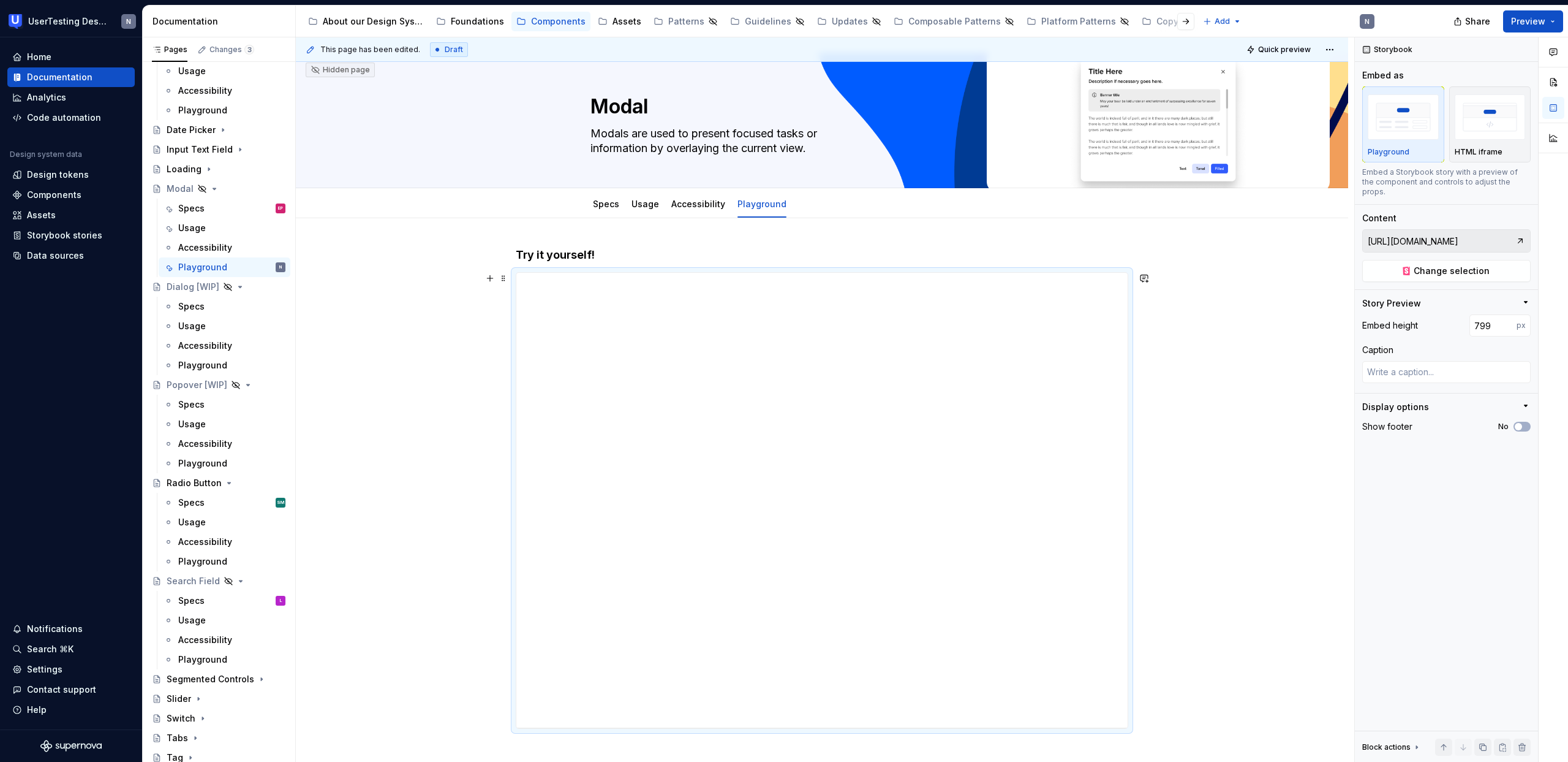
type input "815"
type textarea "*"
type input "818"
type textarea "*"
type input "824"
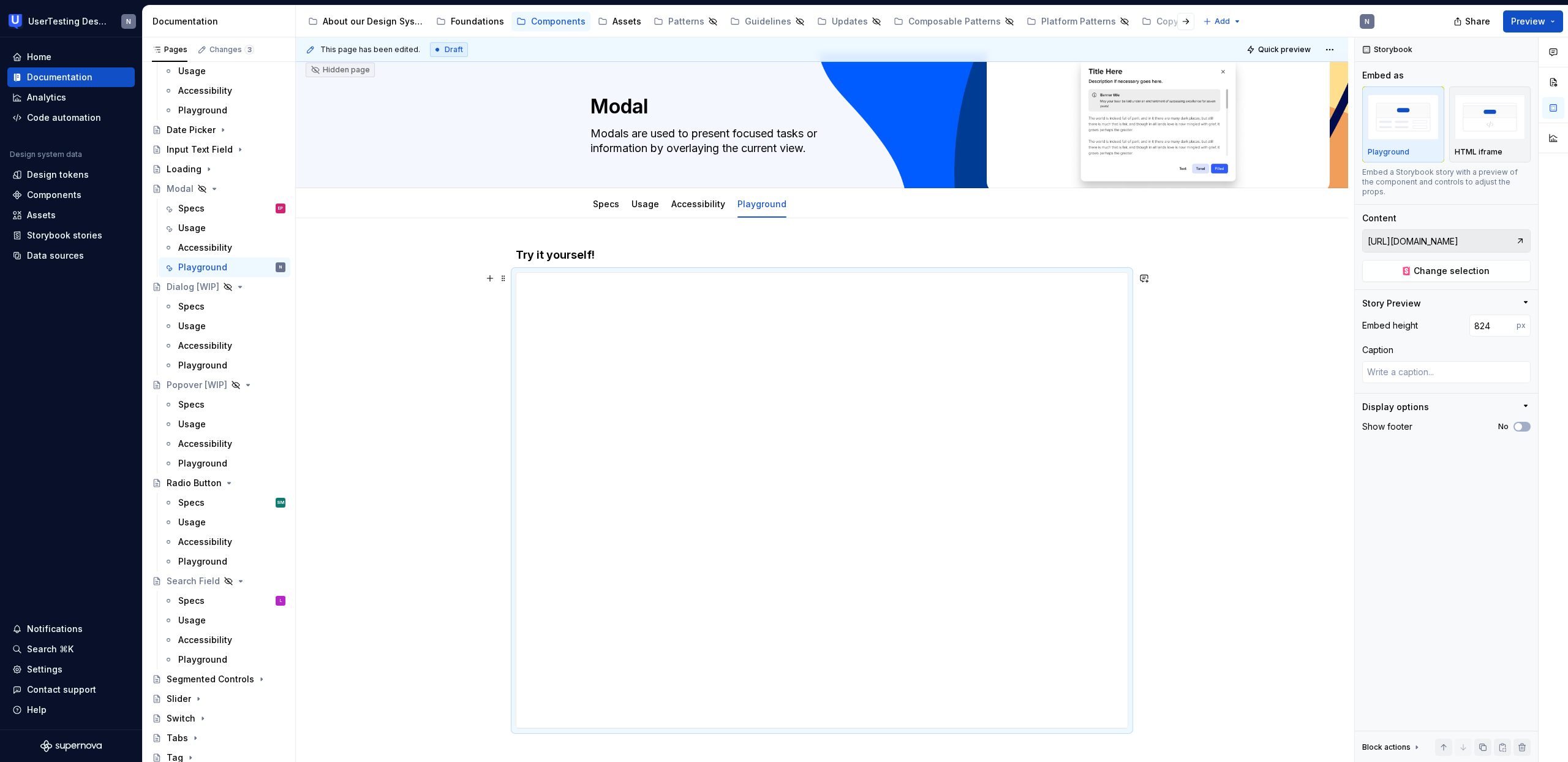
type textarea "*"
type input "831"
type textarea "*"
type input "838"
type textarea "*"
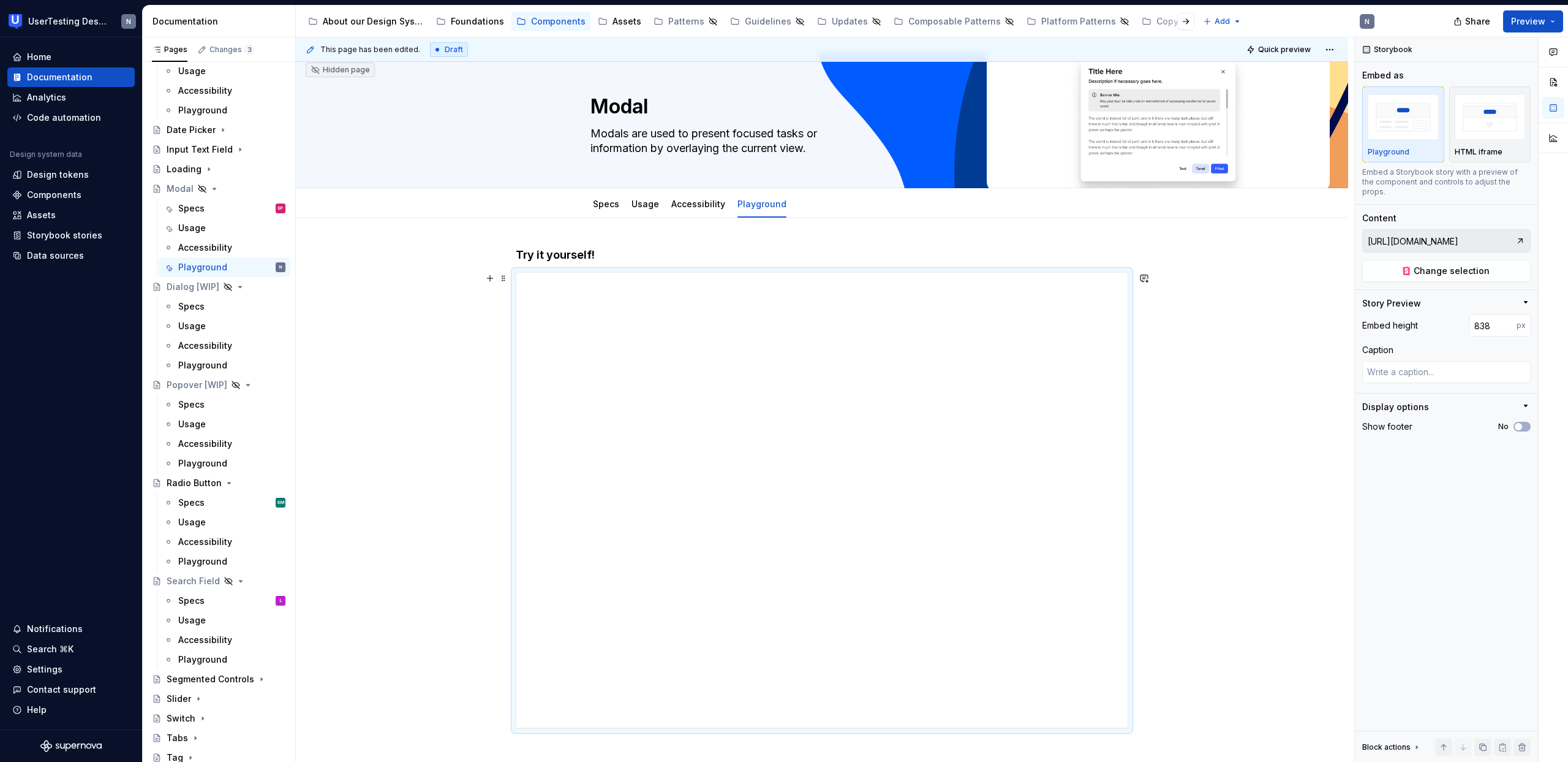
type input "844"
type textarea "*"
type input "853"
type textarea "*"
type input "866"
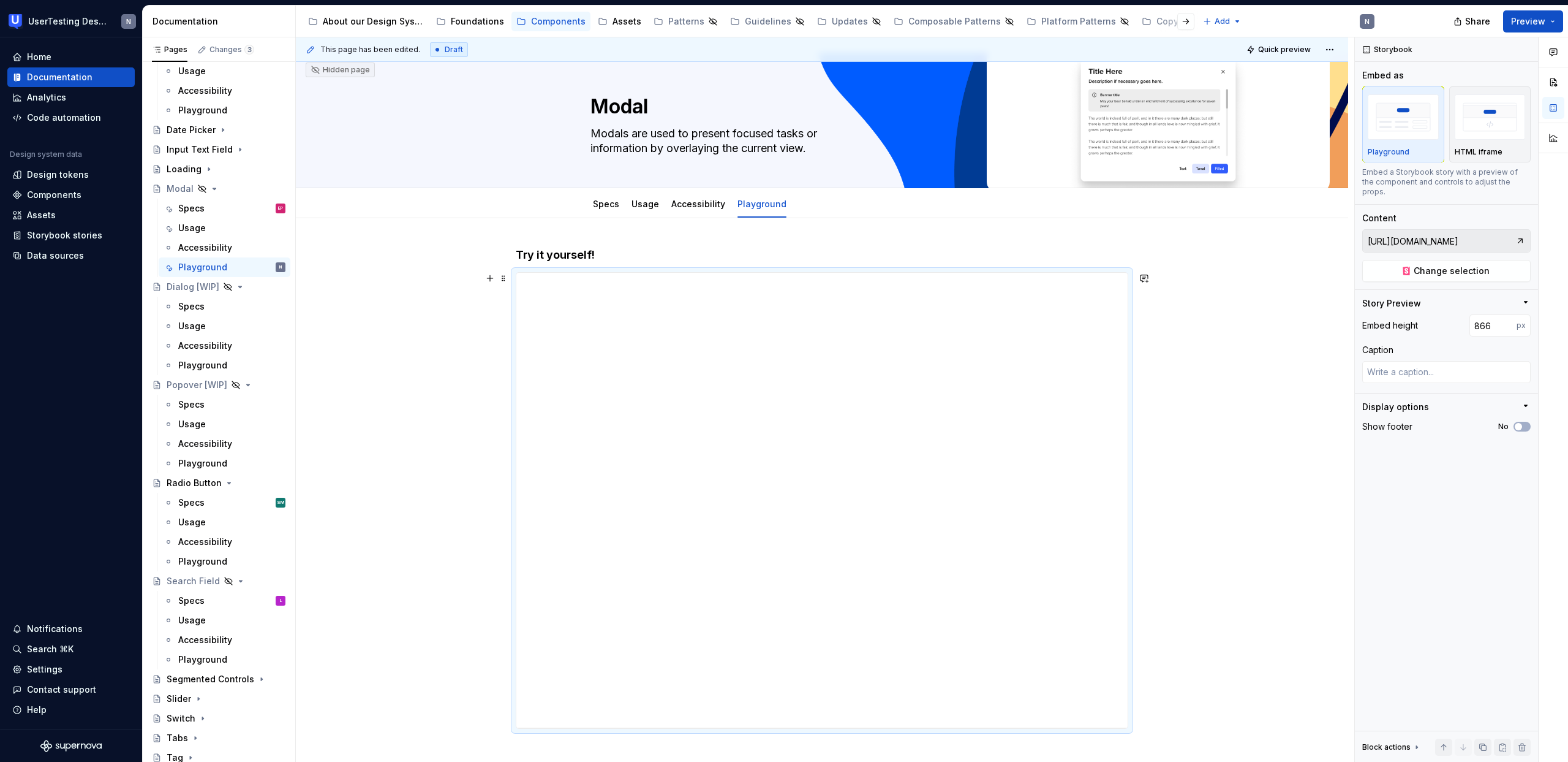
type textarea "*"
type input "880"
type textarea "*"
type input "891"
type textarea "*"
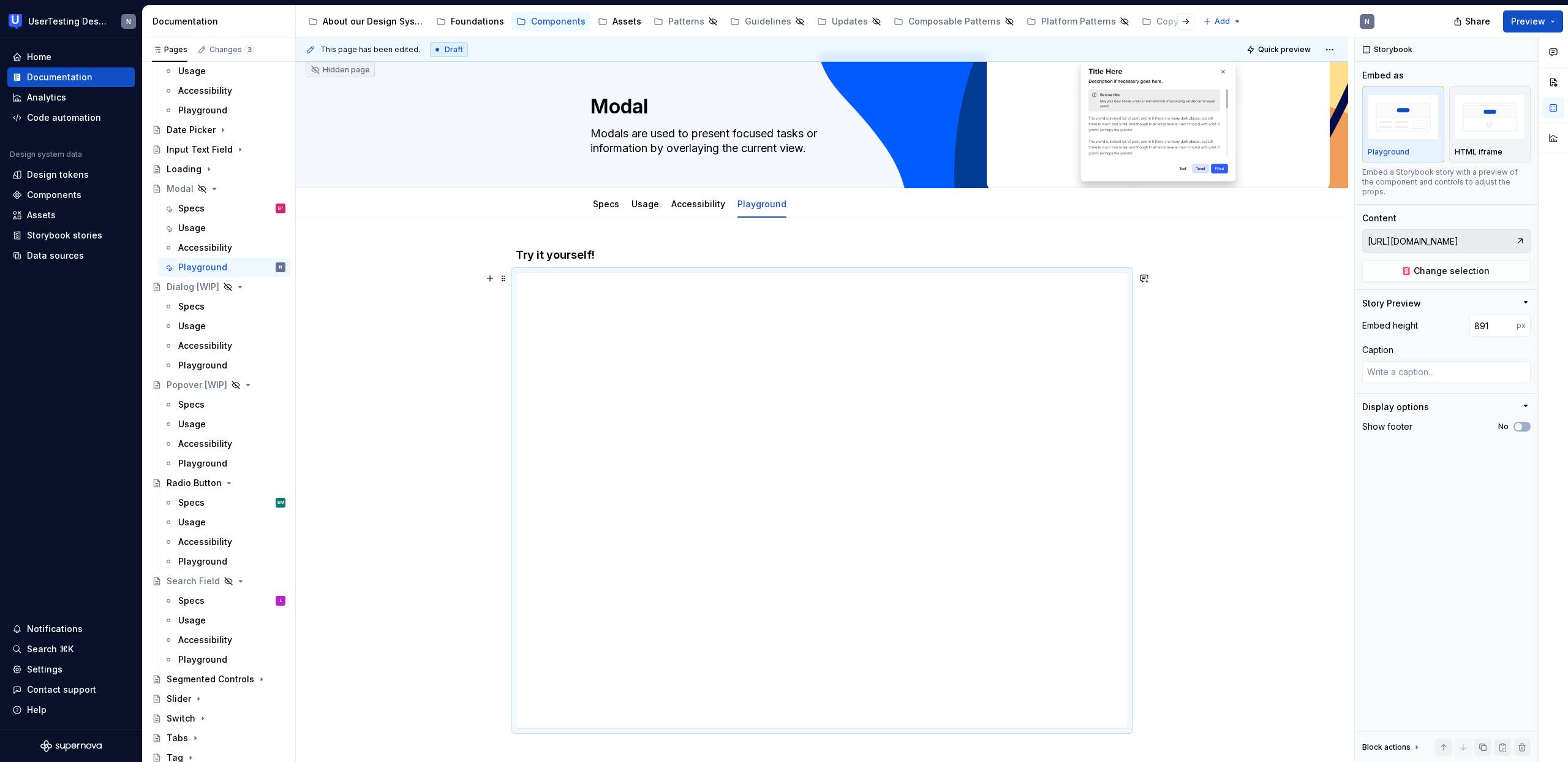
type input "893"
type textarea "*"
type input "894"
drag, startPoint x: 824, startPoint y: 518, endPoint x: 830, endPoint y: 820, distance: 302.1
click at [830, 761] on html "UserTesting Design System N Home Documentation Analytics Code automation Design…" at bounding box center [784, 381] width 1568 height 762
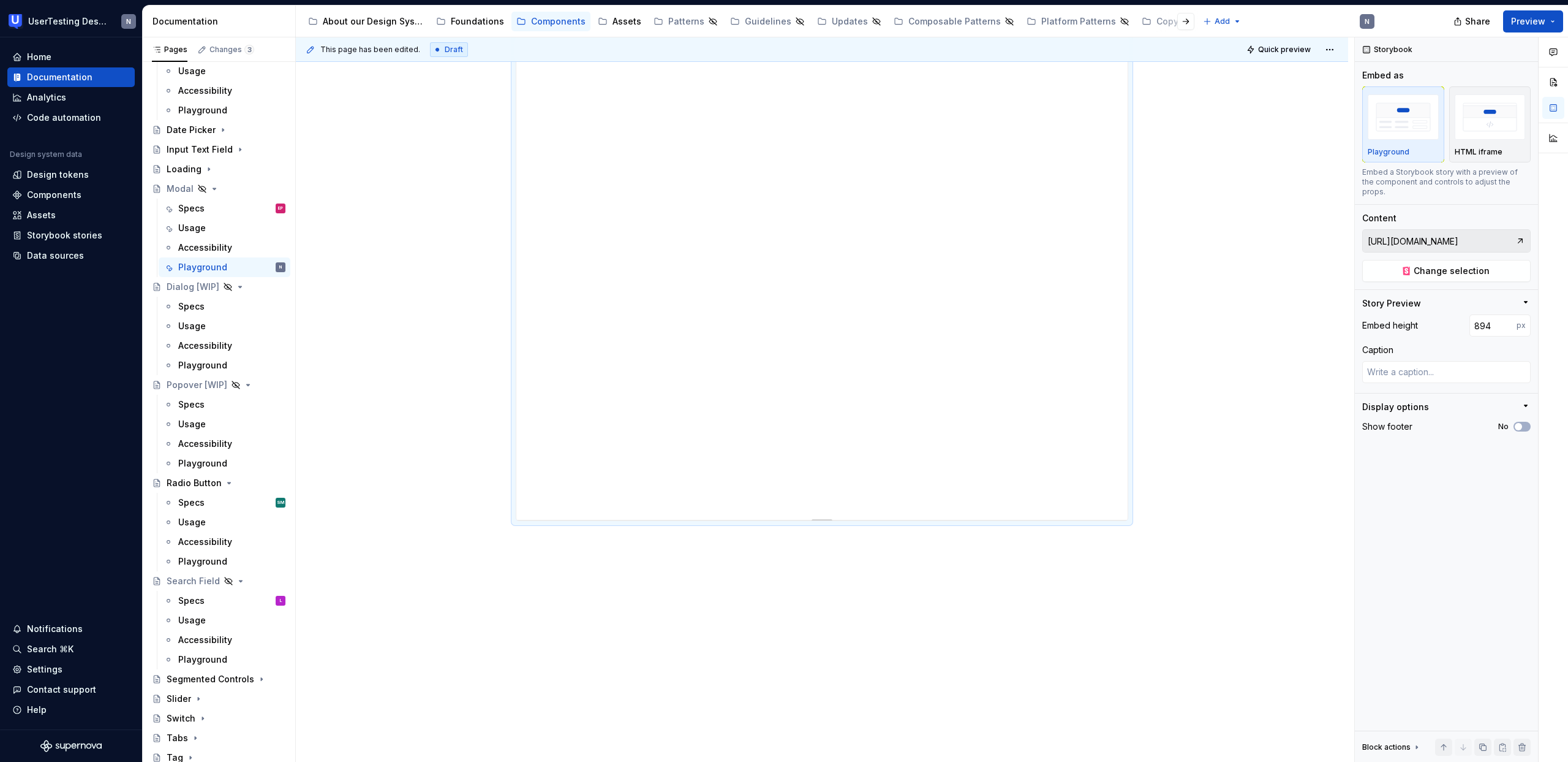
scroll to position [311, 0]
type textarea "*"
type input "901"
type textarea "*"
type input "903"
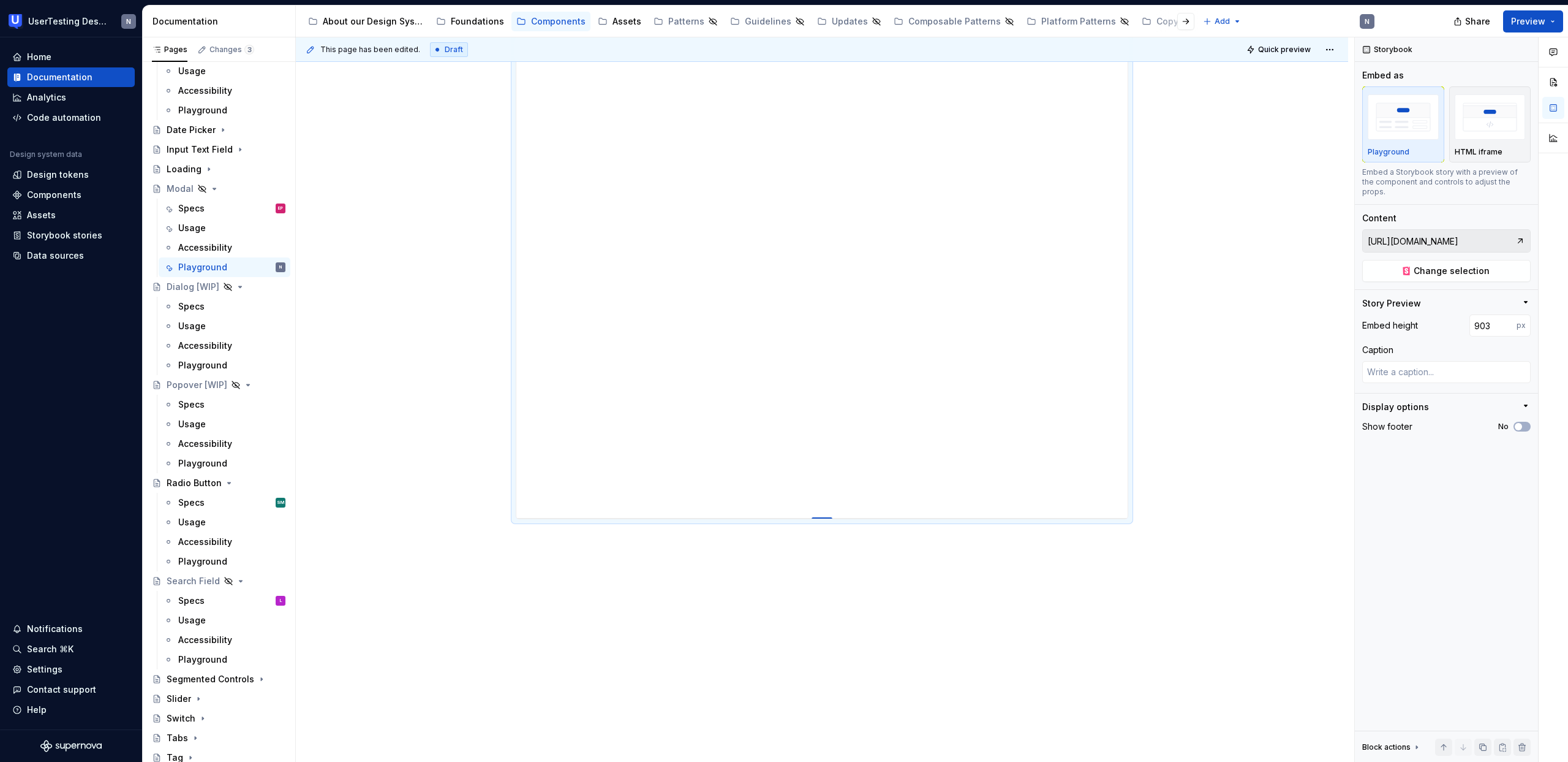
type textarea "*"
type input "905"
type textarea "*"
type input "915"
type textarea "*"
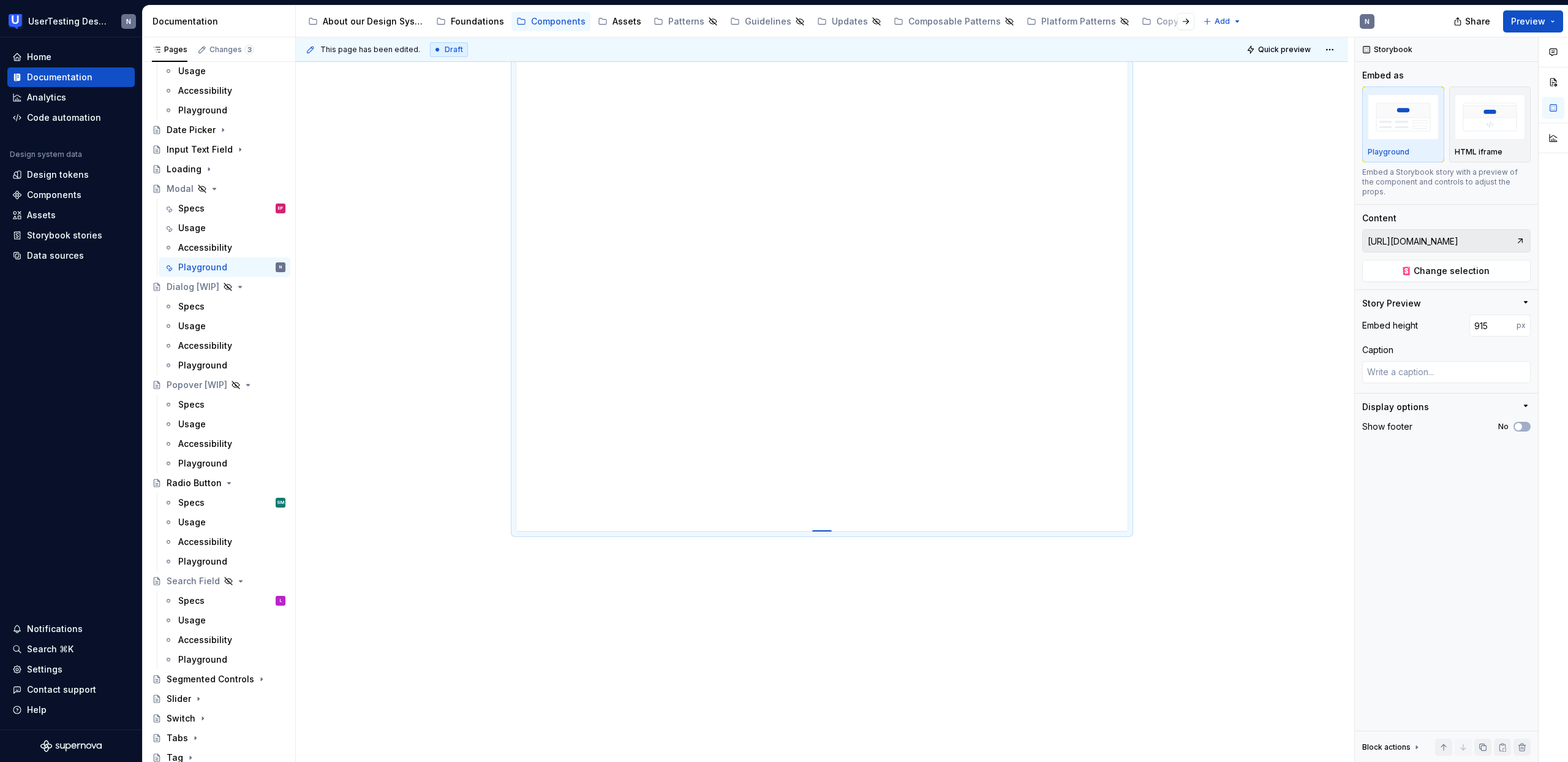
type input "921"
type textarea "*"
type input "932"
type textarea "*"
type input "942"
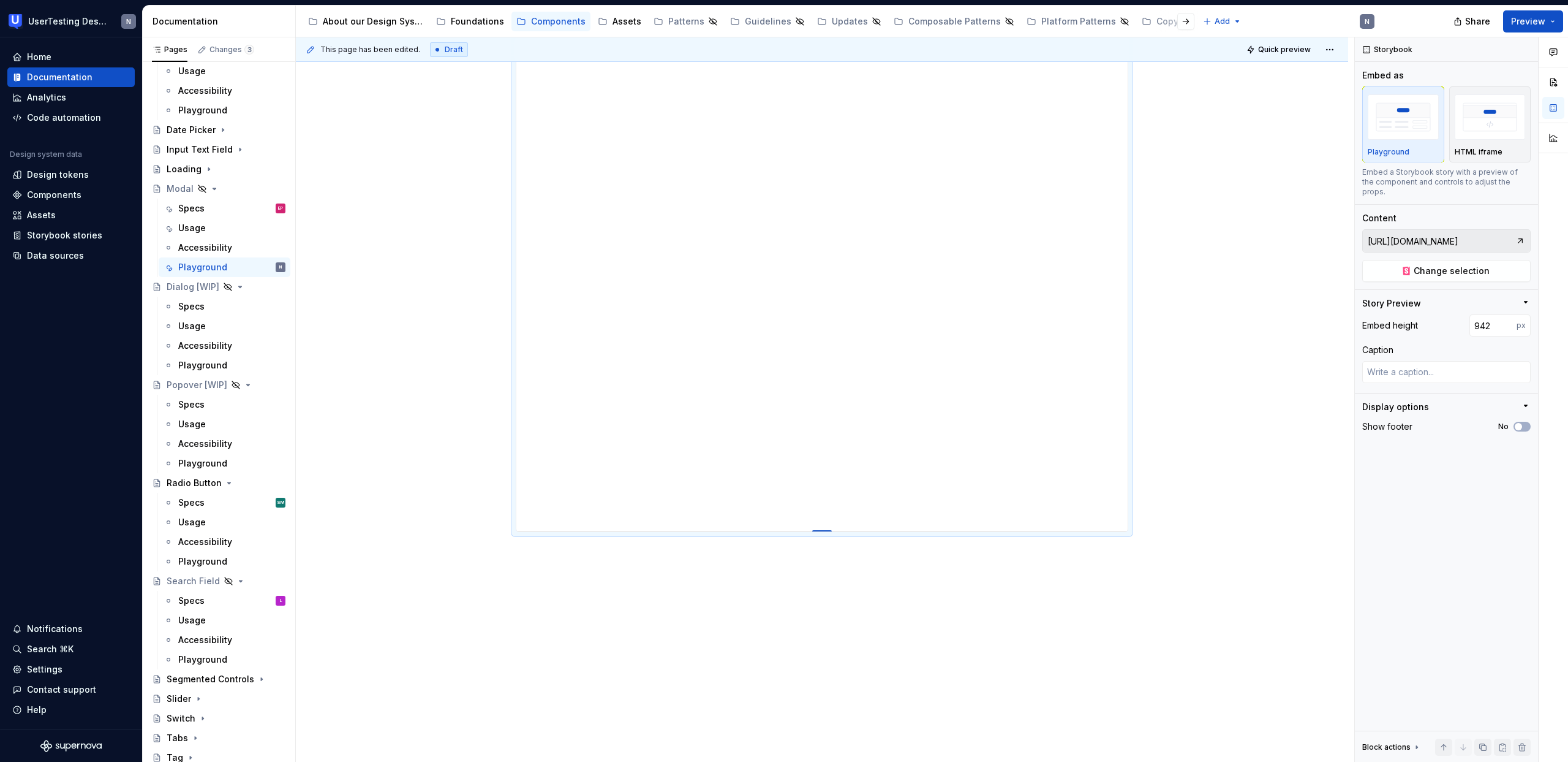
type textarea "*"
type input "955"
type textarea "*"
type input "963"
type textarea "*"
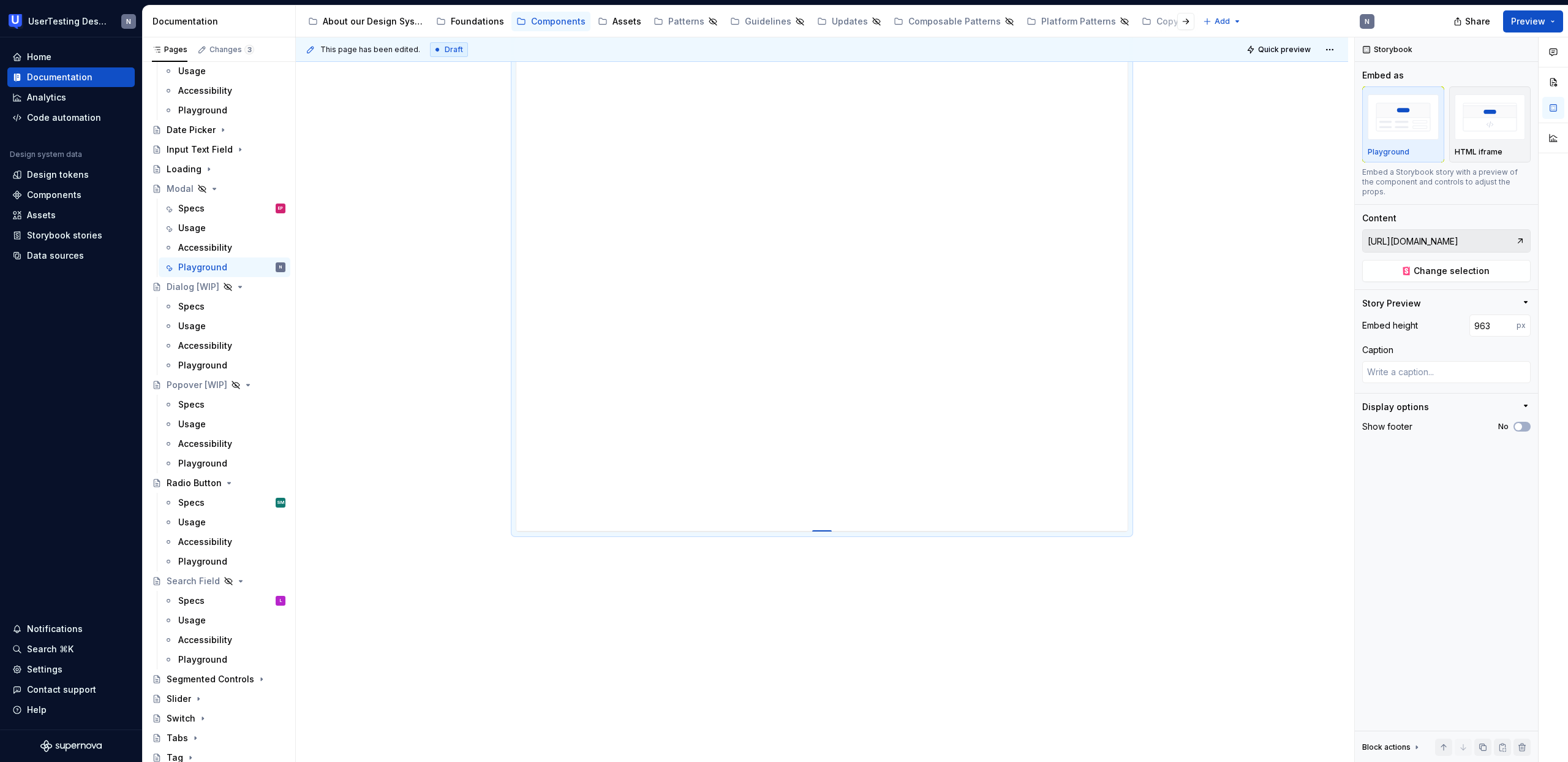
type input "977"
type textarea "*"
type input "986"
type textarea "*"
type input "991"
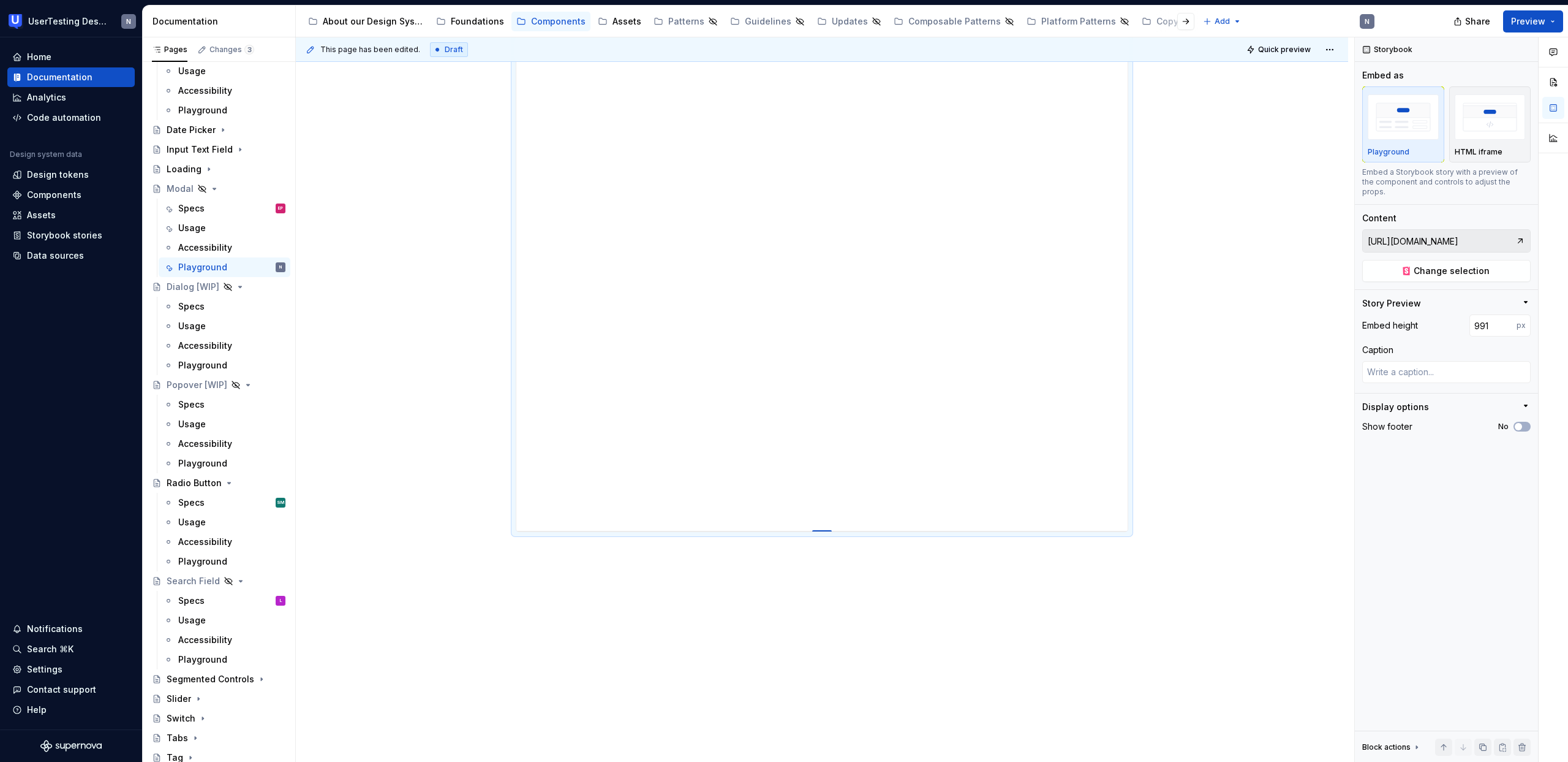
type textarea "*"
type input "997"
type textarea "*"
type input "1002"
type textarea "*"
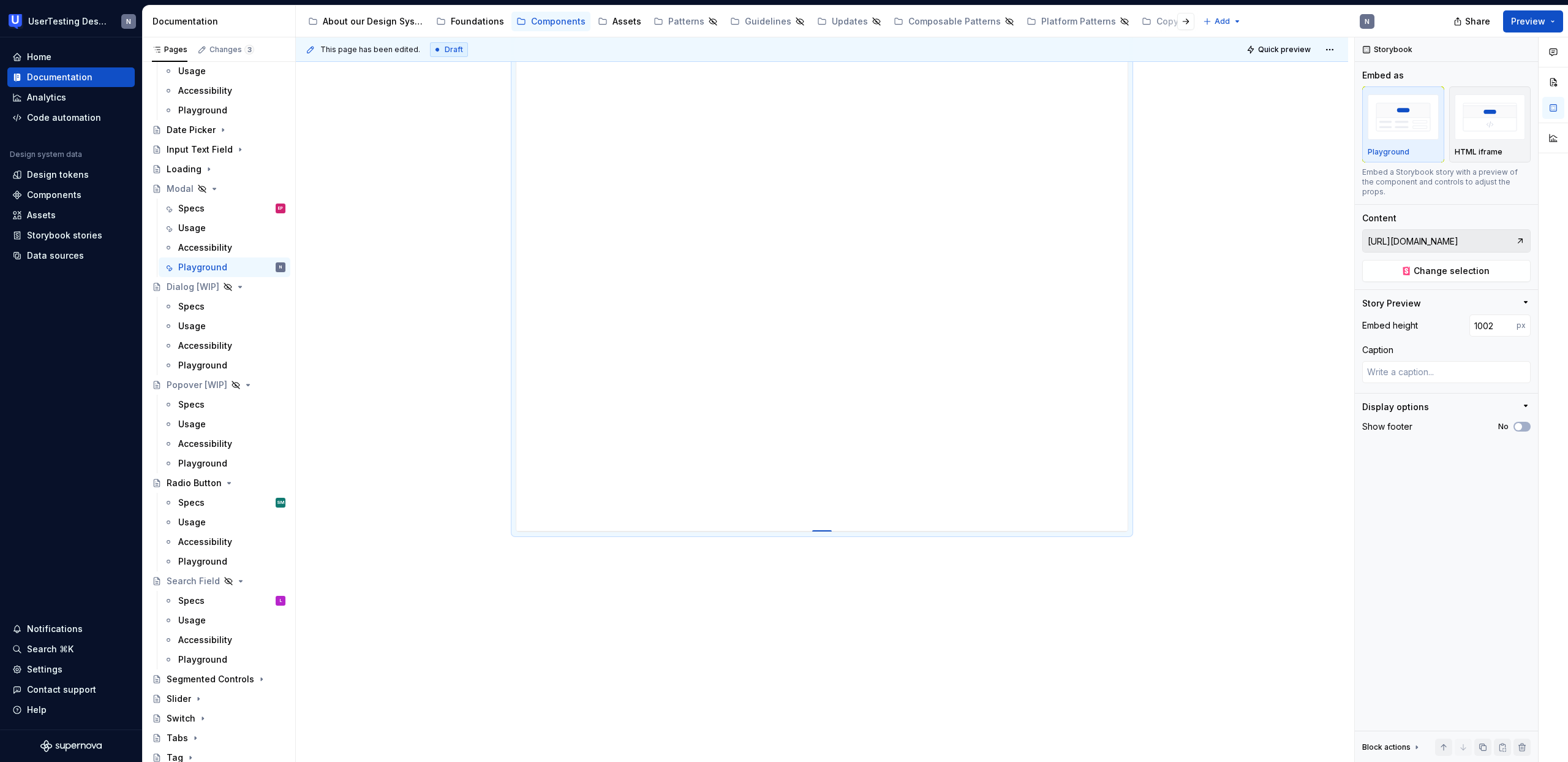
type input "1014"
type textarea "*"
type input "1032"
type textarea "*"
type input "1057"
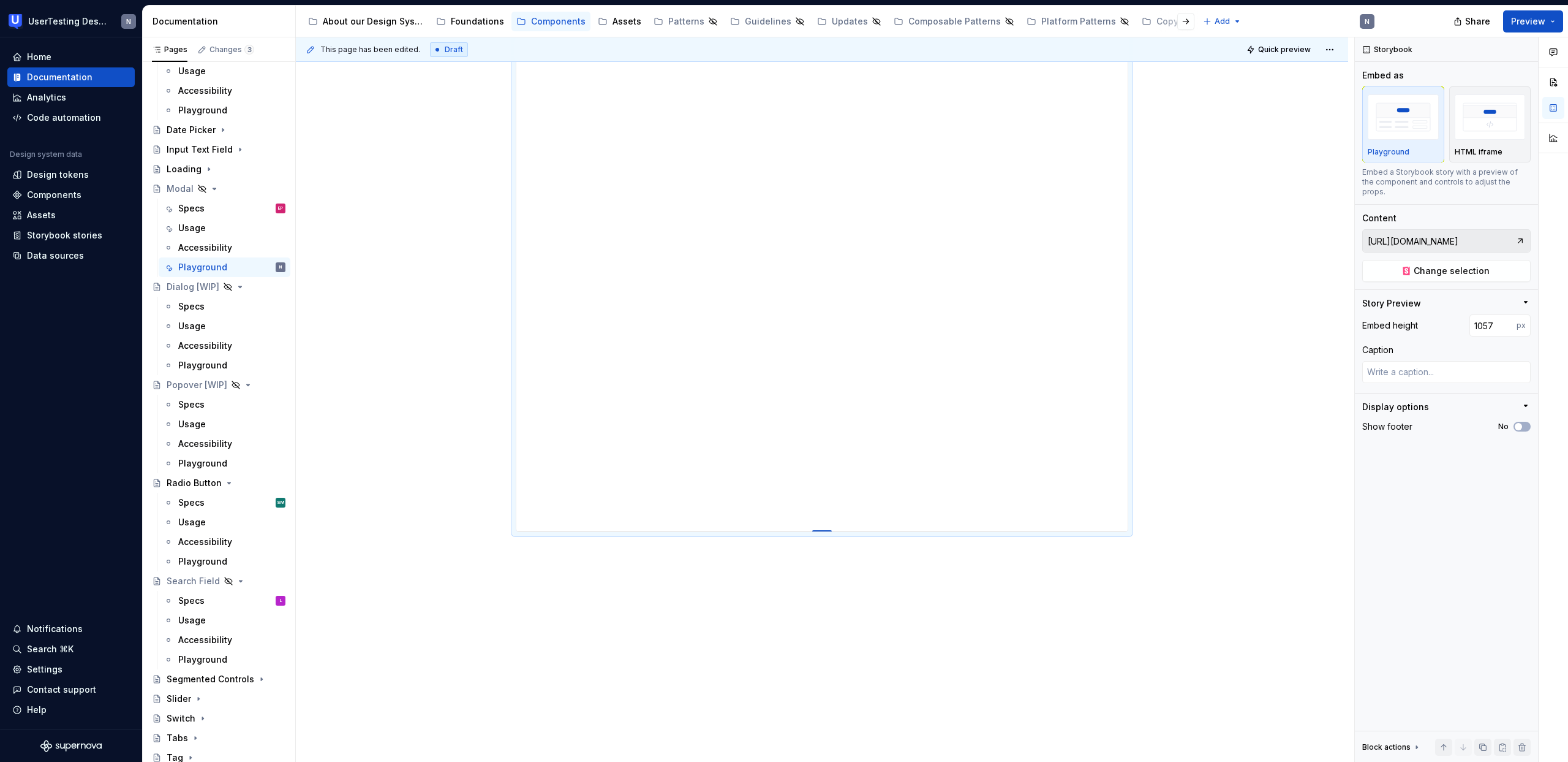
type textarea "*"
type input "1073"
type textarea "*"
type input "1089"
type textarea "*"
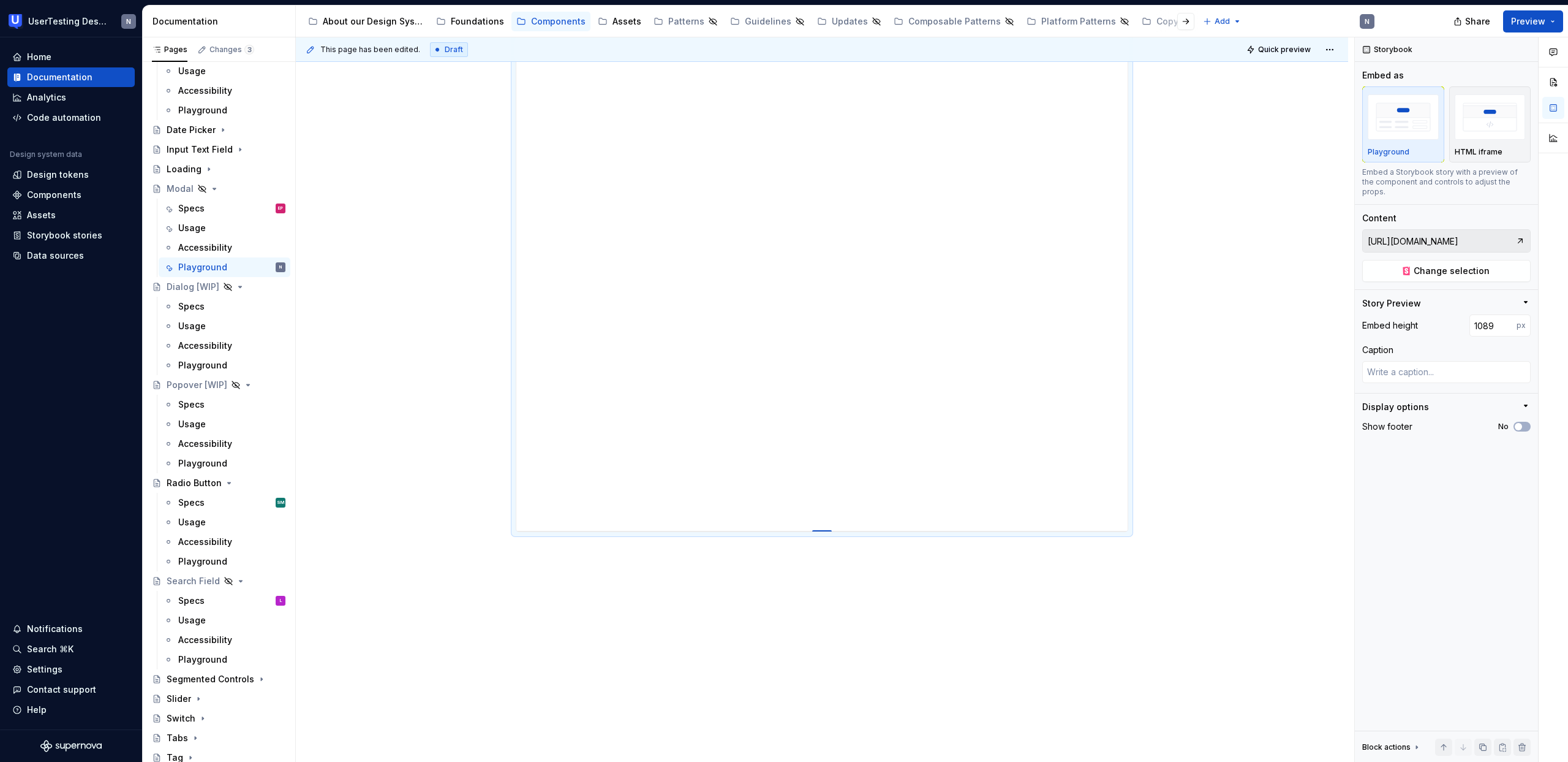
type input "1102"
type textarea "*"
type input "1116"
type textarea "*"
type input "1131"
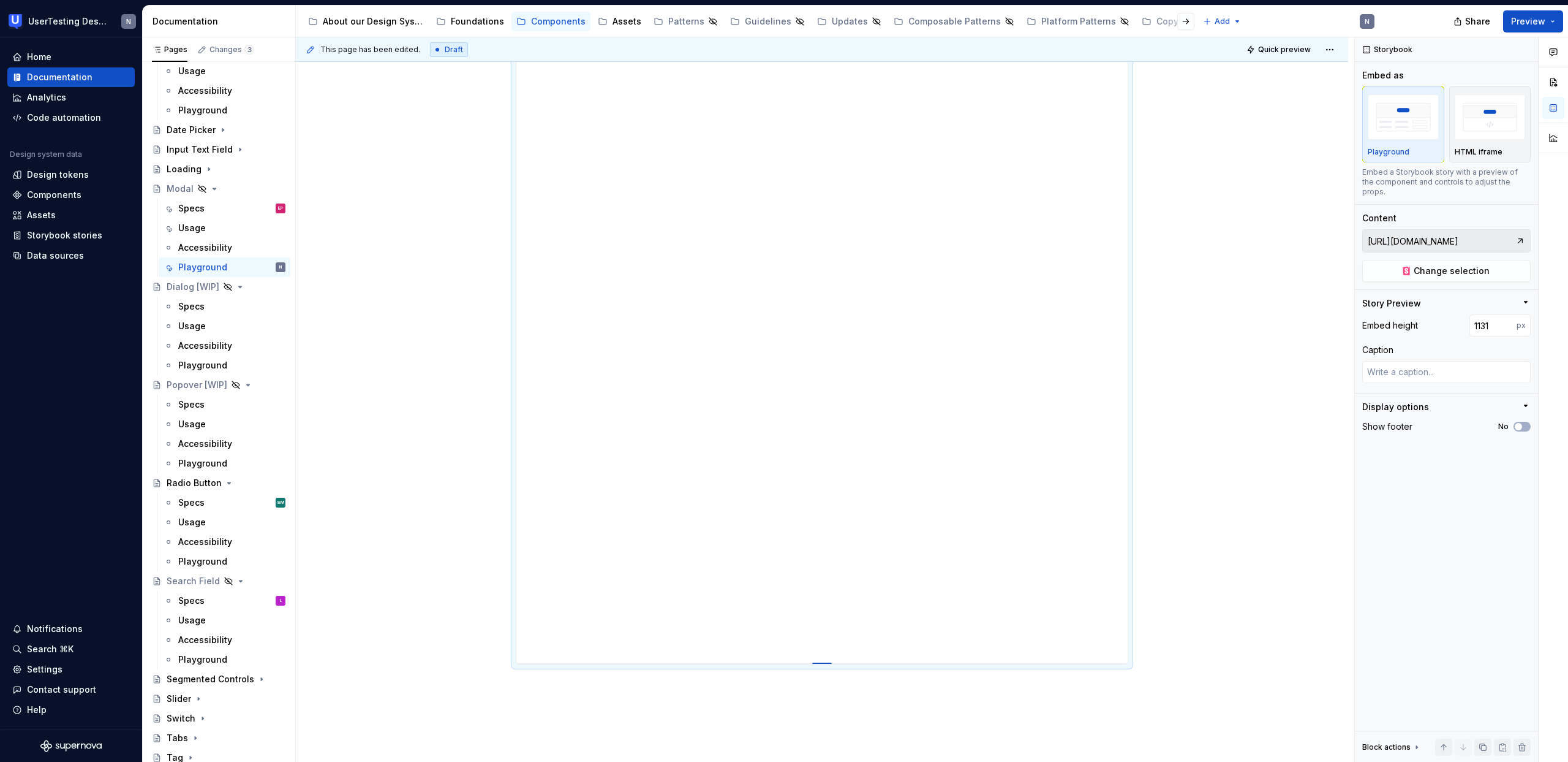
type textarea "*"
type input "1141"
type textarea "*"
type input "1165"
type textarea "*"
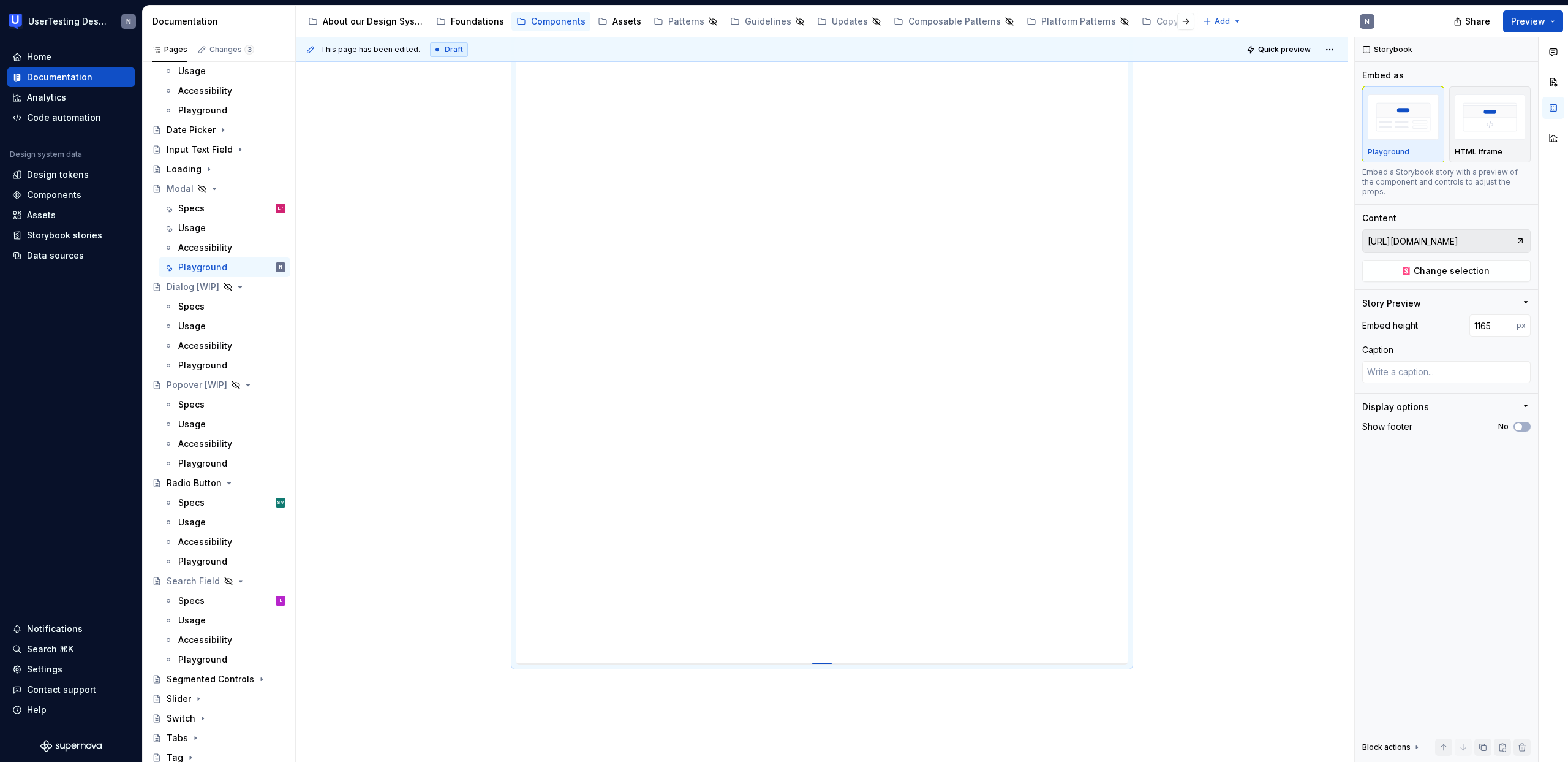
type input "1182"
type textarea "*"
type input "1200"
type textarea "*"
type input "1216"
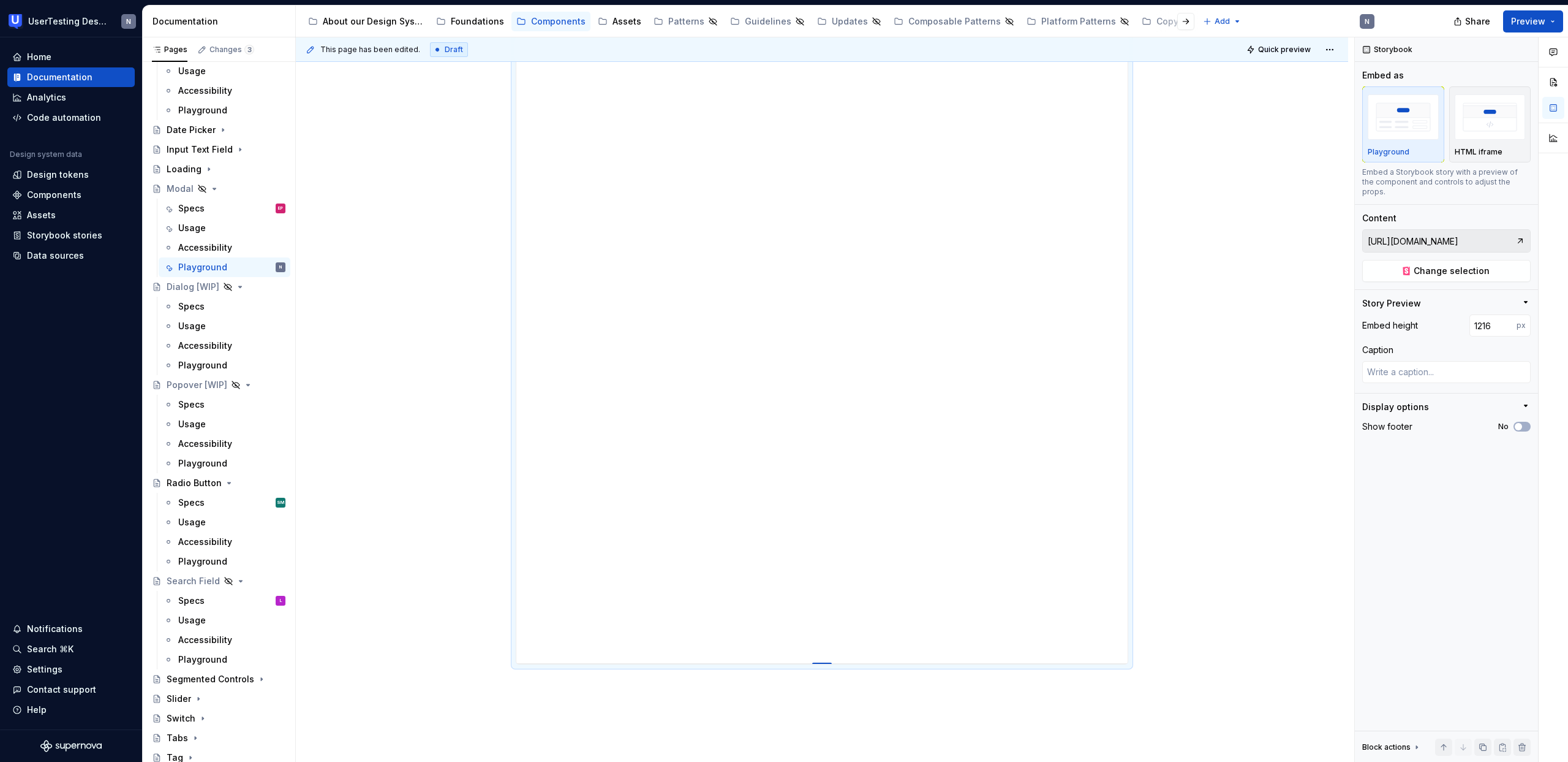
type textarea "*"
type input "1220"
type textarea "*"
type input "1225"
type textarea "*"
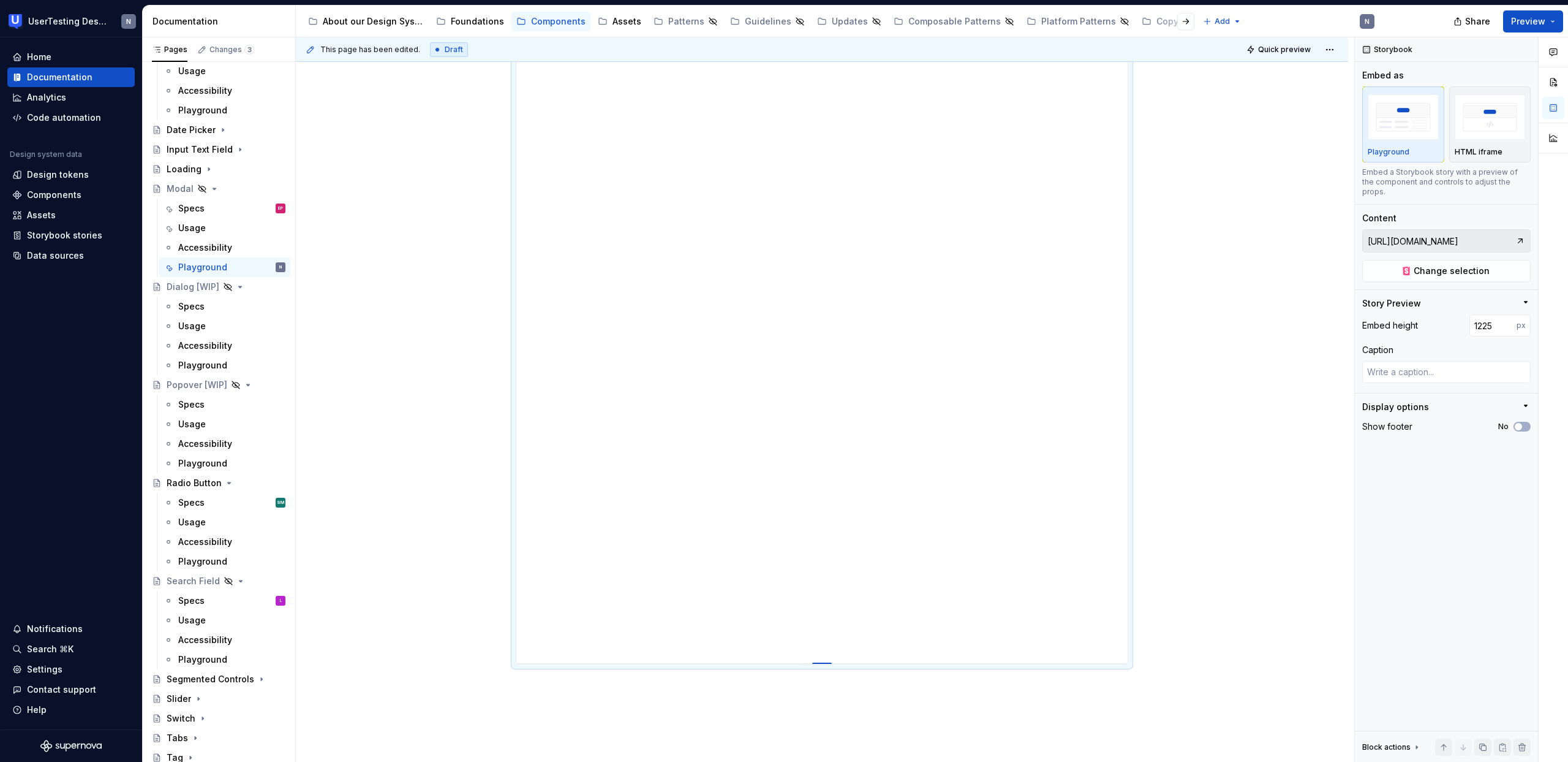
type input "1239"
type textarea "*"
type input "1246"
type textarea "*"
type input "1254"
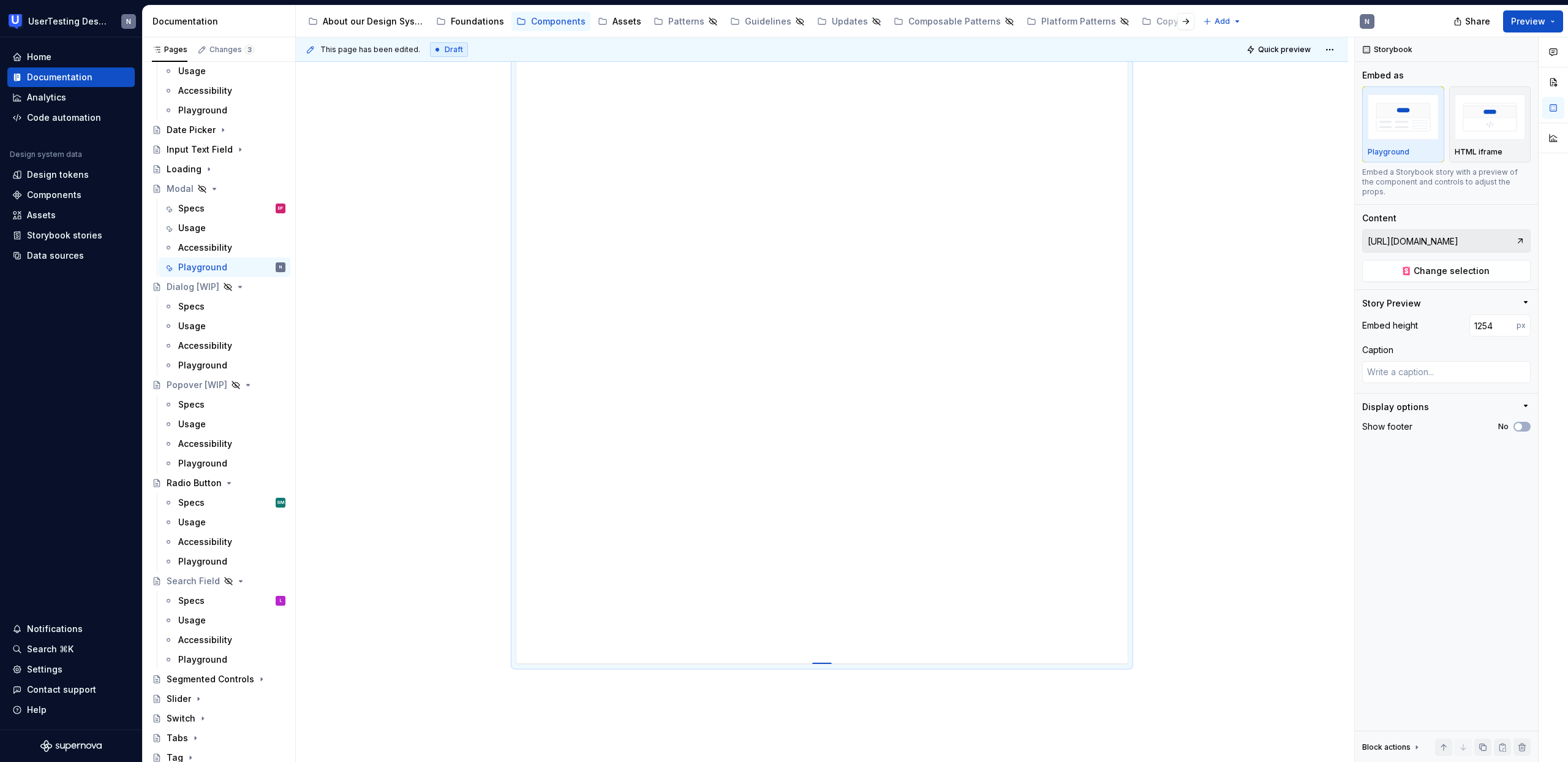
type textarea "*"
type input "1262"
type textarea "*"
type input "1267"
type textarea "*"
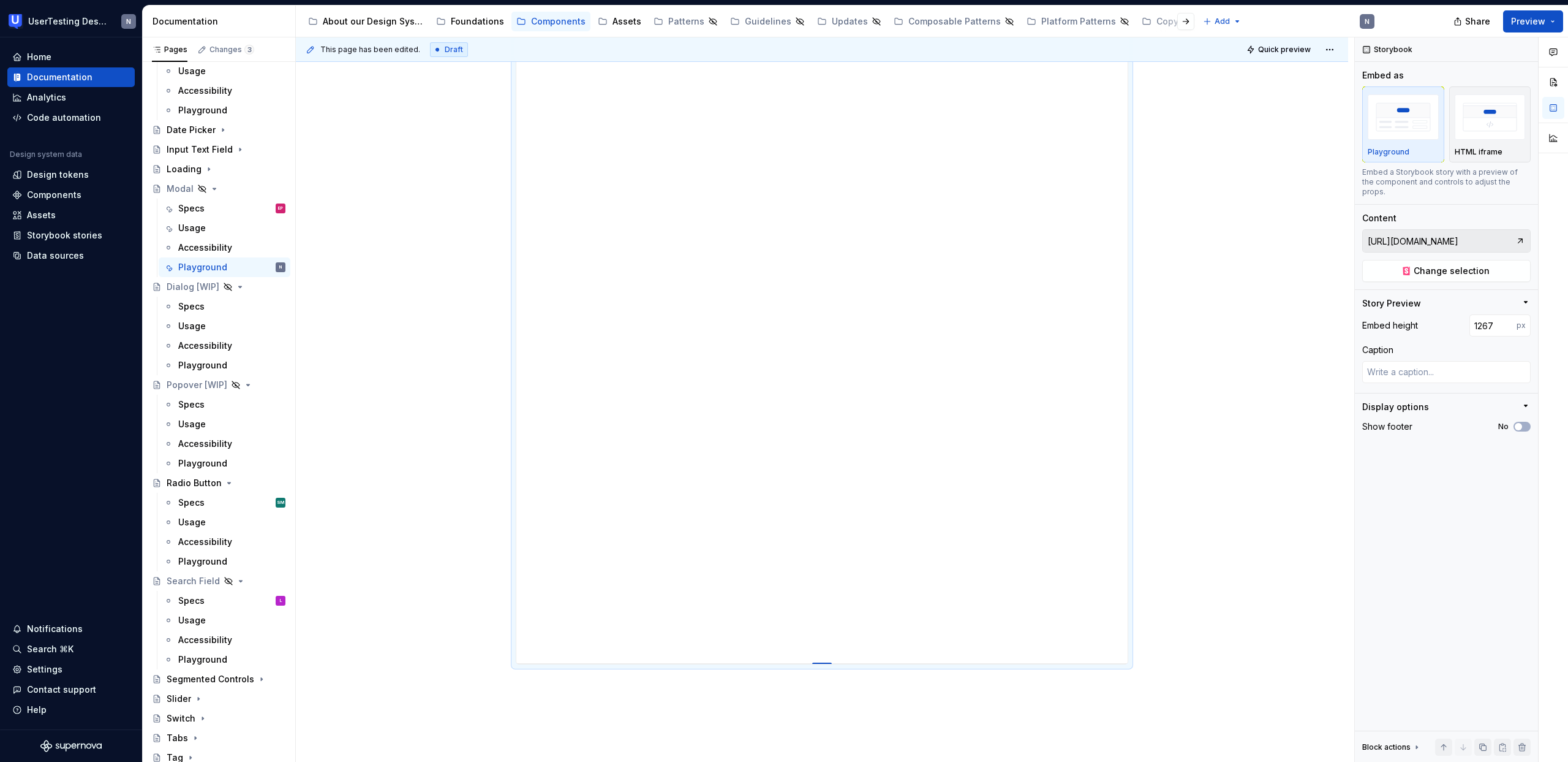
type input "1272"
type textarea "*"
type input "1273"
type textarea "*"
type input "1274"
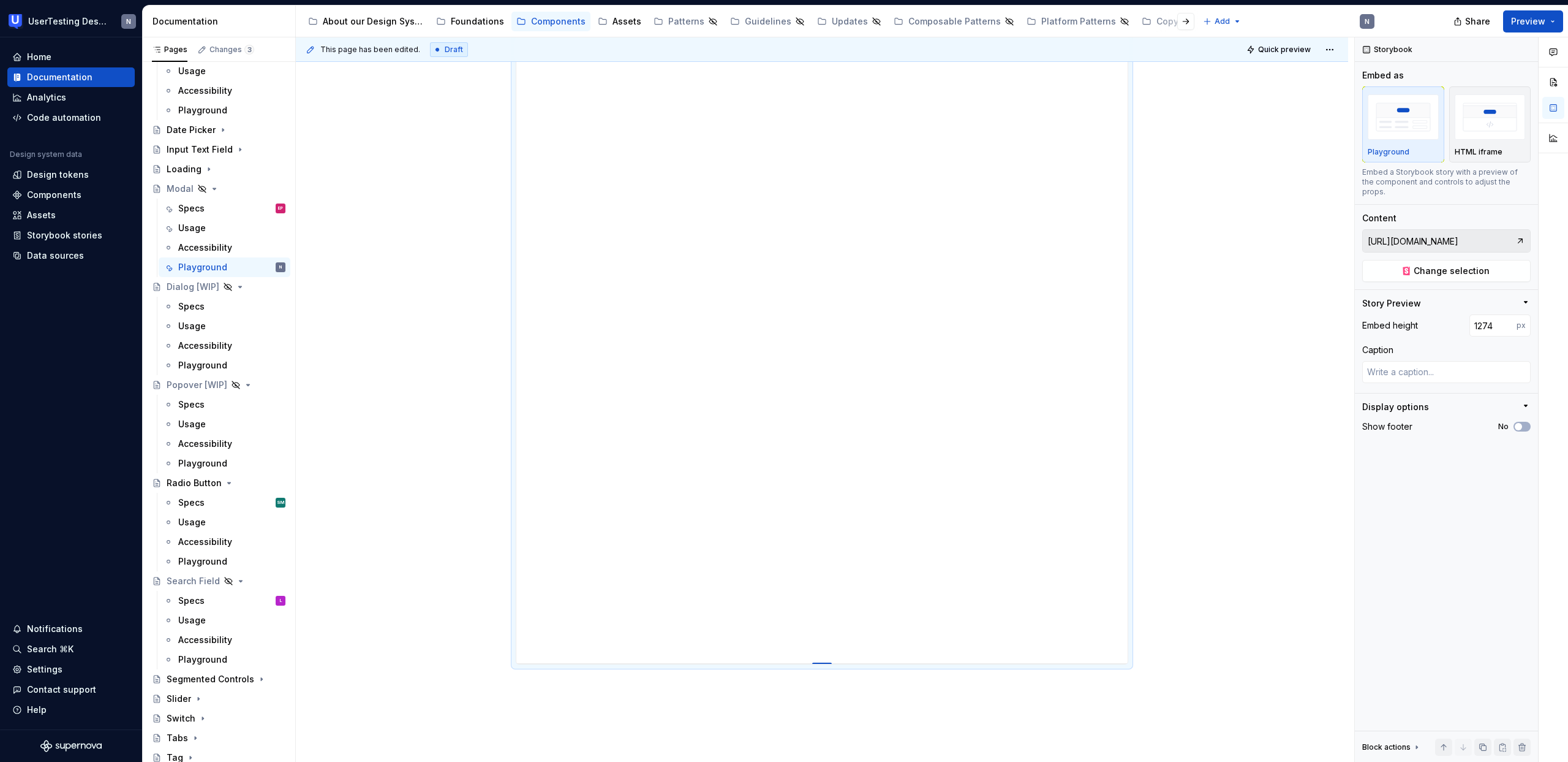
type textarea "*"
type input "1276"
type textarea "*"
type input "1277"
type textarea "*"
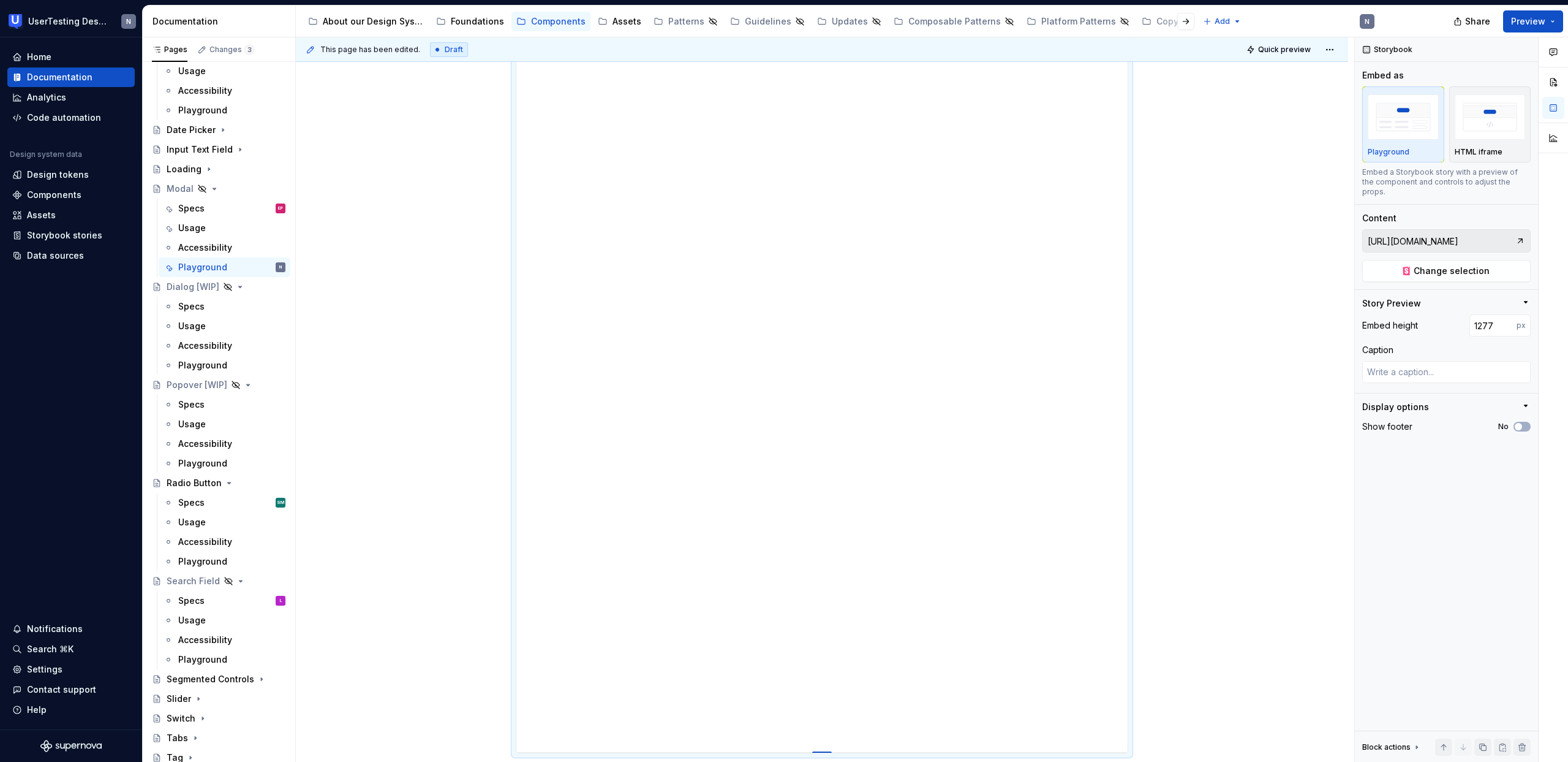
type input "1278"
type textarea "*"
type input "1279"
type textarea "*"
type input "1280"
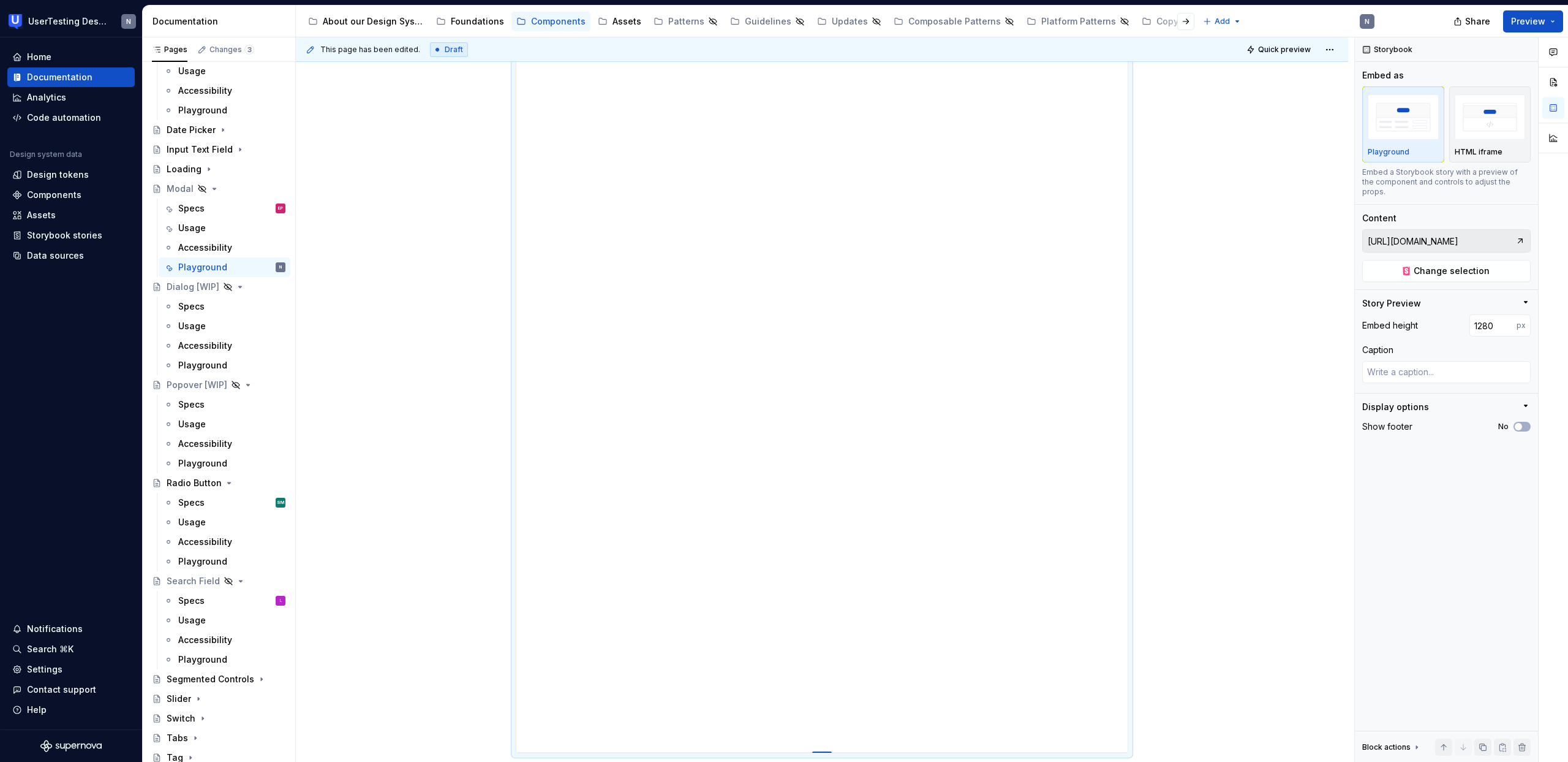
type textarea "*"
type input "1281"
type textarea "*"
type input "1282"
type textarea "*"
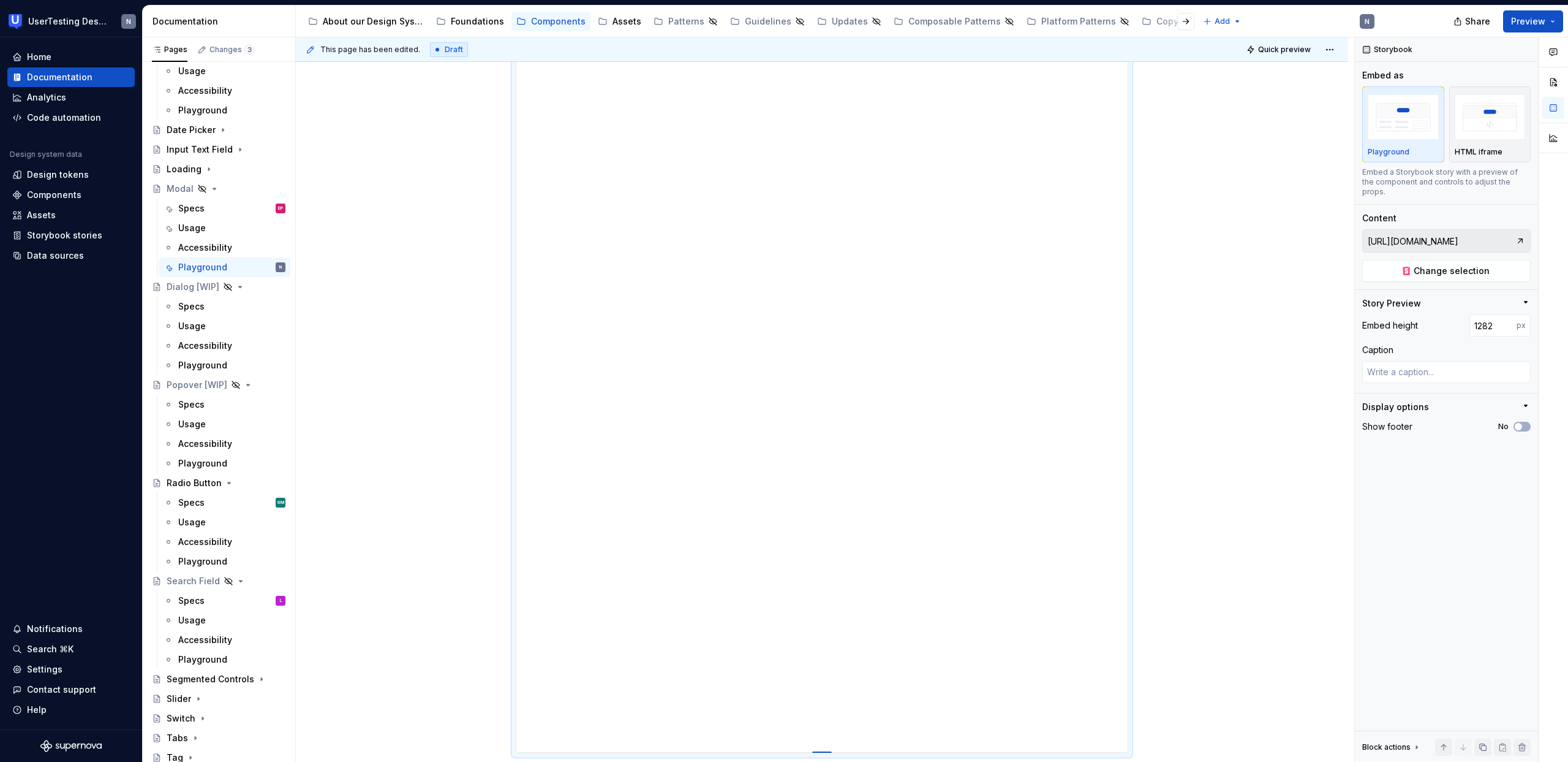
type input "1283"
type textarea "*"
type input "1284"
drag, startPoint x: 824, startPoint y: 517, endPoint x: 854, endPoint y: 757, distance: 241.9
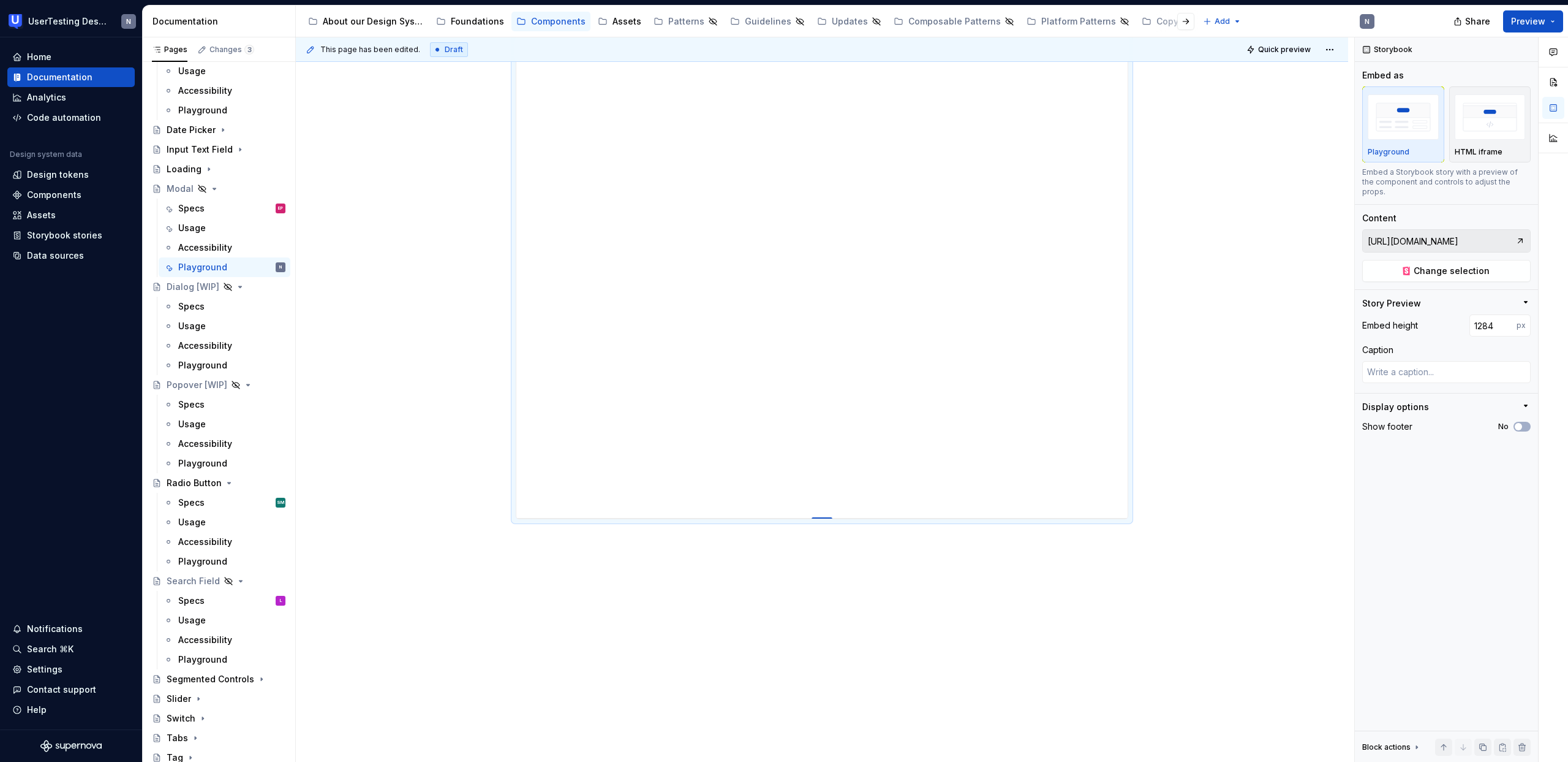
type textarea "*"
type input "1297"
type textarea "*"
type input "1301"
type textarea "*"
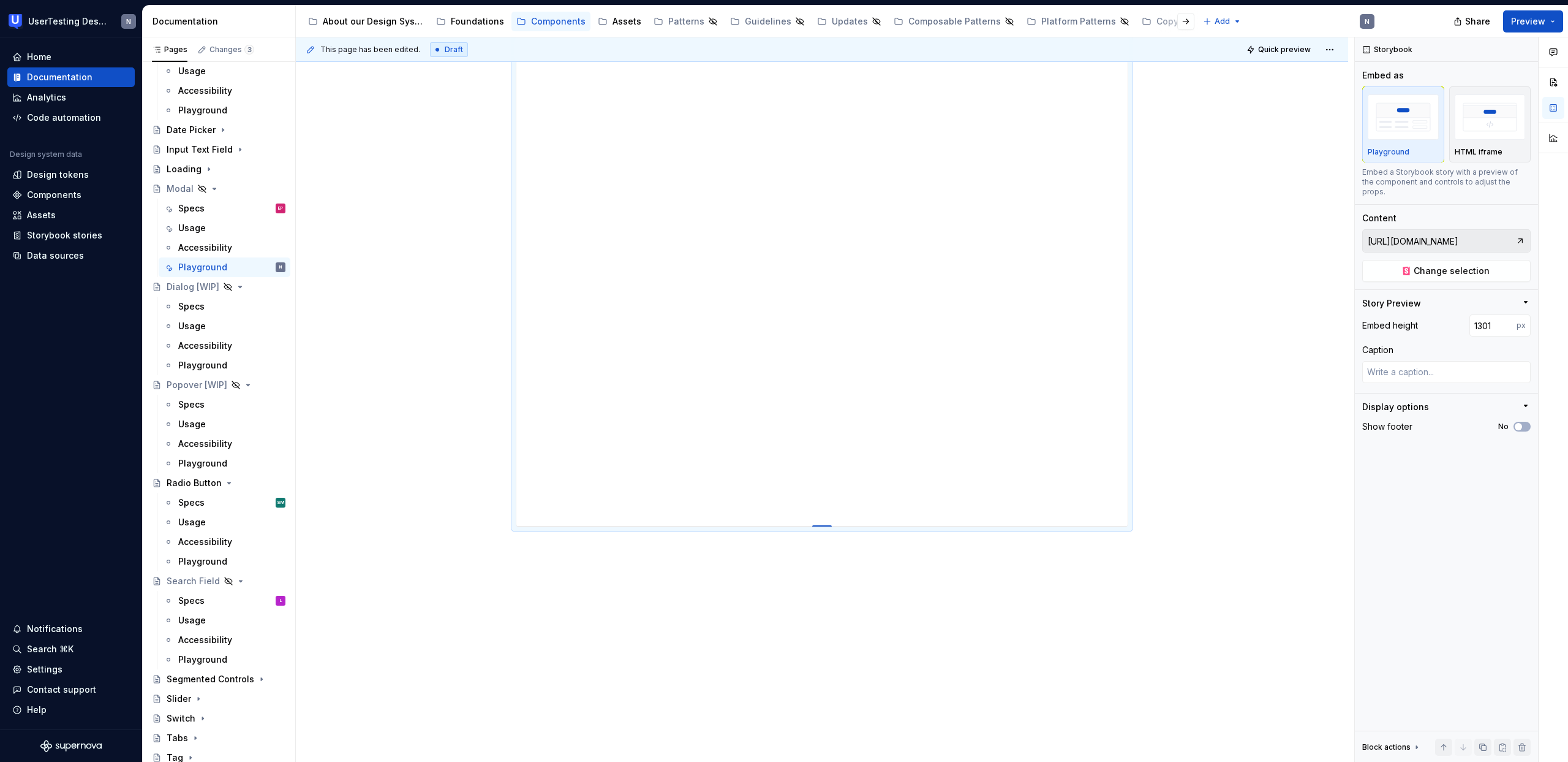
type input "1306"
type textarea "*"
type input "1308"
type textarea "*"
type input "1310"
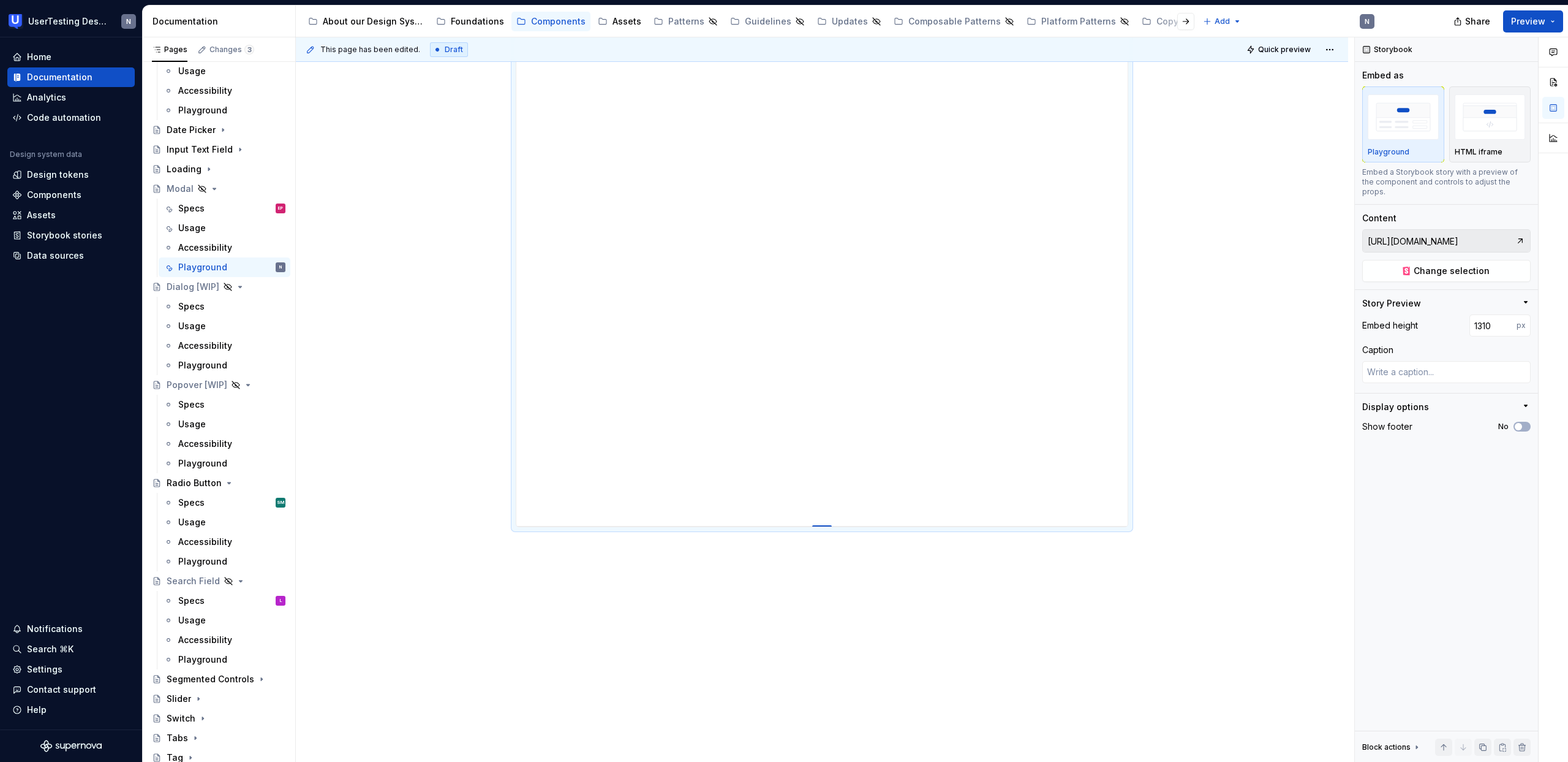
type textarea "*"
type input "1311"
type textarea "*"
type input "1313"
type textarea "*"
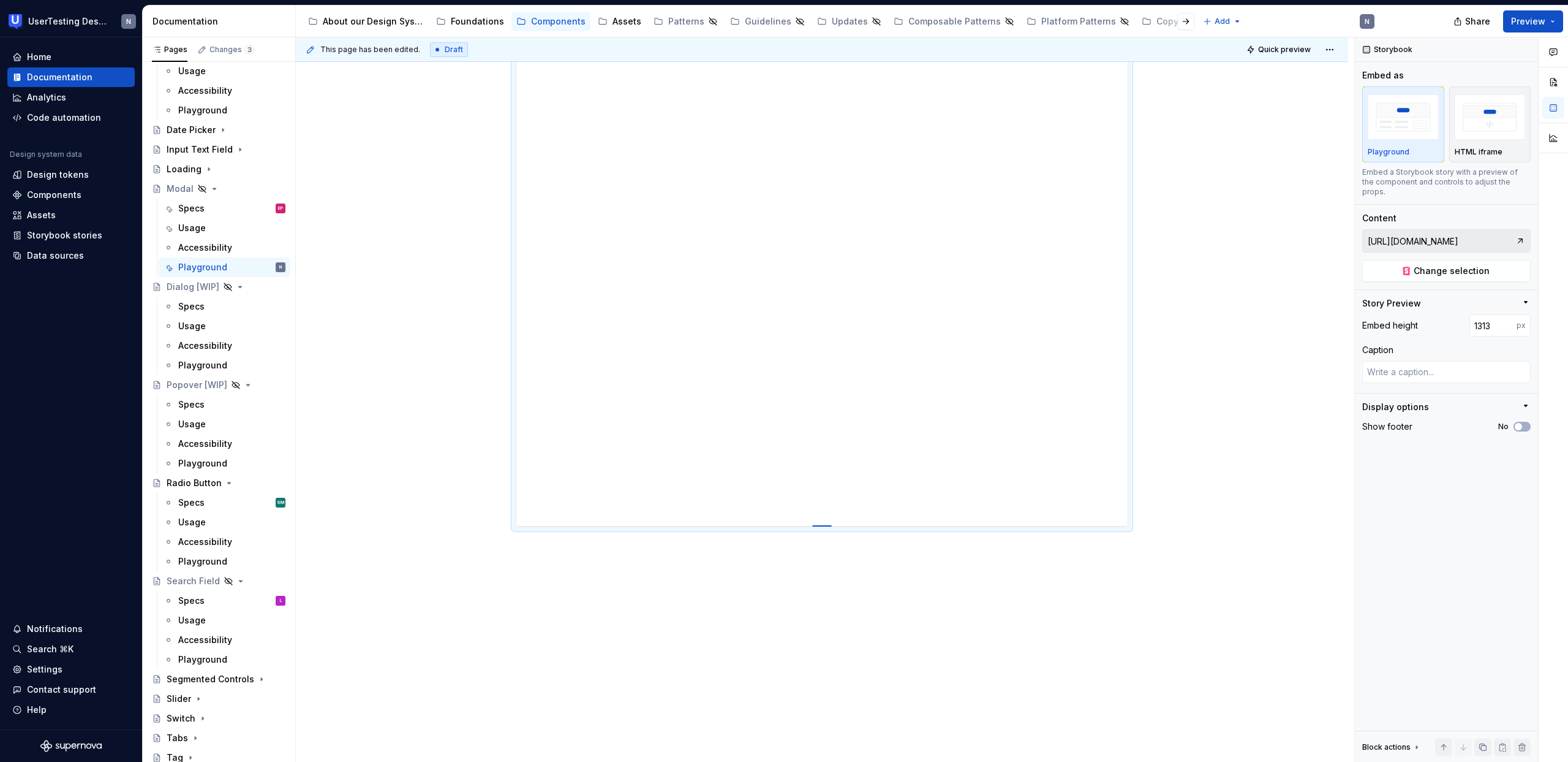
type input "1314"
type textarea "*"
type input "1315"
drag, startPoint x: 824, startPoint y: 517, endPoint x: 824, endPoint y: 675, distance: 158.0
click at [824, 678] on div at bounding box center [822, 676] width 19 height 3
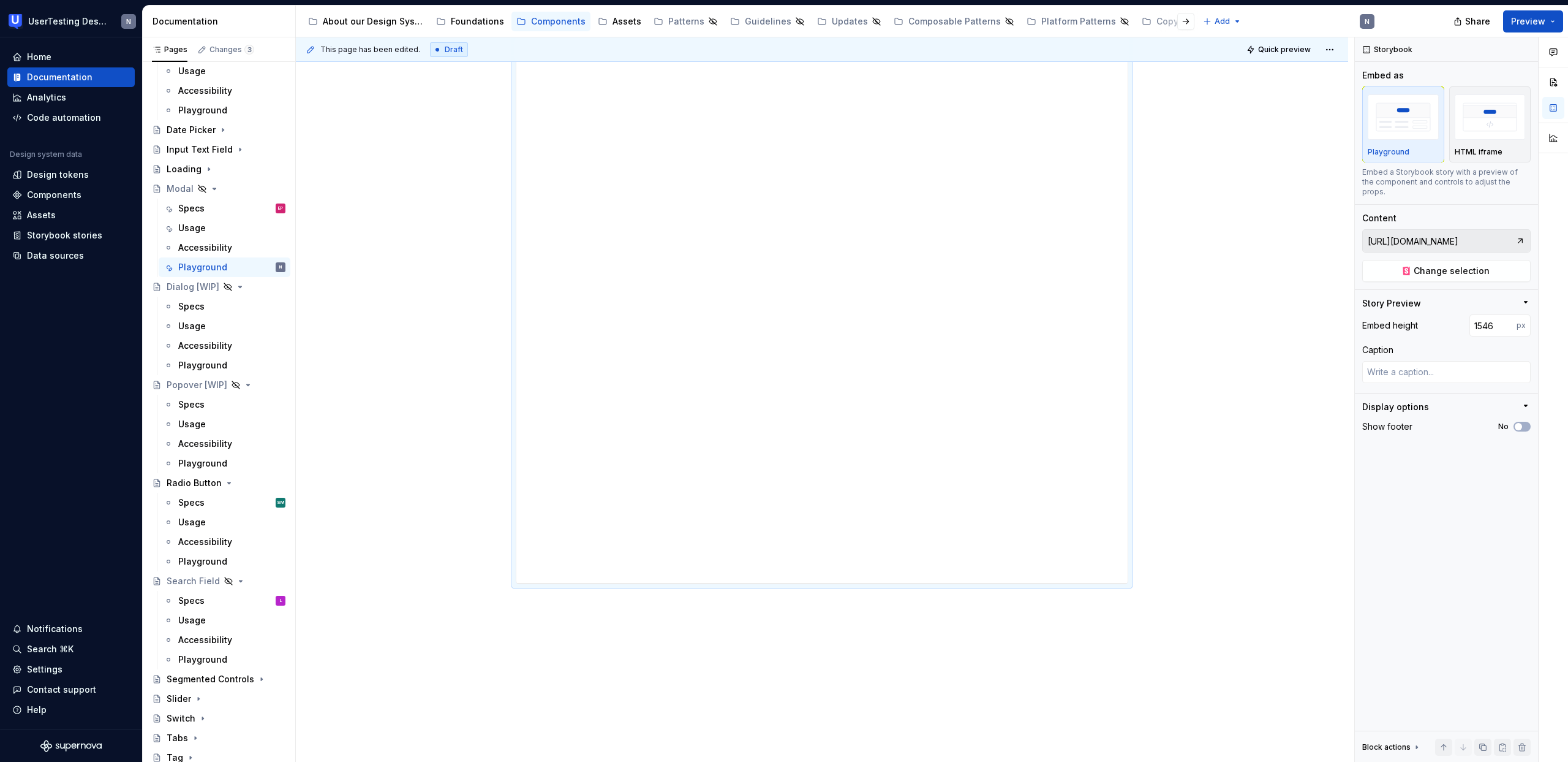
scroll to position [654, 0]
drag, startPoint x: 824, startPoint y: 575, endPoint x: 824, endPoint y: 590, distance: 15.0
click at [824, 590] on div "Try it yourself!" at bounding box center [822, 96] width 613 height 989
drag, startPoint x: 825, startPoint y: 573, endPoint x: 823, endPoint y: 687, distance: 114.0
click at [823, 682] on div at bounding box center [822, 681] width 19 height 3
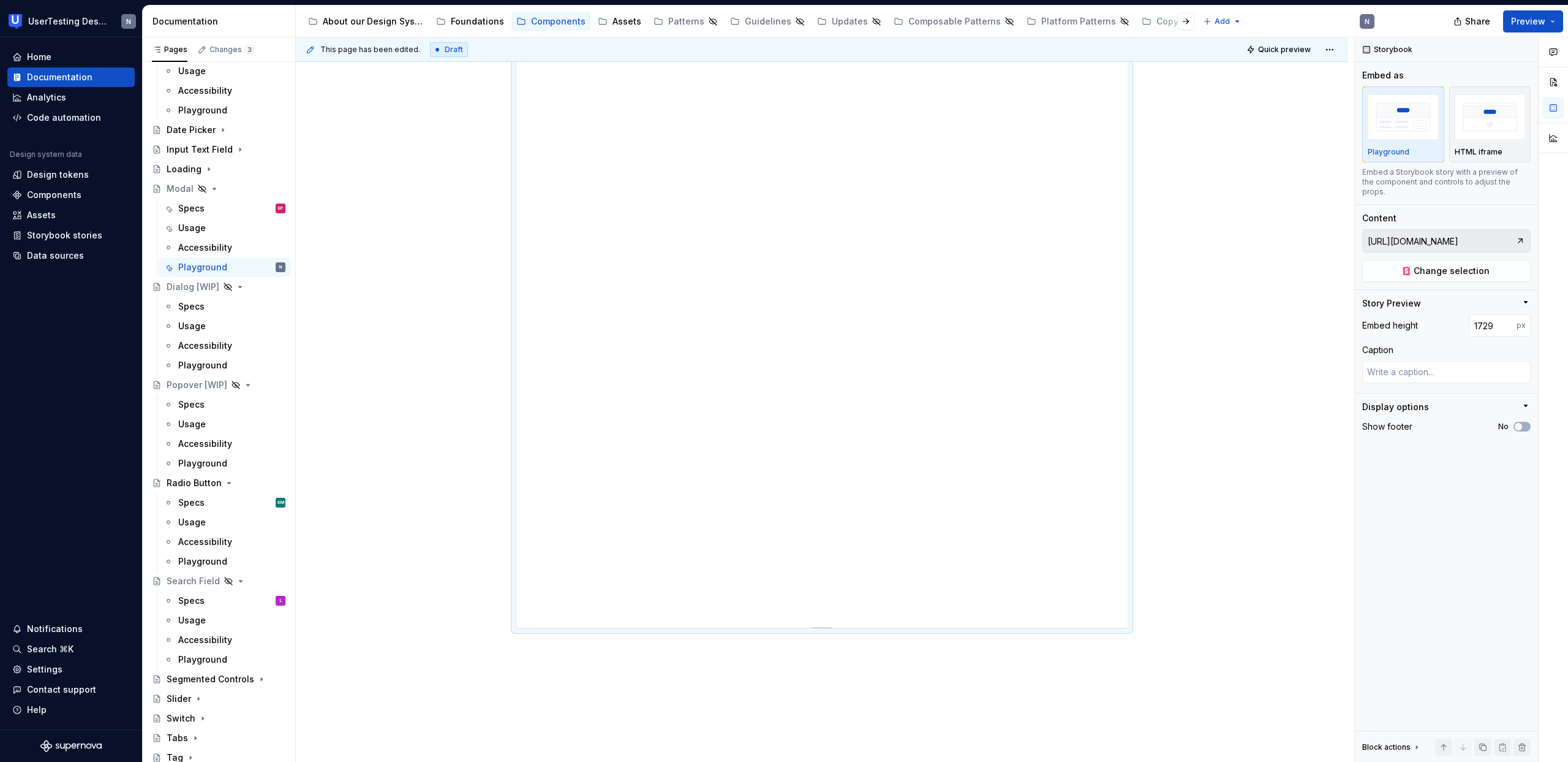
scroll to position [823, 0]
click at [841, 517] on div at bounding box center [822, 516] width 86 height 3
drag, startPoint x: 824, startPoint y: 517, endPoint x: 824, endPoint y: 758, distance: 241.0
click at [824, 758] on div at bounding box center [822, 759] width 19 height 3
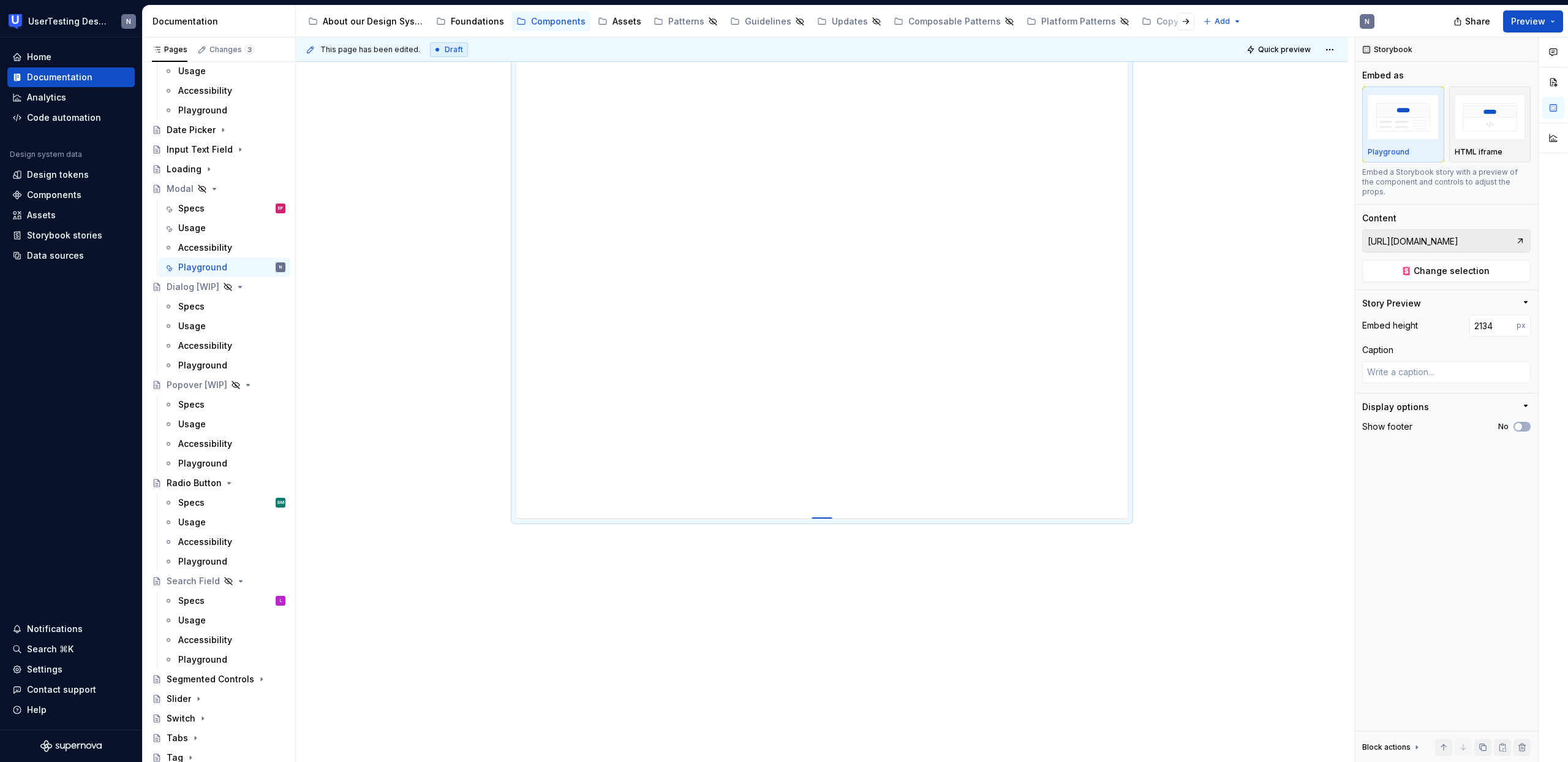
scroll to position [1065, 0]
drag, startPoint x: 827, startPoint y: 517, endPoint x: 836, endPoint y: 724, distance: 207.2
drag, startPoint x: 828, startPoint y: 518, endPoint x: 833, endPoint y: 685, distance: 167.1
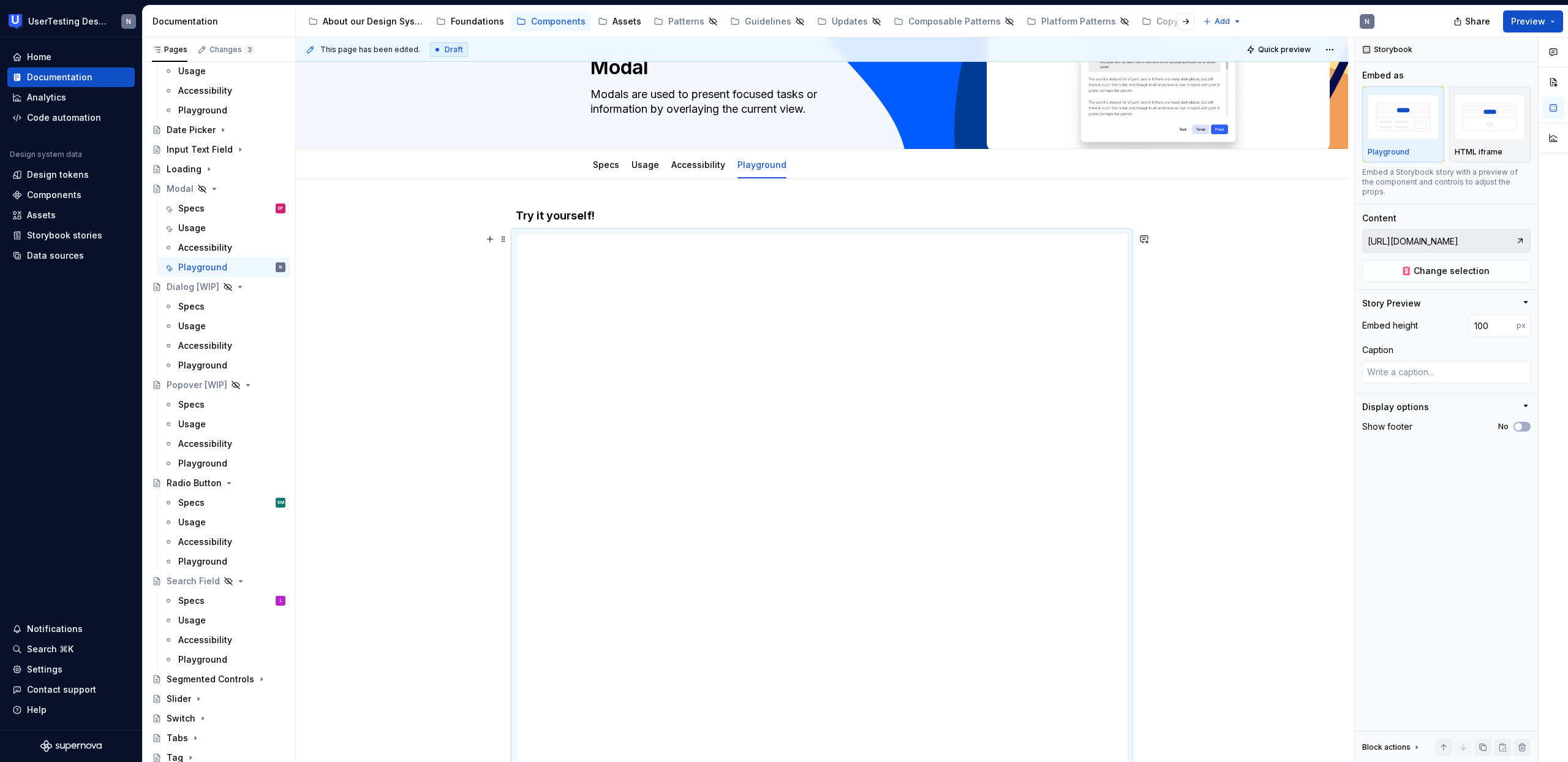
scroll to position [0, 0]
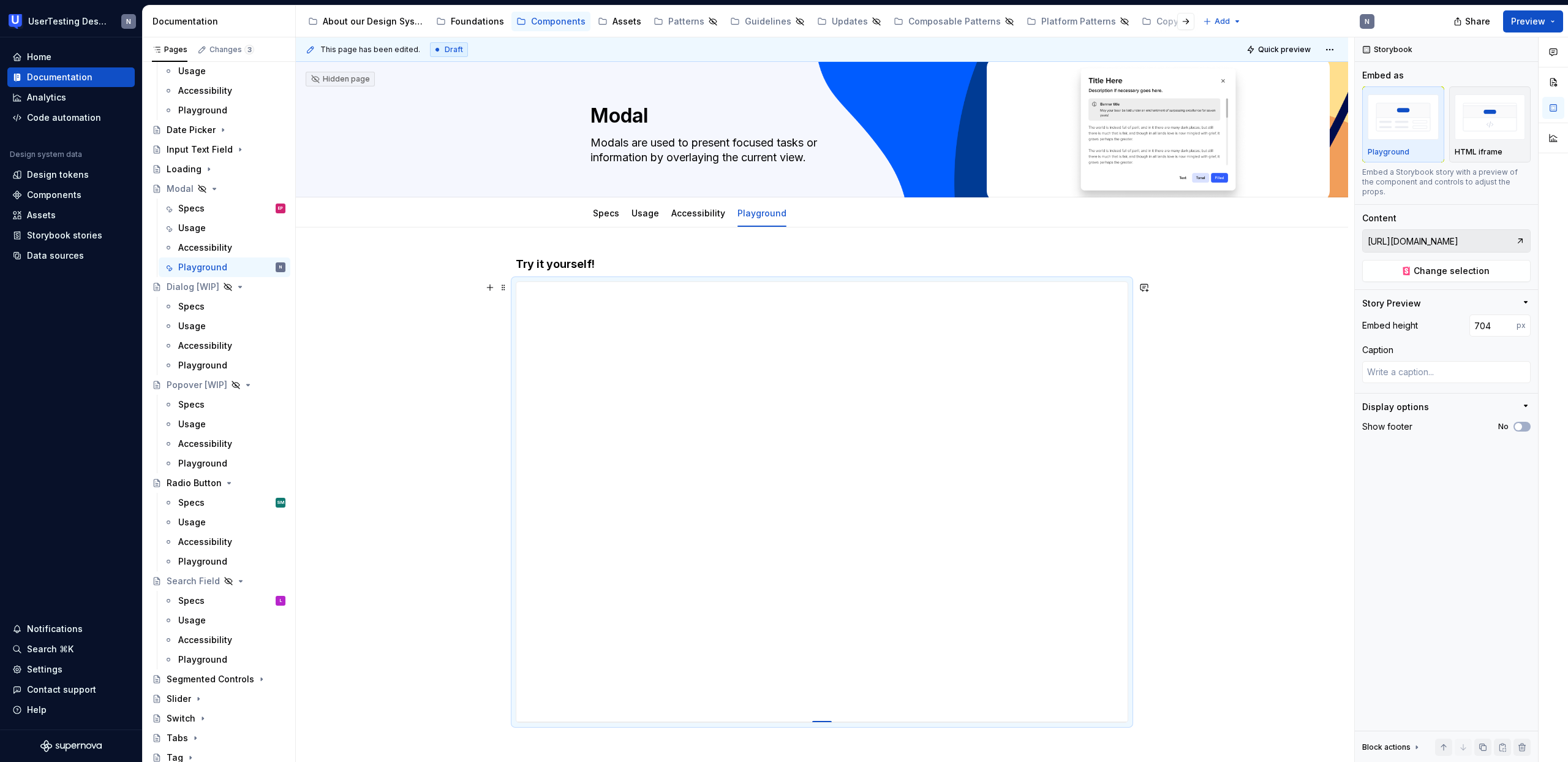
drag, startPoint x: 828, startPoint y: 517, endPoint x: 869, endPoint y: 713, distance: 200.2
click at [1476, 319] on input "704" at bounding box center [1492, 325] width 47 height 22
drag, startPoint x: 1492, startPoint y: 314, endPoint x: 1437, endPoint y: 318, distance: 55.1
click at [1437, 318] on div "Embed height 704 px" at bounding box center [1445, 325] width 168 height 22
click at [207, 485] on div "Radio Button" at bounding box center [194, 483] width 55 height 13
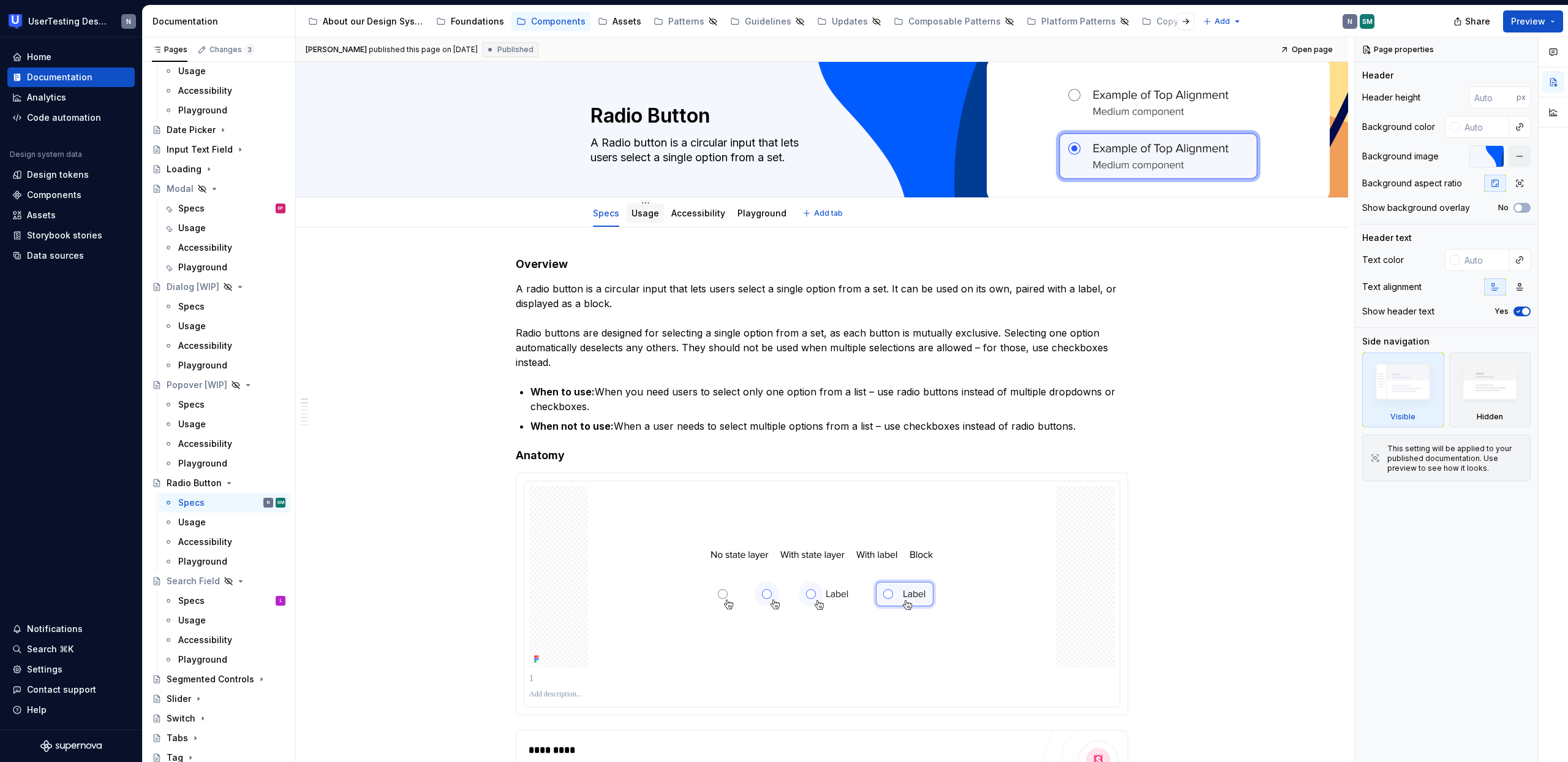
click at [646, 218] on div "Usage" at bounding box center [645, 213] width 27 height 13
click at [646, 219] on div "Usage" at bounding box center [645, 213] width 27 height 15
click at [631, 213] on link "Usage" at bounding box center [645, 212] width 27 height 11
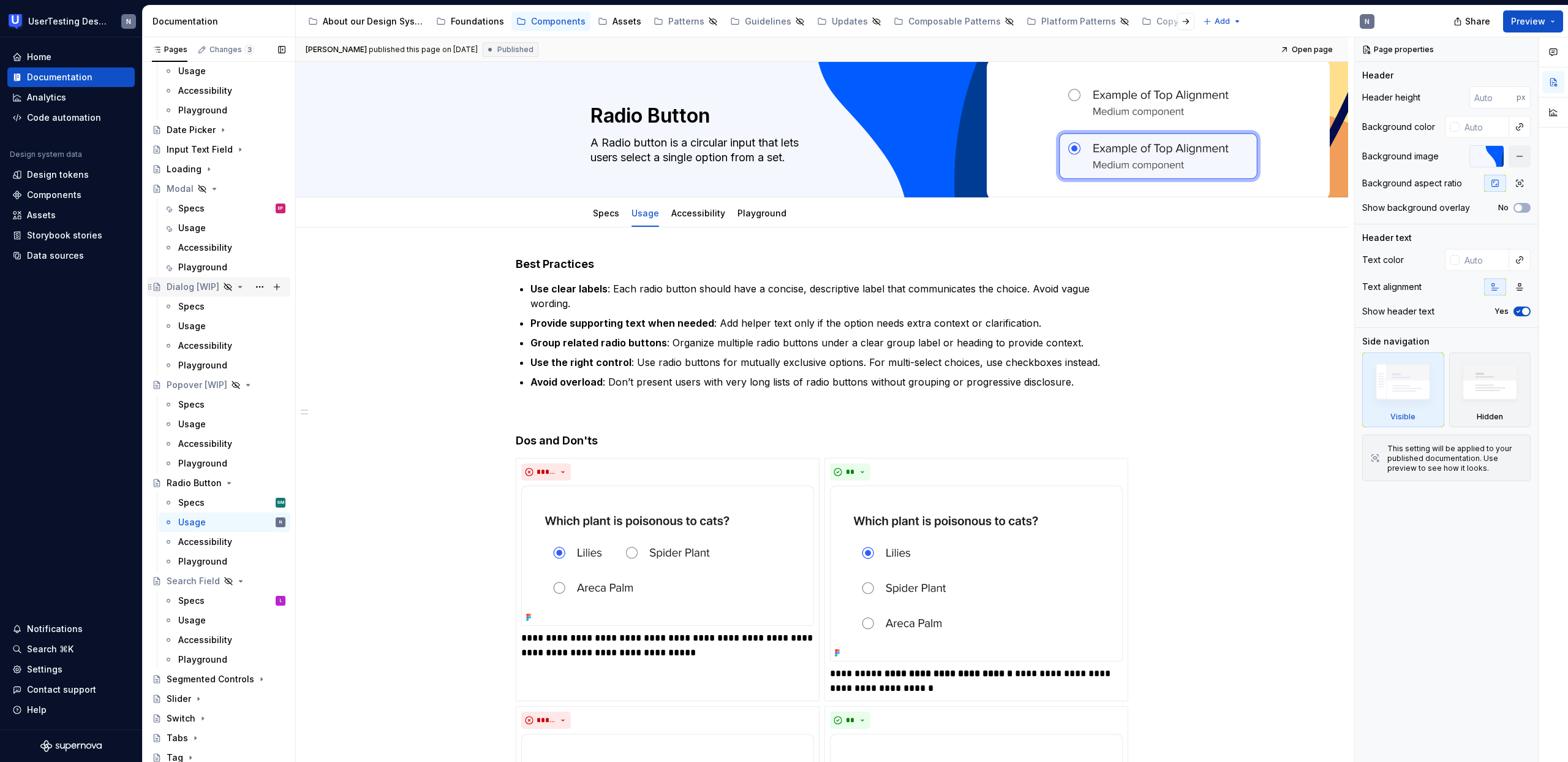
click at [179, 285] on div "Dialog [WIP]" at bounding box center [193, 286] width 53 height 13
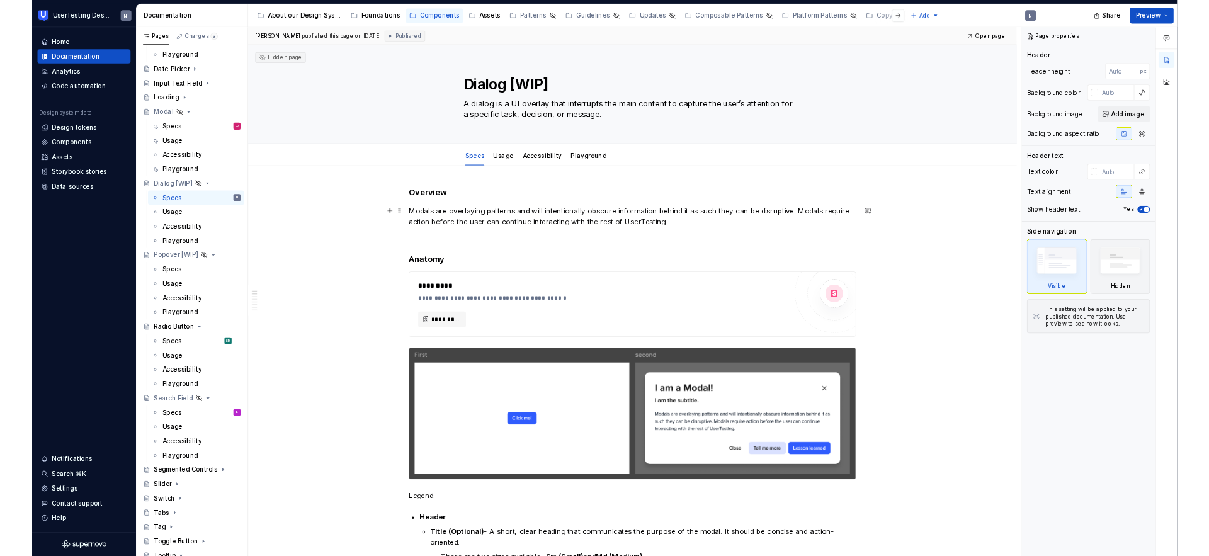
scroll to position [226, 0]
